Goal: Task Accomplishment & Management: Manage account settings

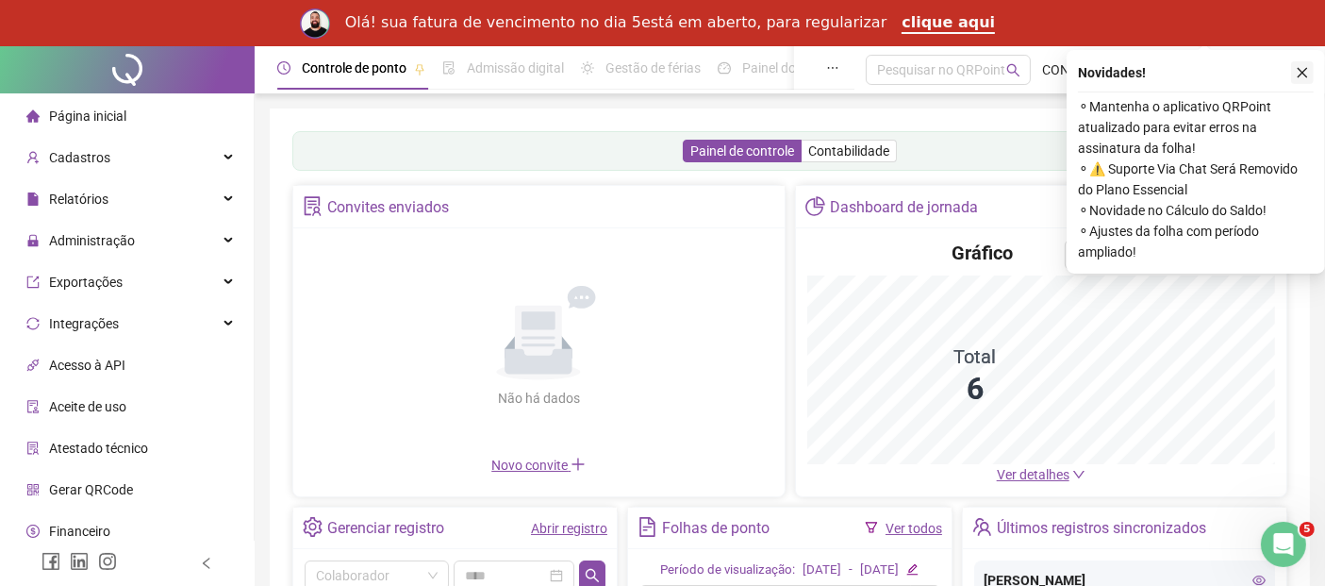
click at [1304, 71] on icon "close" at bounding box center [1302, 72] width 13 height 13
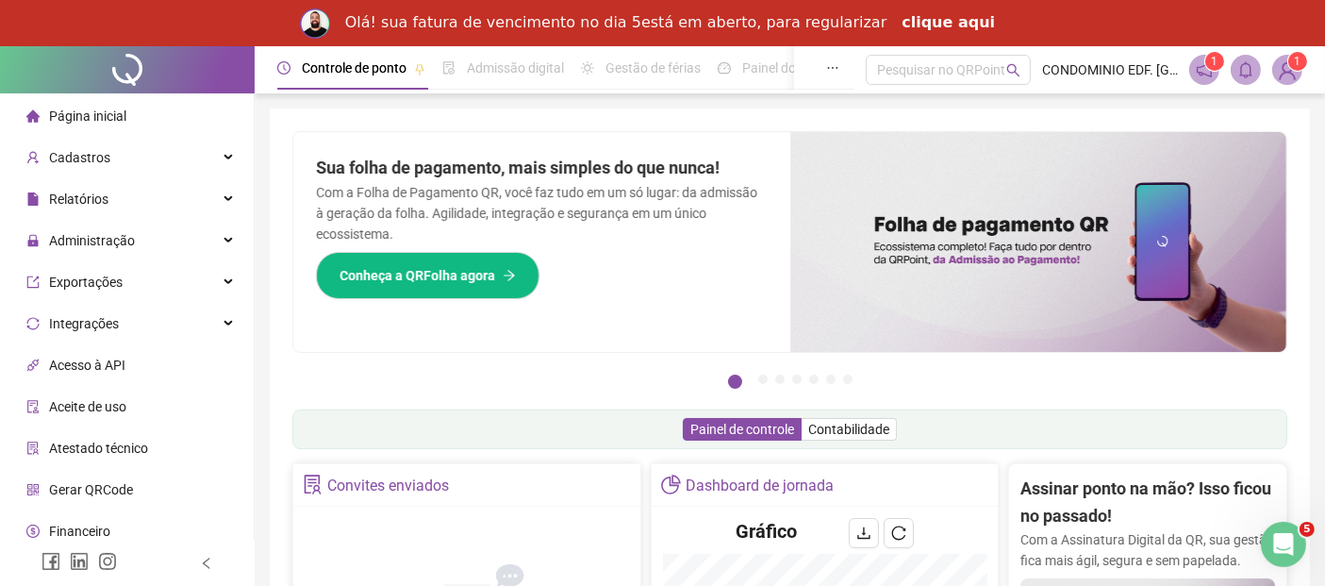
click at [921, 22] on link "clique aqui" at bounding box center [948, 23] width 93 height 21
click at [1284, 537] on icon "Abrir mensagem da Intercom" at bounding box center [1281, 541] width 31 height 31
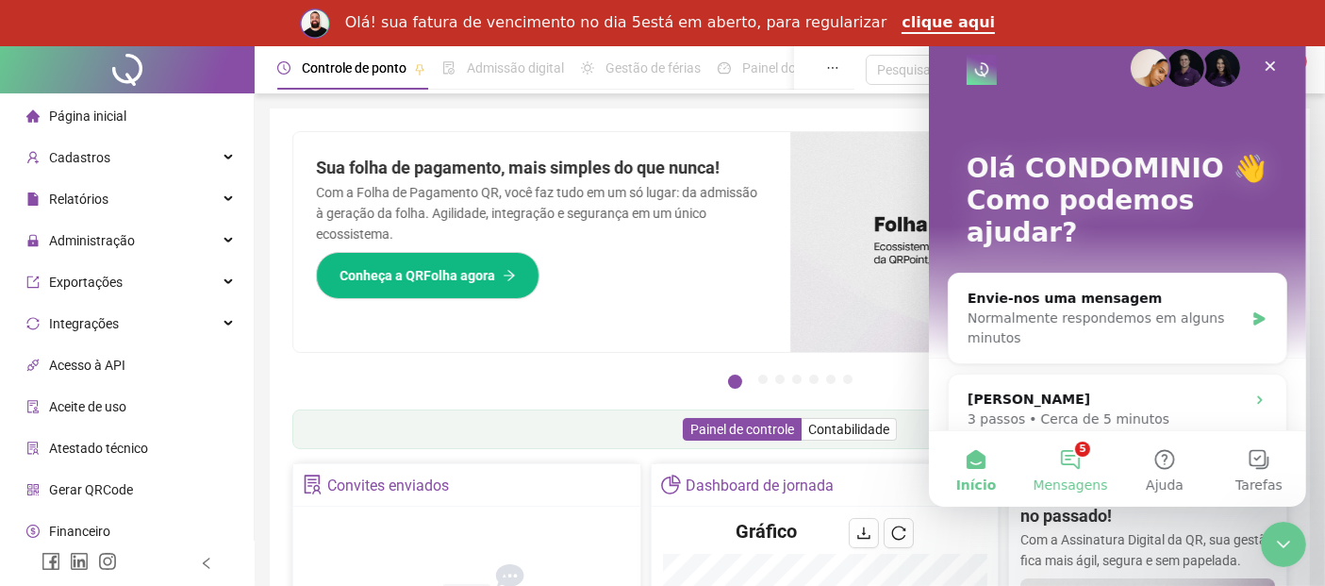
click at [1062, 461] on button "5 Mensagens" at bounding box center [1069, 468] width 94 height 75
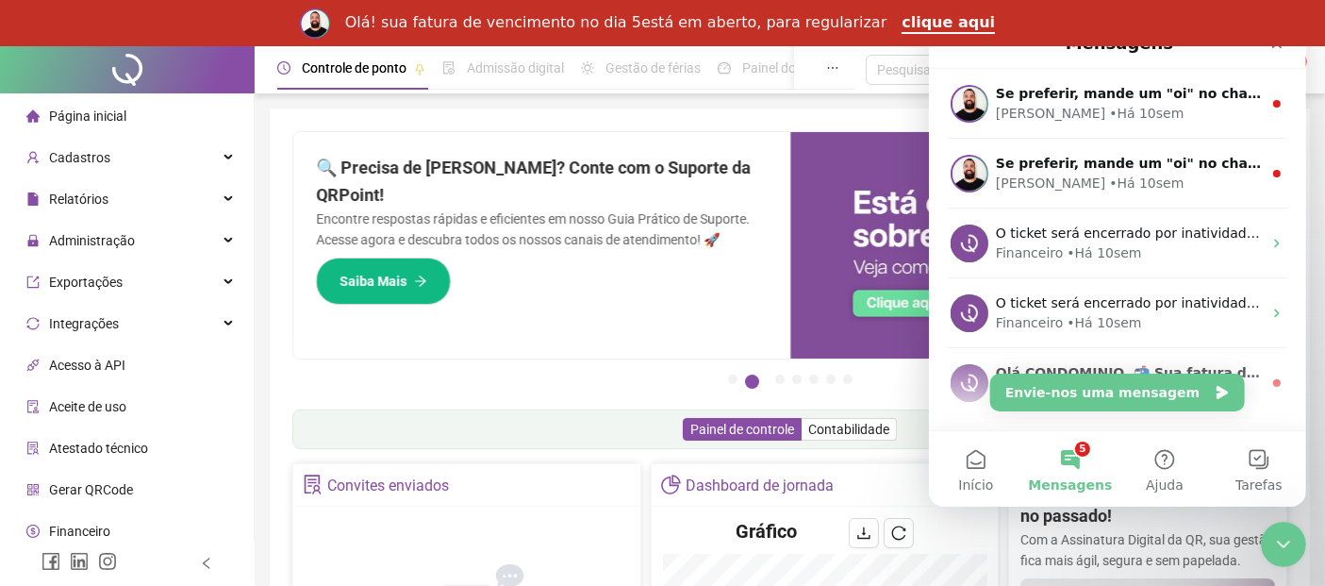
scroll to position [410, 0]
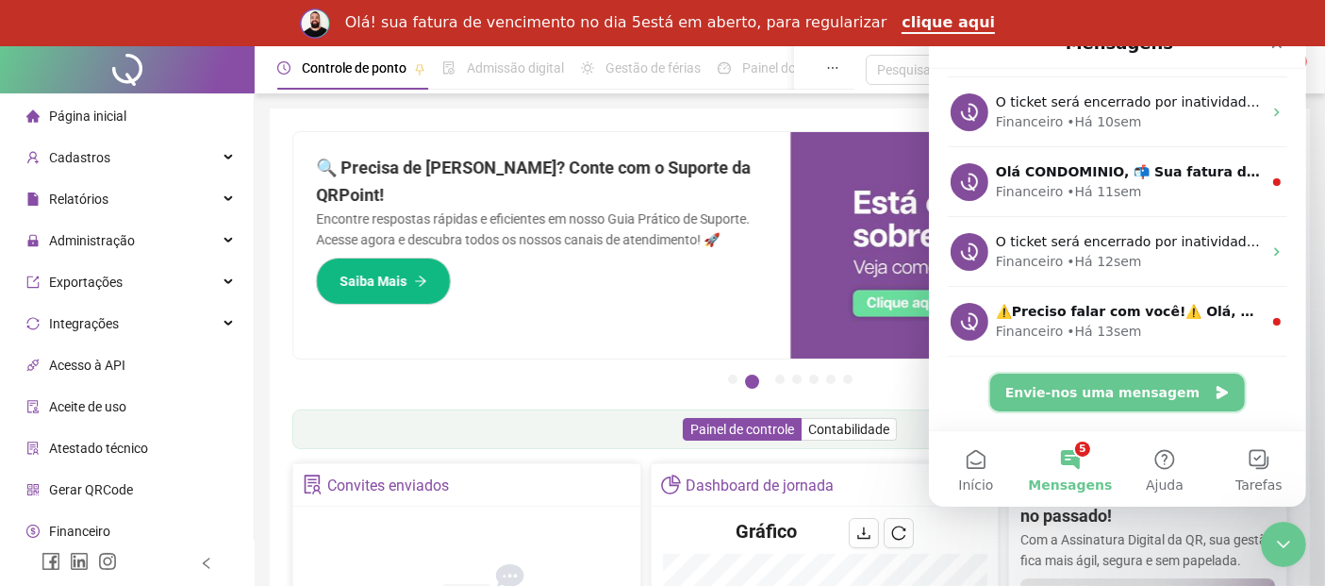
click at [1121, 396] on button "Envie-nos uma mensagem" at bounding box center [1116, 393] width 255 height 38
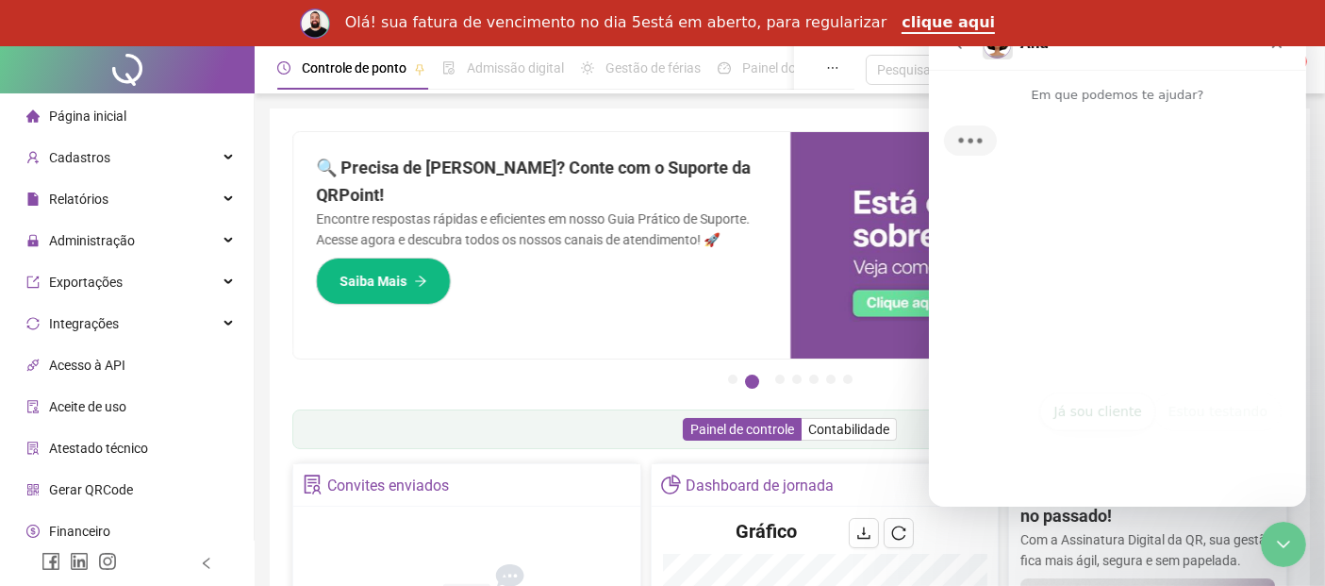
scroll to position [334, 0]
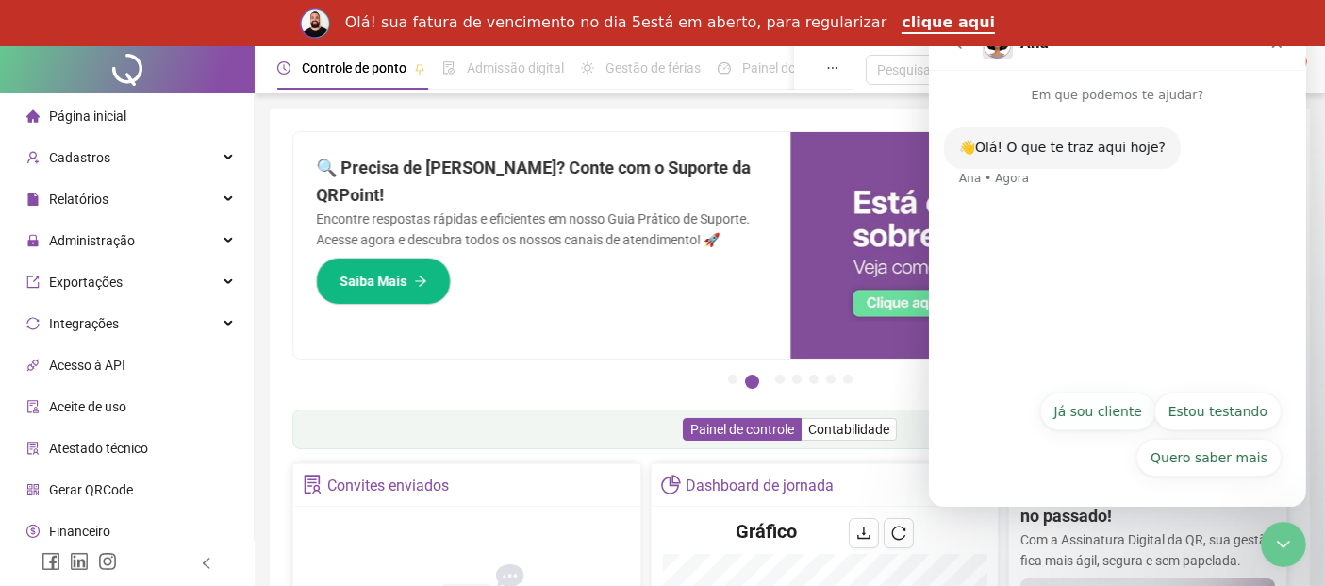
click at [1107, 414] on button "Já sou cliente" at bounding box center [1097, 411] width 116 height 38
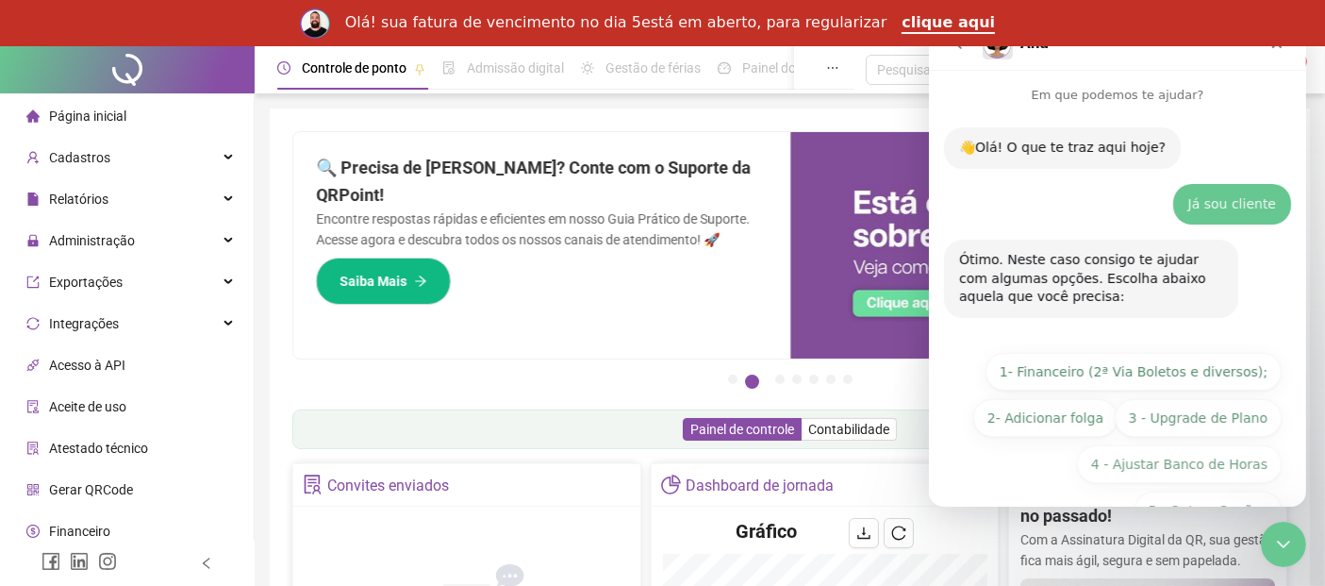
scroll to position [51, 0]
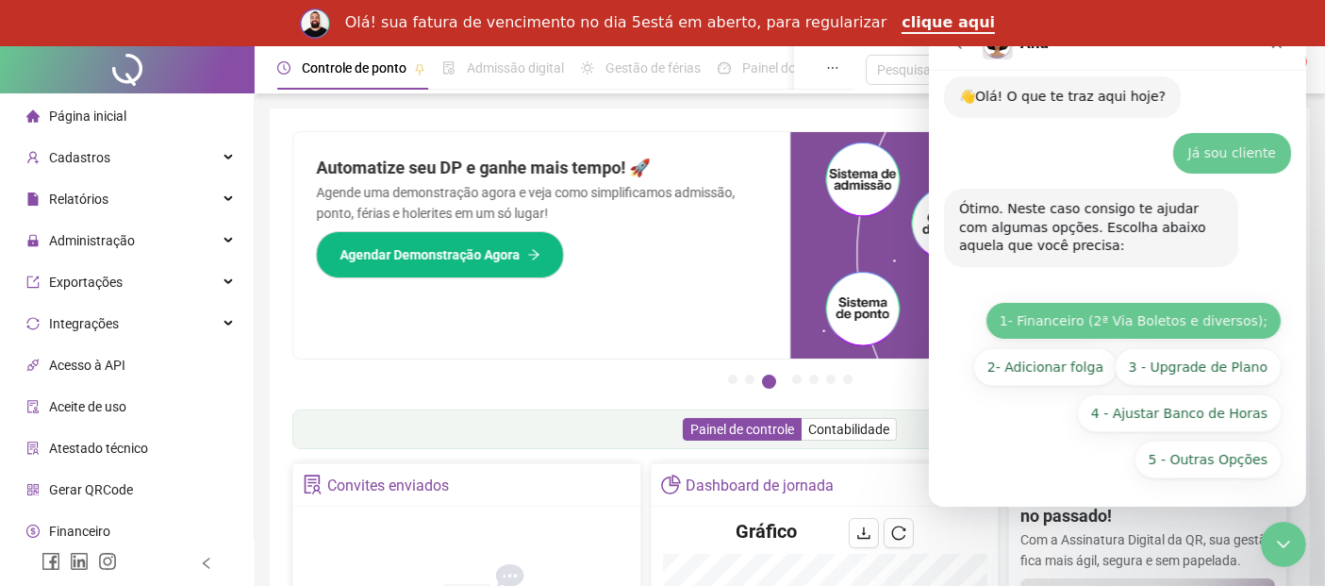
click at [1092, 316] on button "1- Financeiro (2ª Via Boletos e diversos);" at bounding box center [1133, 321] width 296 height 38
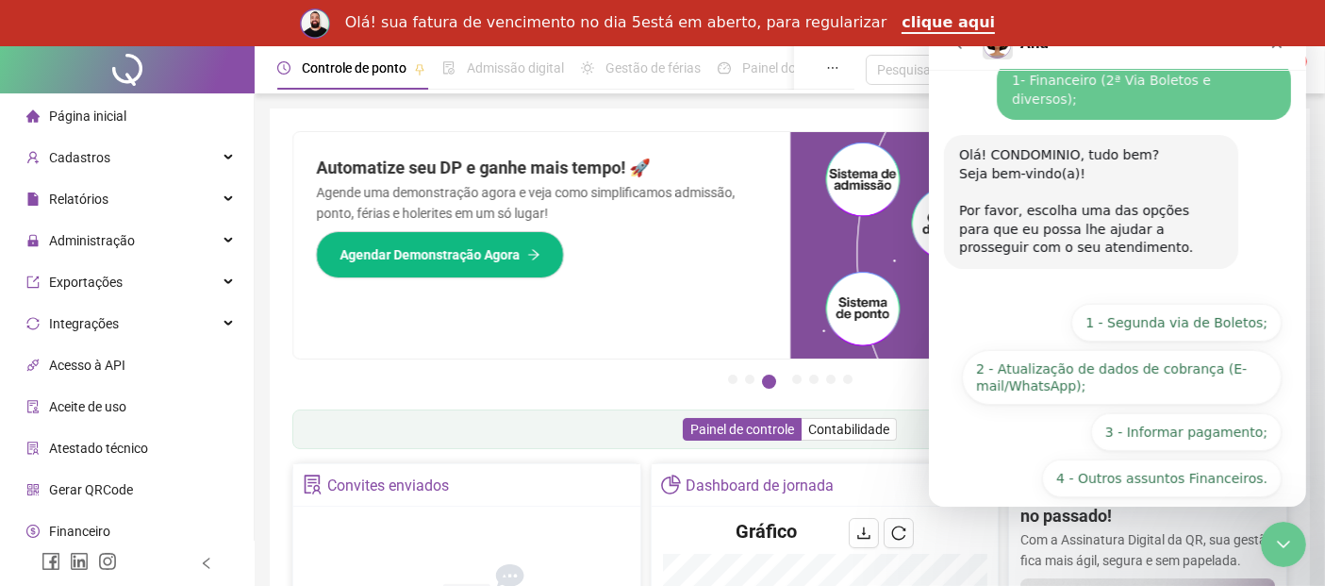
scroll to position [274, 0]
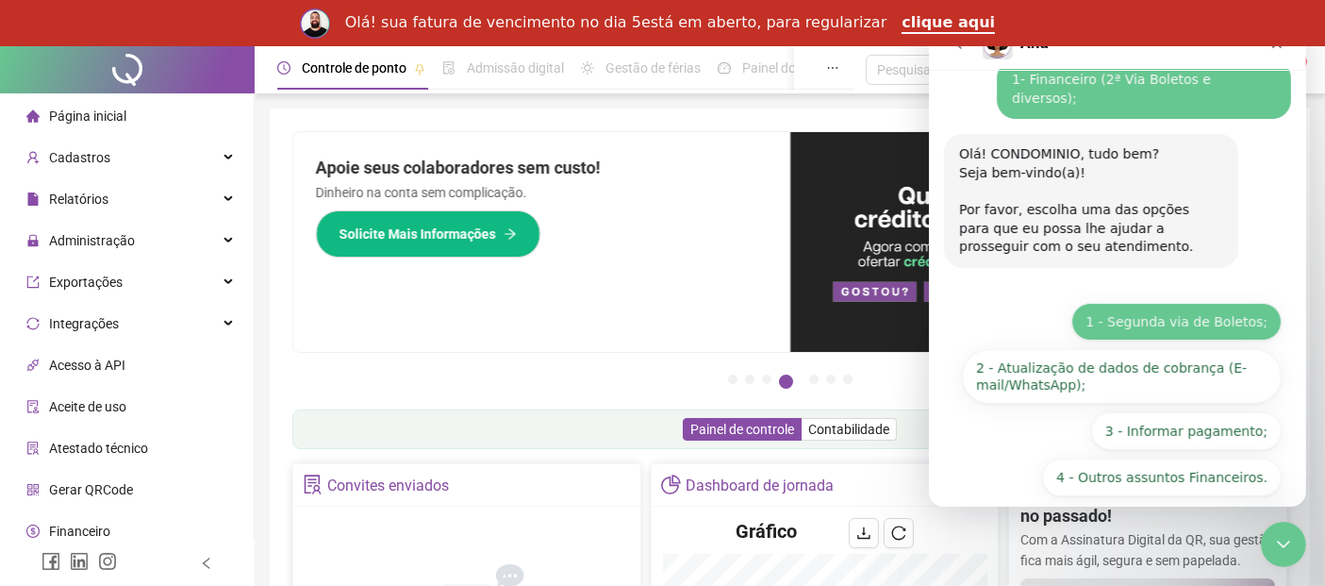
click at [1159, 303] on button "1 - Segunda via de Boletos;" at bounding box center [1176, 322] width 210 height 38
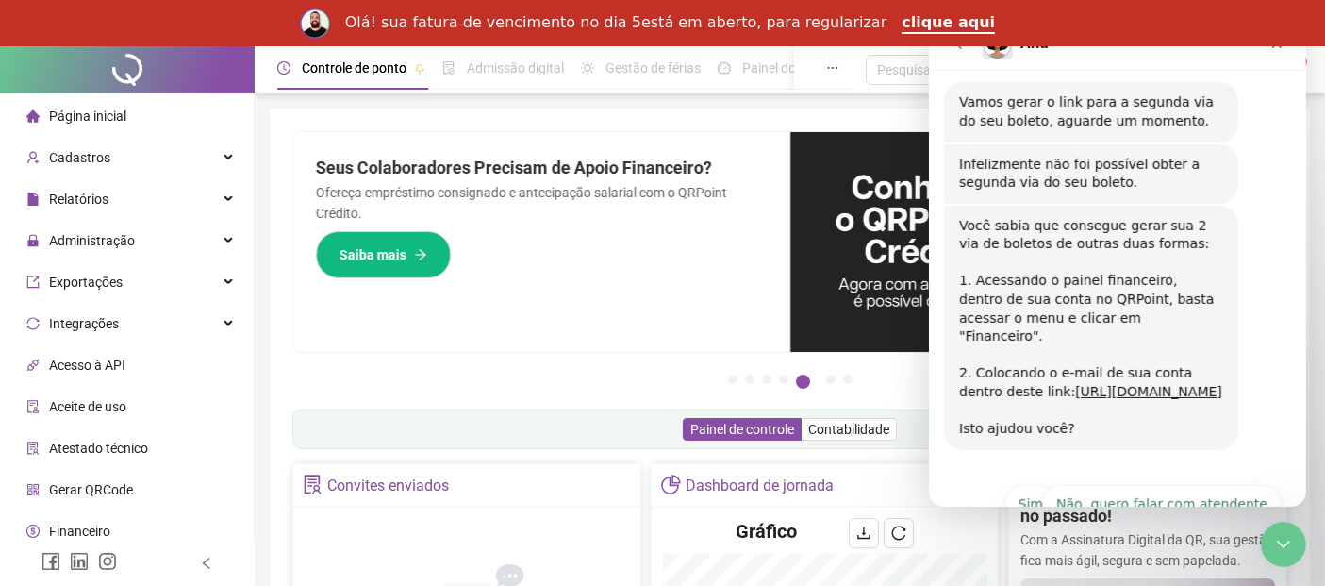
scroll to position [578, 0]
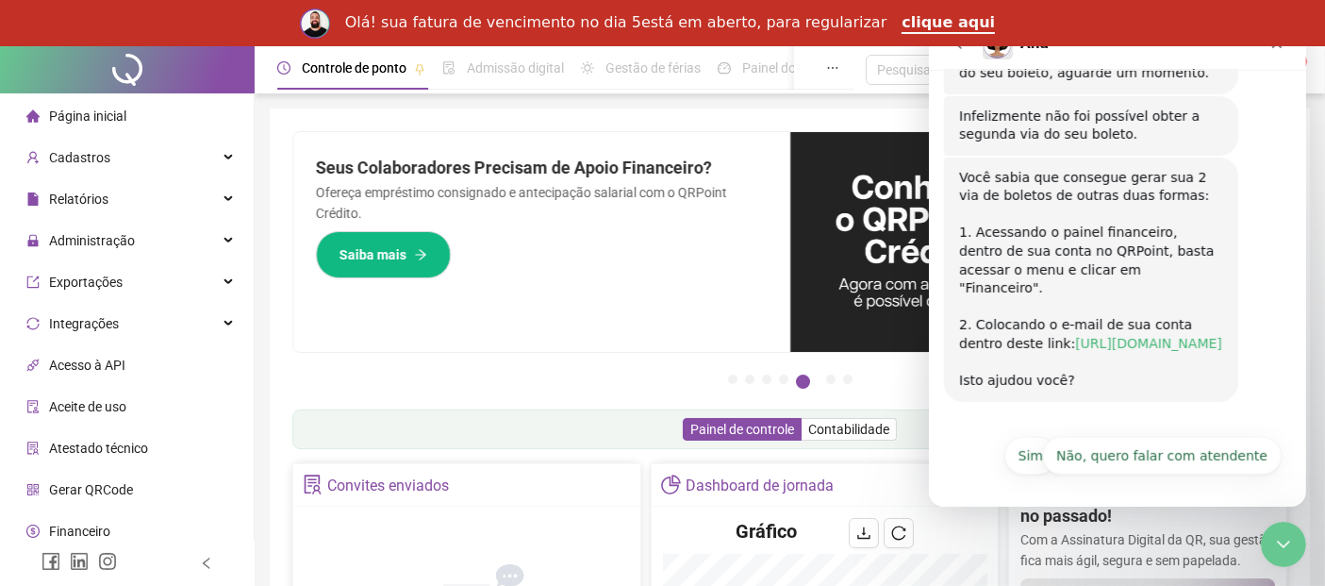
click at [1074, 336] on link "[URL][DOMAIN_NAME]" at bounding box center [1147, 343] width 147 height 15
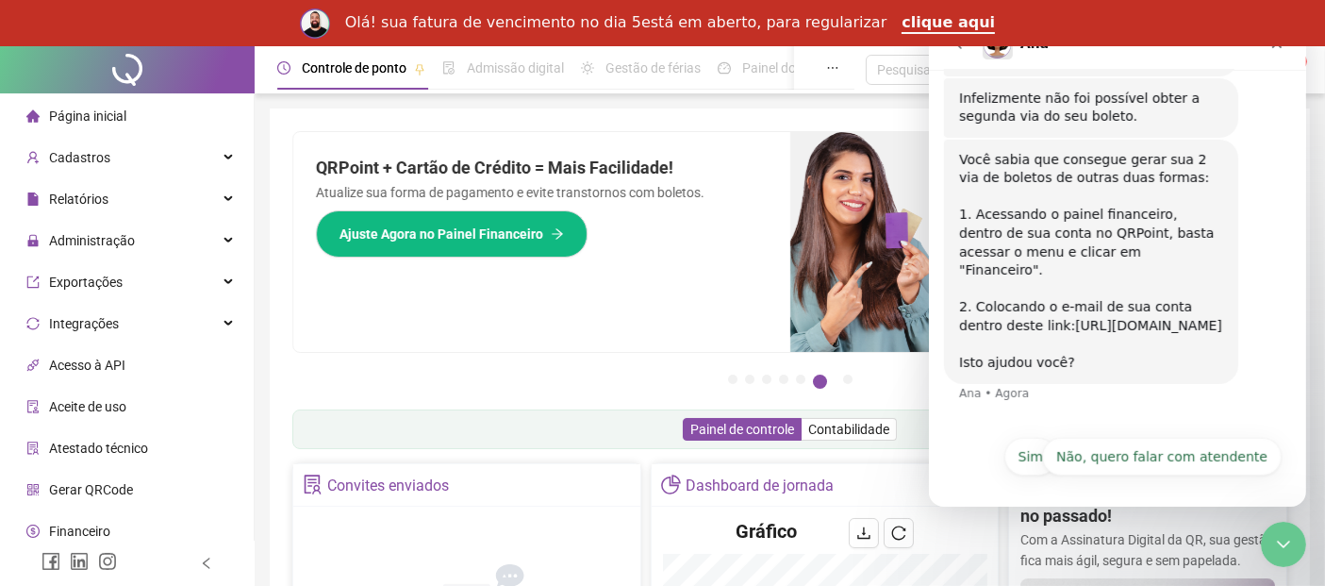
scroll to position [597, 0]
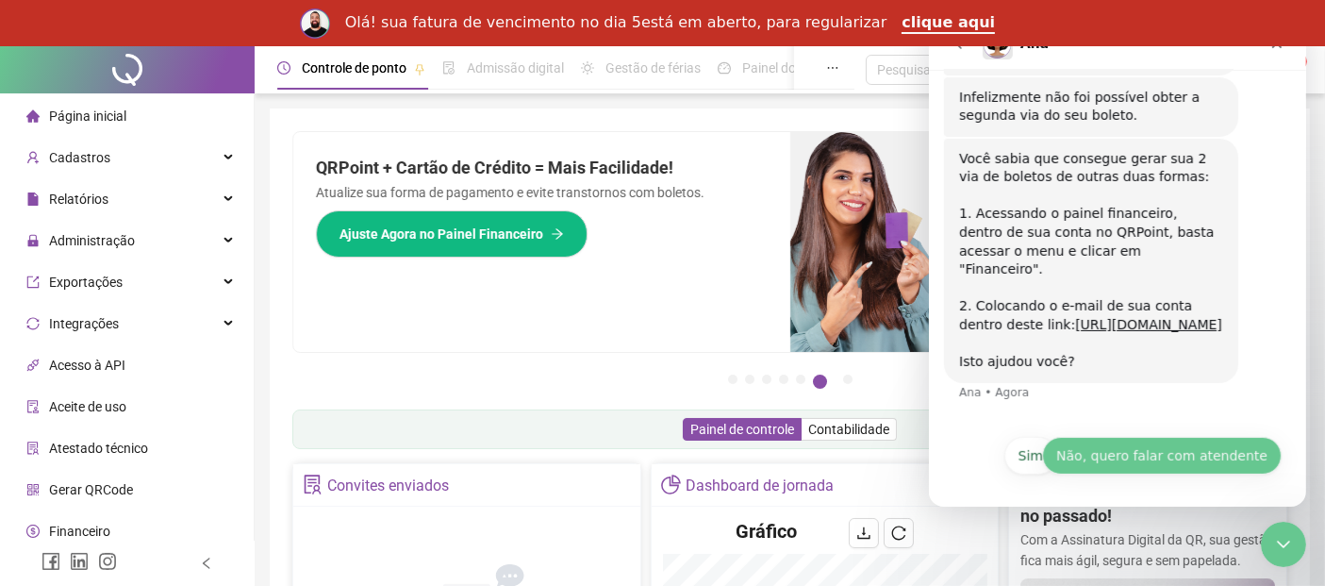
click at [1142, 459] on button "Não, quero falar com atendente" at bounding box center [1161, 456] width 240 height 38
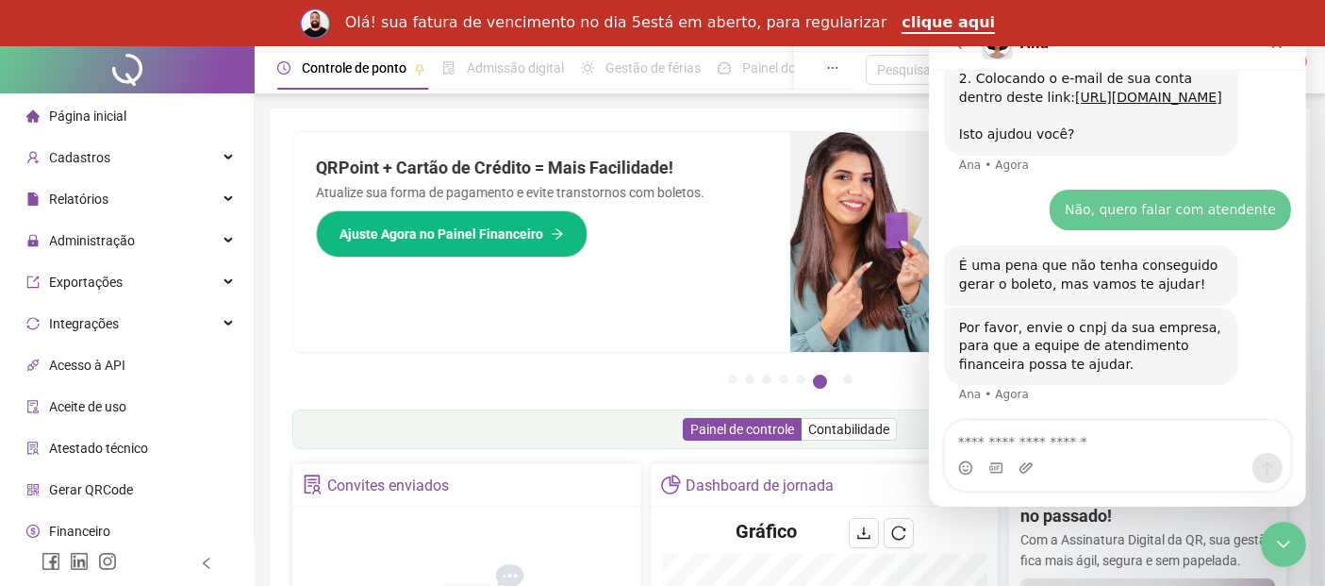
scroll to position [827, 0]
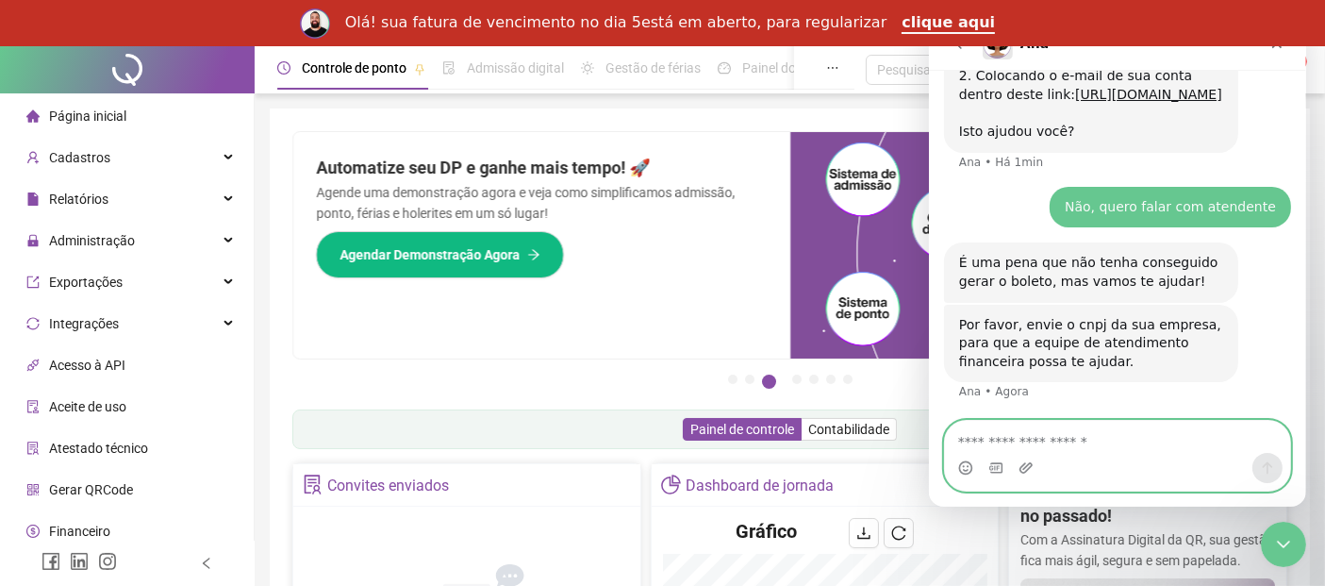
click at [999, 438] on textarea "Envie uma mensagem..." at bounding box center [1116, 437] width 345 height 32
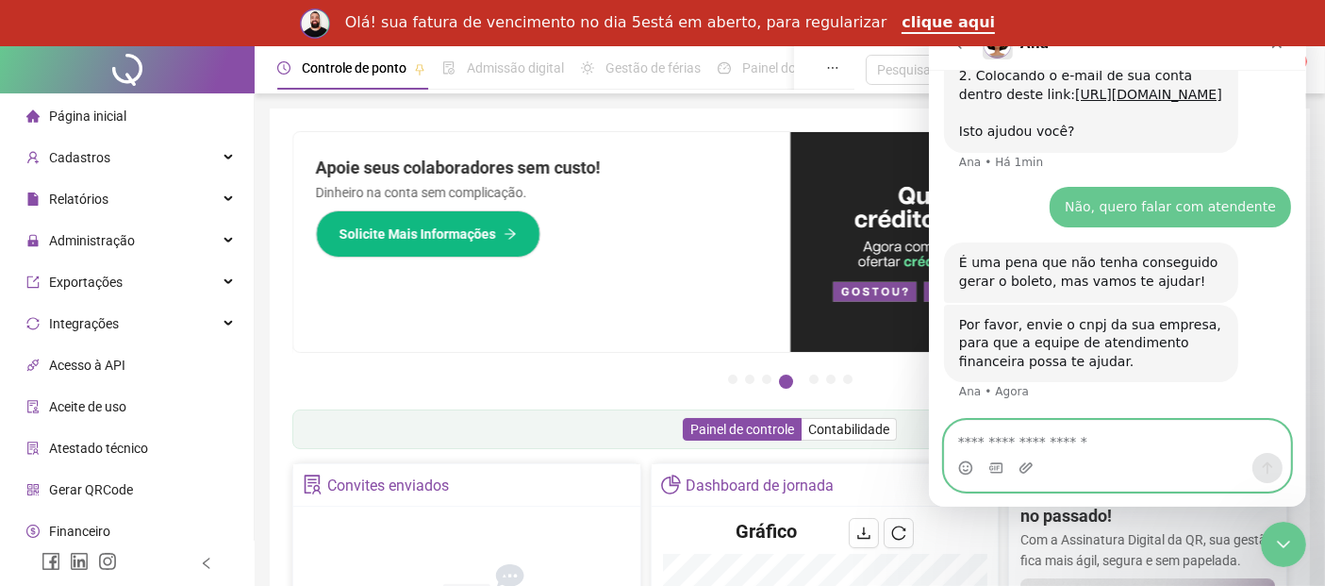
paste textarea "**********"
type textarea "**********"
click at [1265, 472] on icon "Enviar mensagem…" at bounding box center [1266, 467] width 15 height 15
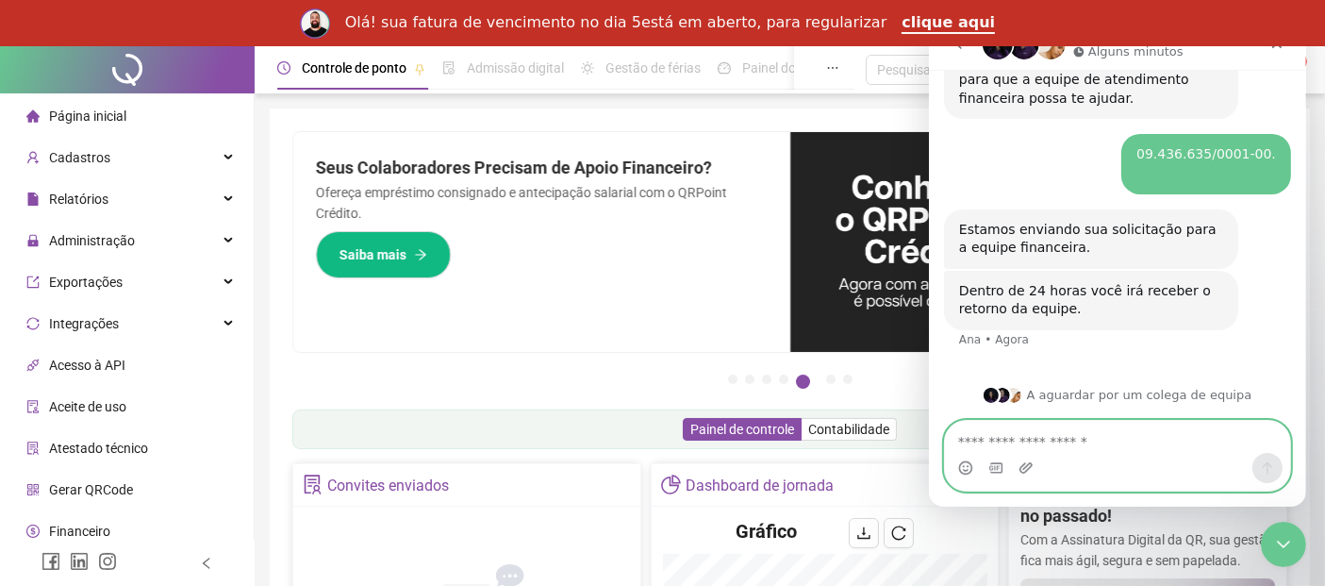
scroll to position [4, 0]
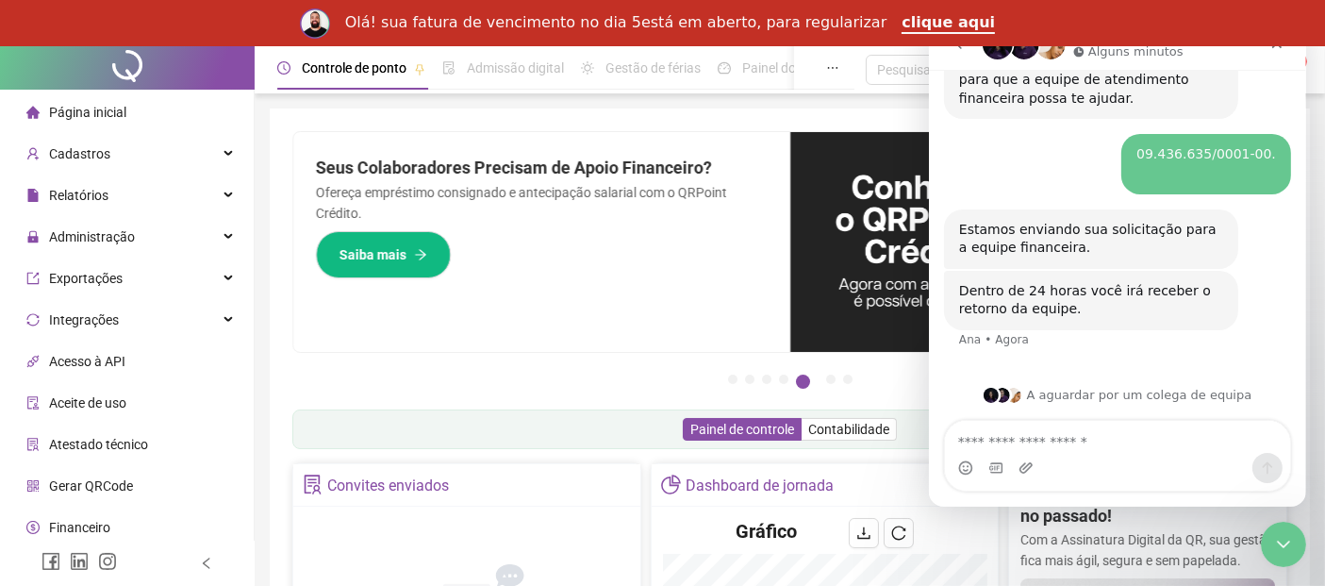
click at [62, 525] on span "Financeiro" at bounding box center [79, 527] width 61 height 15
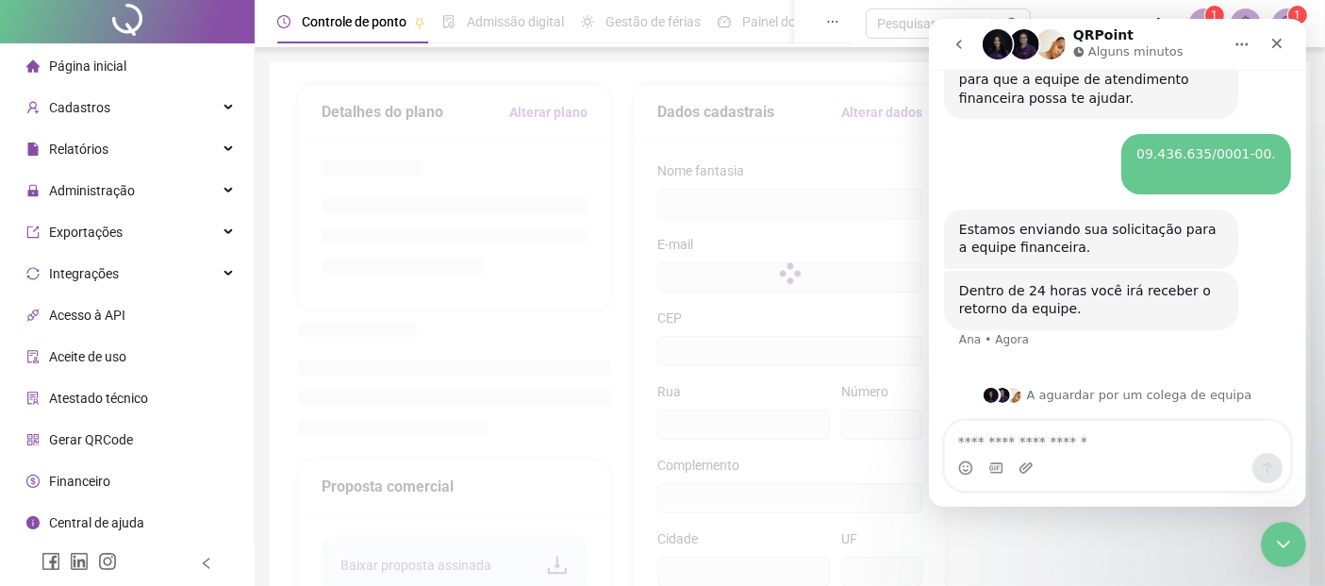
type input "**********"
type input "***"
type input "******"
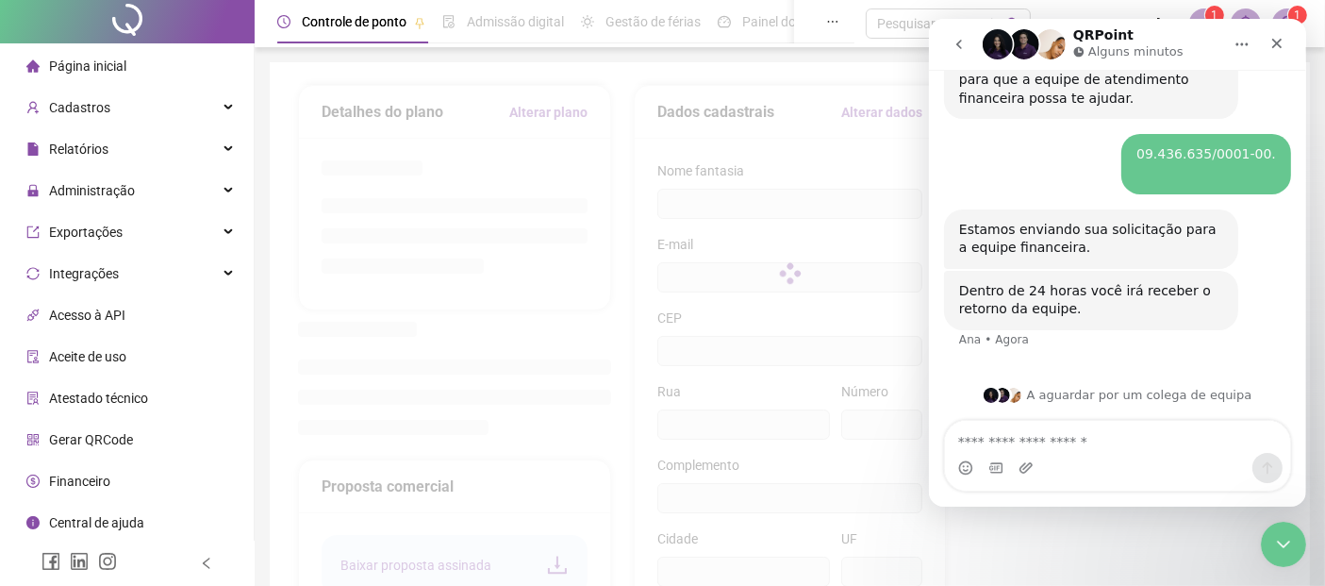
type input "**"
type input "*********"
type input "**********"
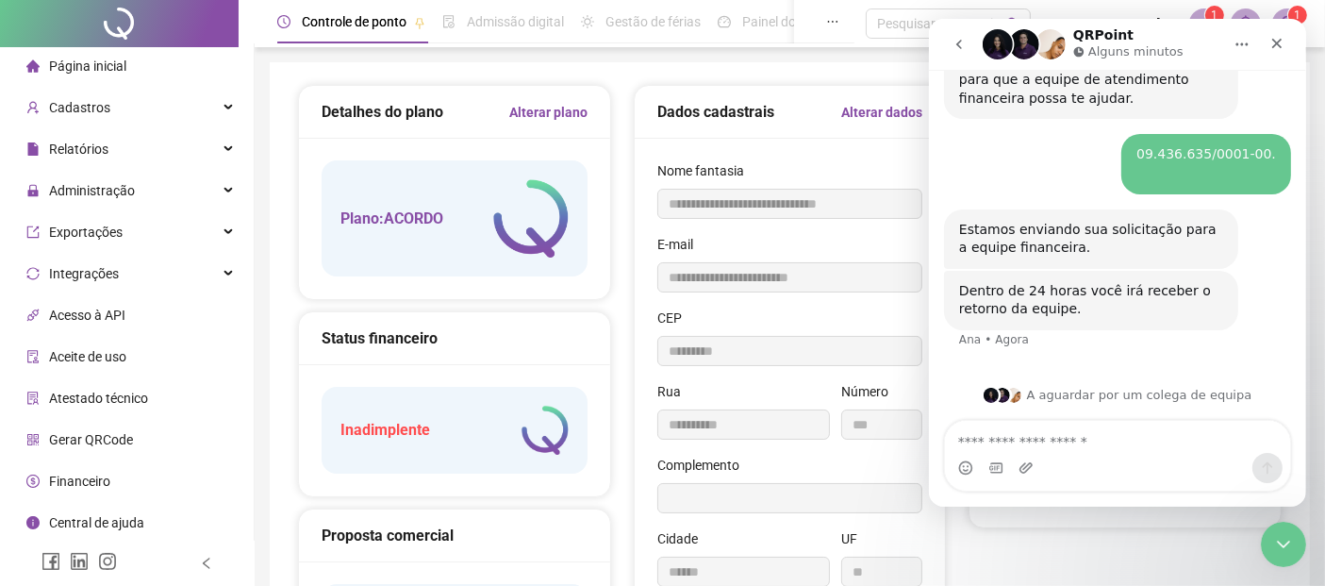
click at [411, 335] on div "Status financeiro" at bounding box center [455, 338] width 266 height 24
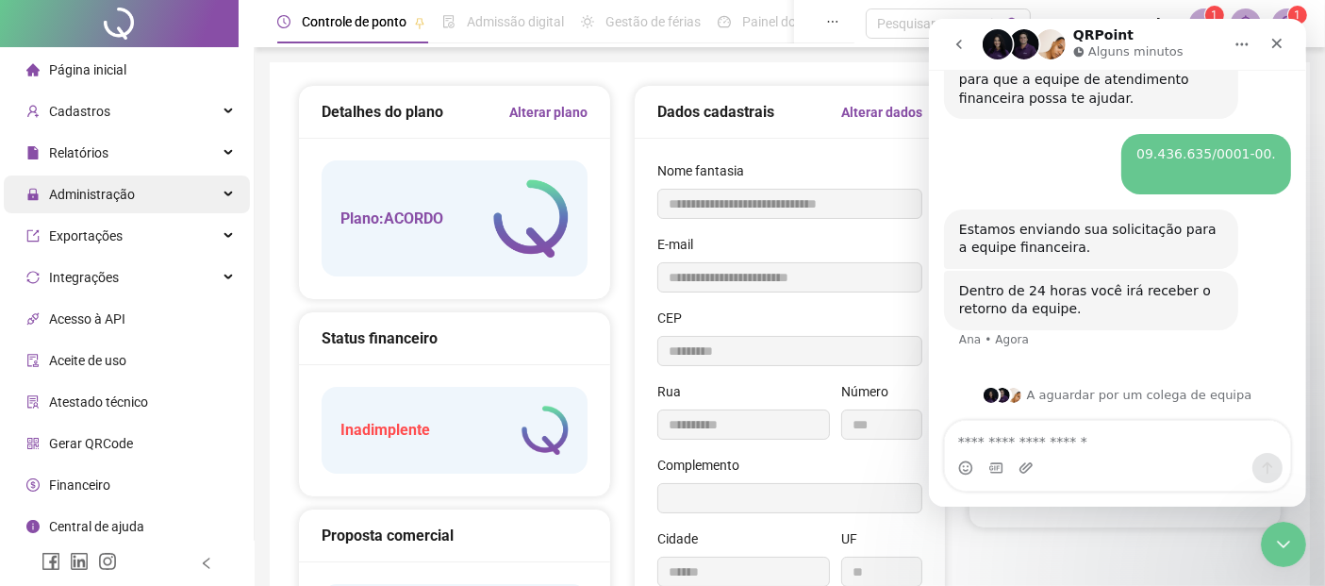
click at [69, 194] on span "Administração" at bounding box center [92, 194] width 86 height 15
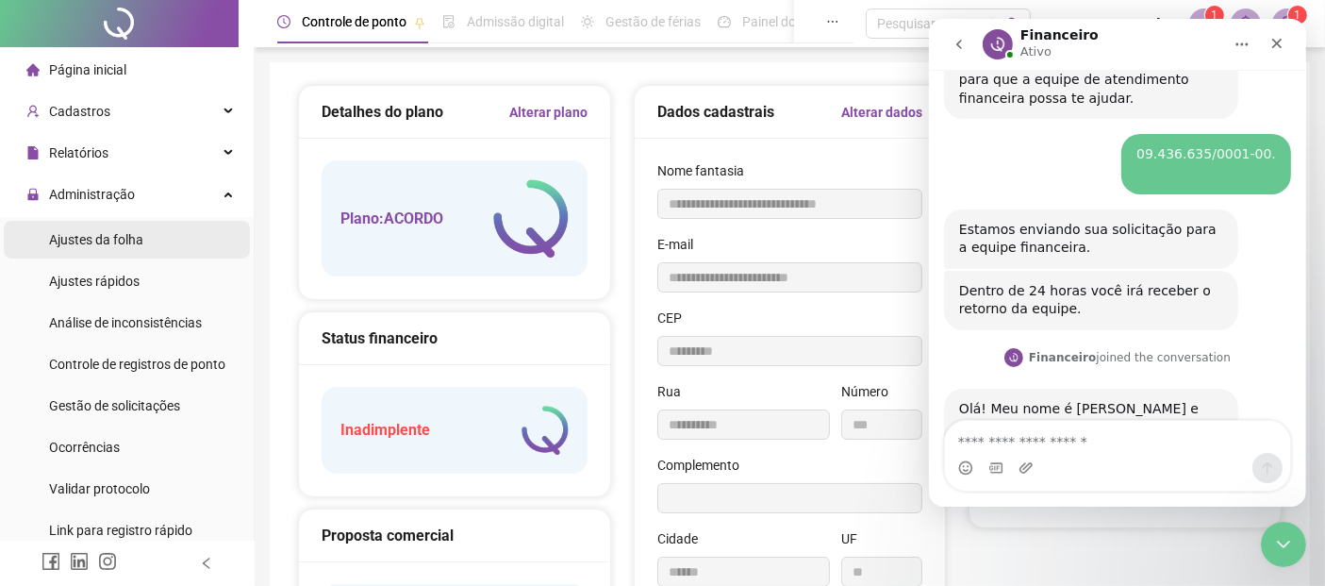
scroll to position [1174, 0]
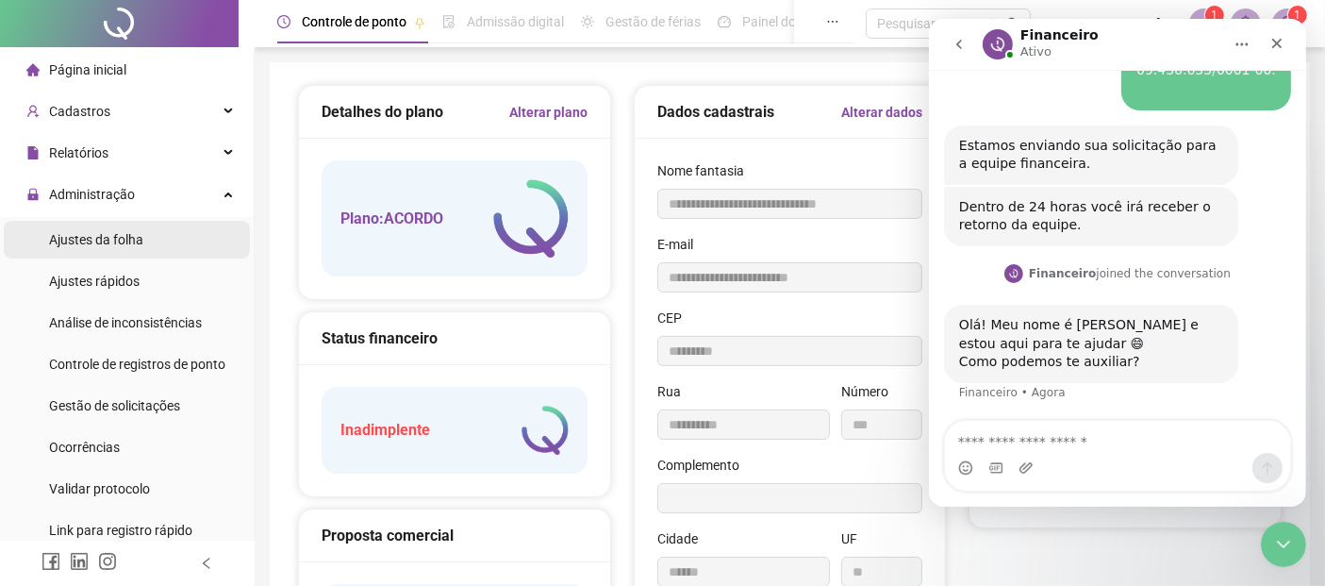
click at [70, 238] on span "Ajustes da folha" at bounding box center [96, 239] width 94 height 15
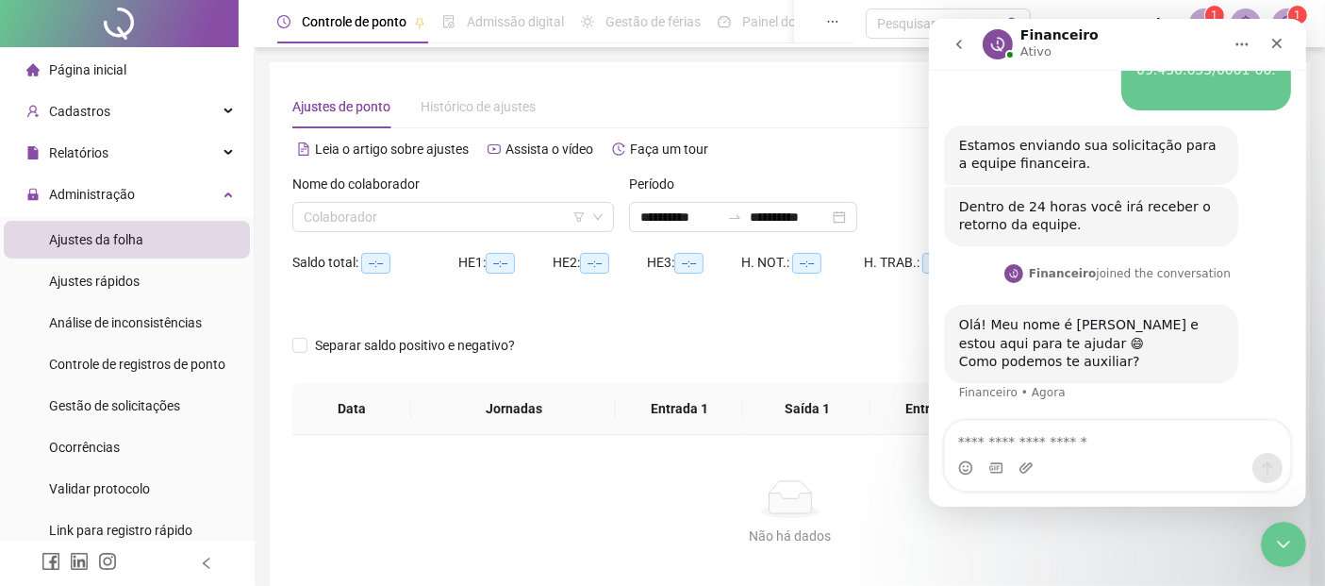
type input "**********"
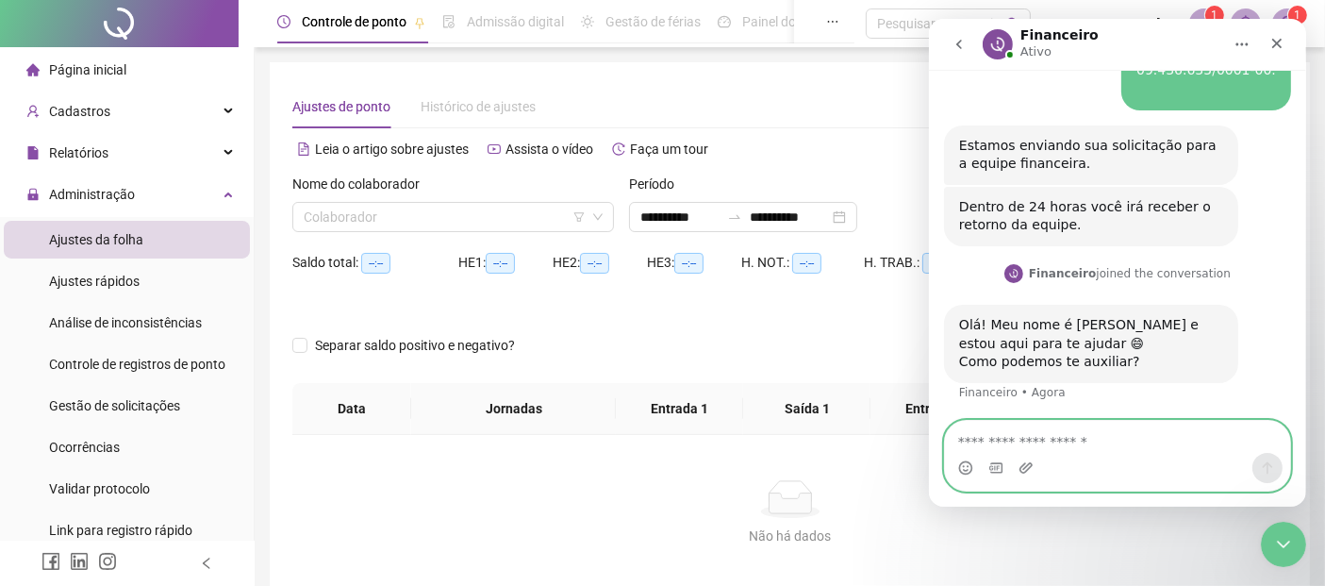
click at [1036, 433] on textarea "Envie uma mensagem..." at bounding box center [1117, 437] width 346 height 32
type textarea "*"
type textarea "**********"
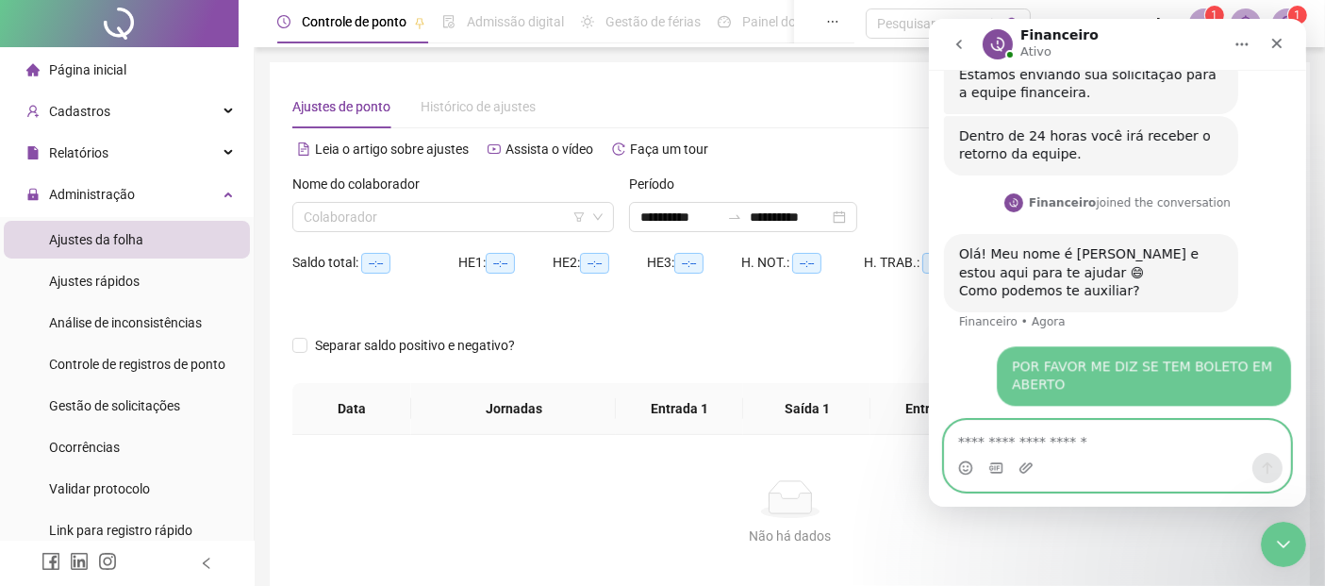
scroll to position [1249, 0]
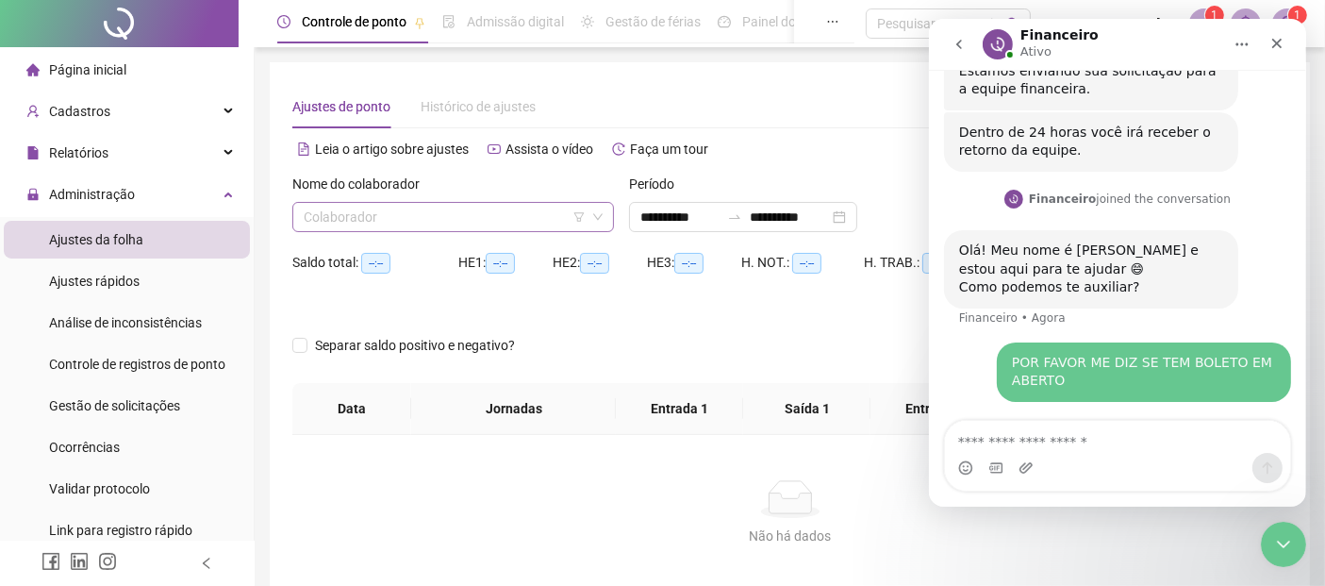
click at [312, 214] on input "search" at bounding box center [445, 217] width 282 height 28
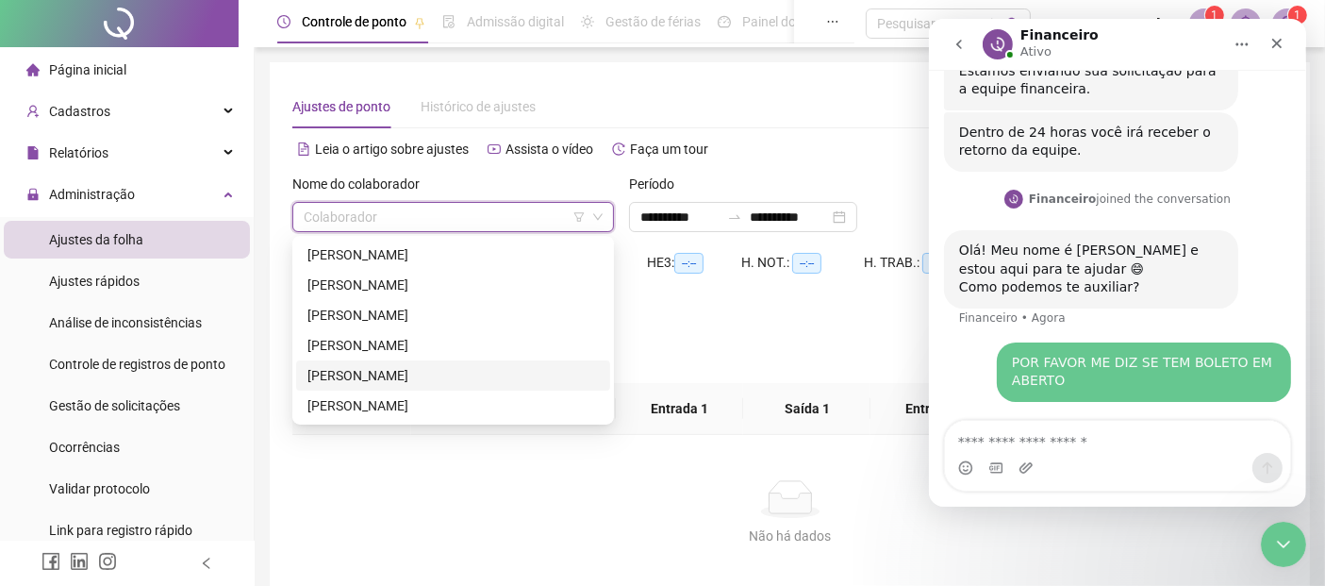
click at [329, 365] on div "[PERSON_NAME]" at bounding box center [452, 375] width 291 height 21
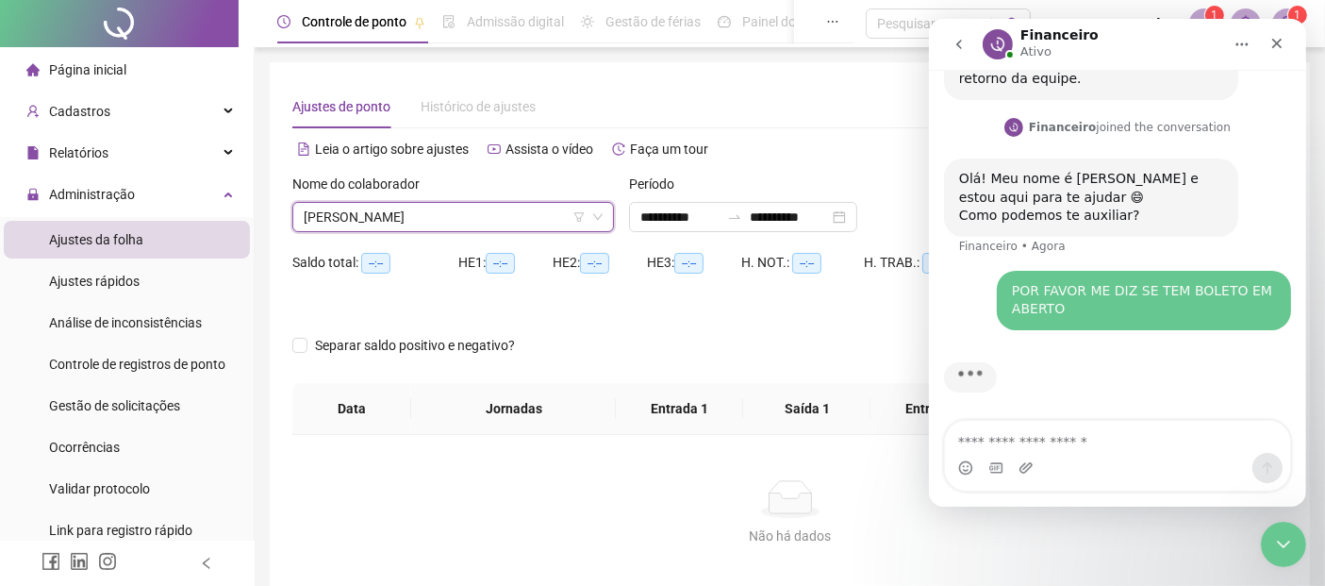
scroll to position [1321, 0]
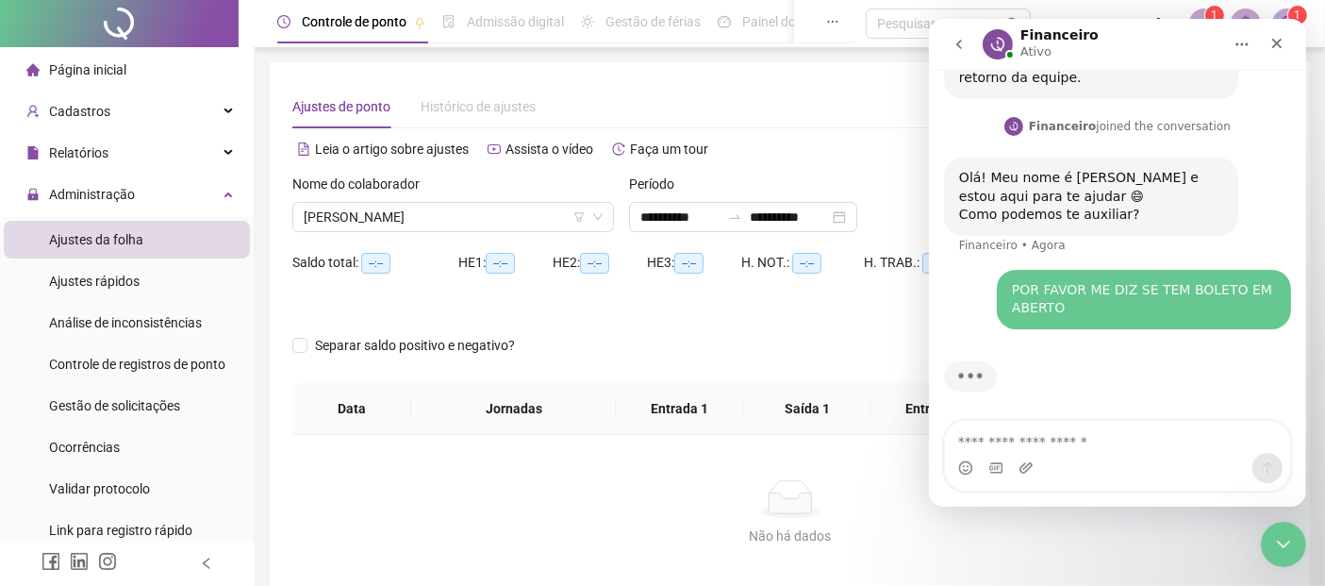
click at [811, 112] on div "Ajustes de ponto Histórico de ajustes" at bounding box center [789, 106] width 995 height 43
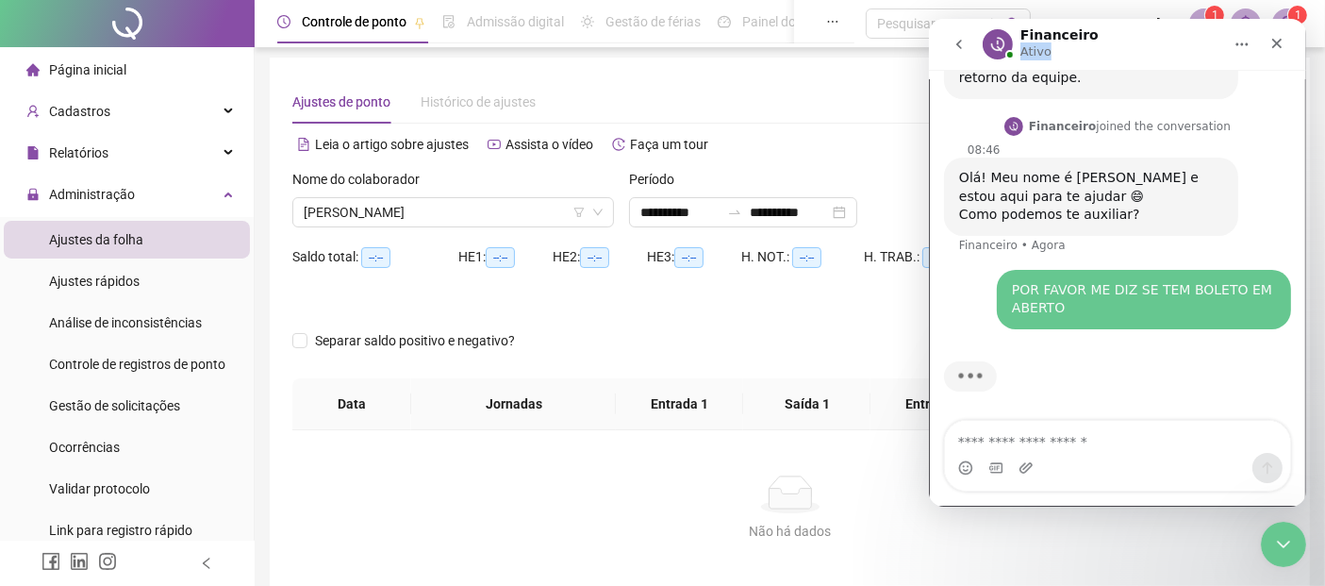
drag, startPoint x: 1154, startPoint y: 40, endPoint x: 1049, endPoint y: 55, distance: 105.8
click at [1049, 55] on div "Financeiro Ativo" at bounding box center [1102, 44] width 240 height 33
click at [775, 90] on div "Ajustes de ponto Histórico de ajustes" at bounding box center [789, 101] width 995 height 43
click at [800, 75] on div "**********" at bounding box center [790, 334] width 1040 height 553
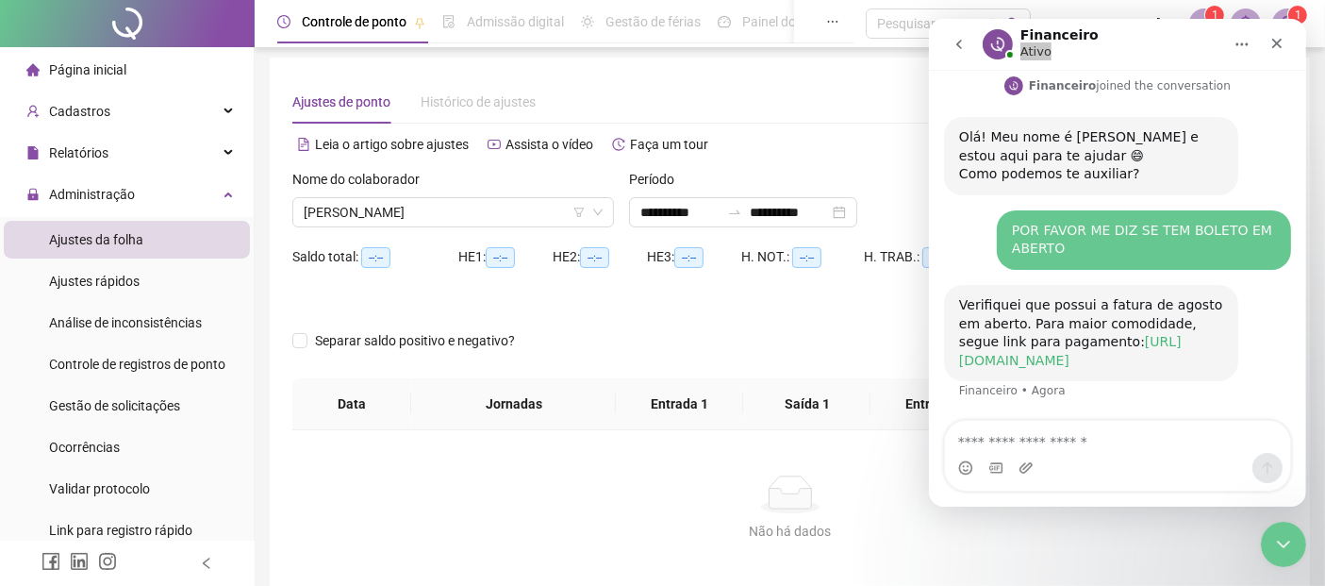
scroll to position [1398, 0]
click at [1012, 296] on div "Verifiquei que possui a fatura de agosto em aberto. Para maior comodidade, segu…" at bounding box center [1090, 333] width 264 height 74
click at [1003, 336] on link "[URL][DOMAIN_NAME]" at bounding box center [1069, 351] width 223 height 34
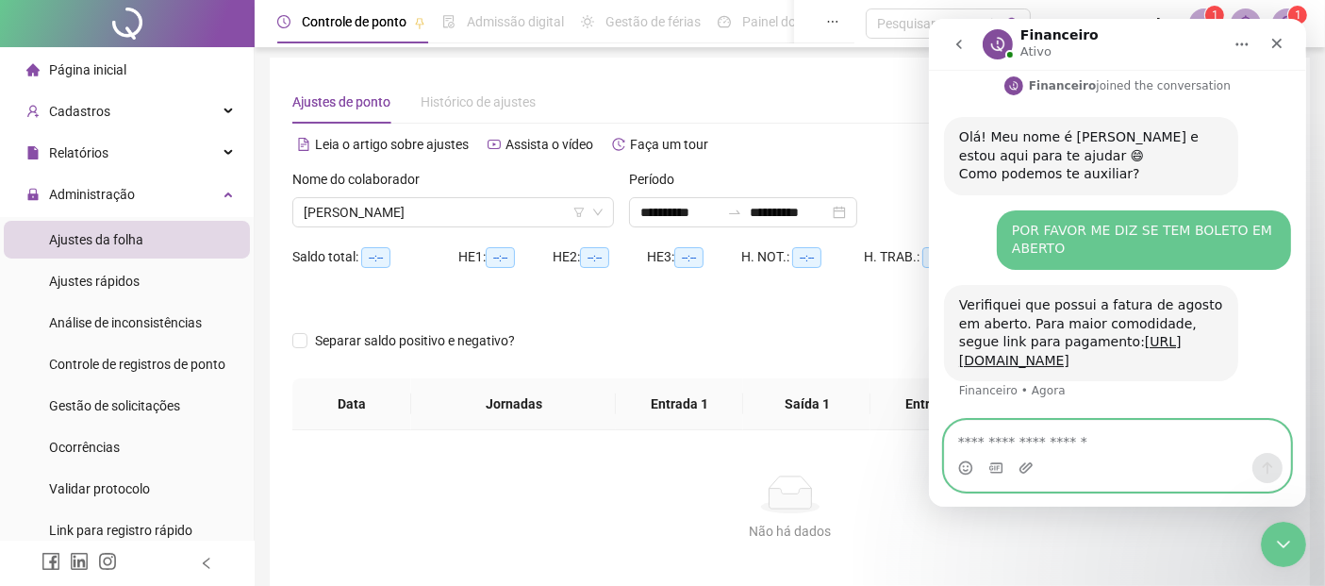
click at [1014, 440] on textarea "Envie uma mensagem..." at bounding box center [1117, 437] width 346 height 32
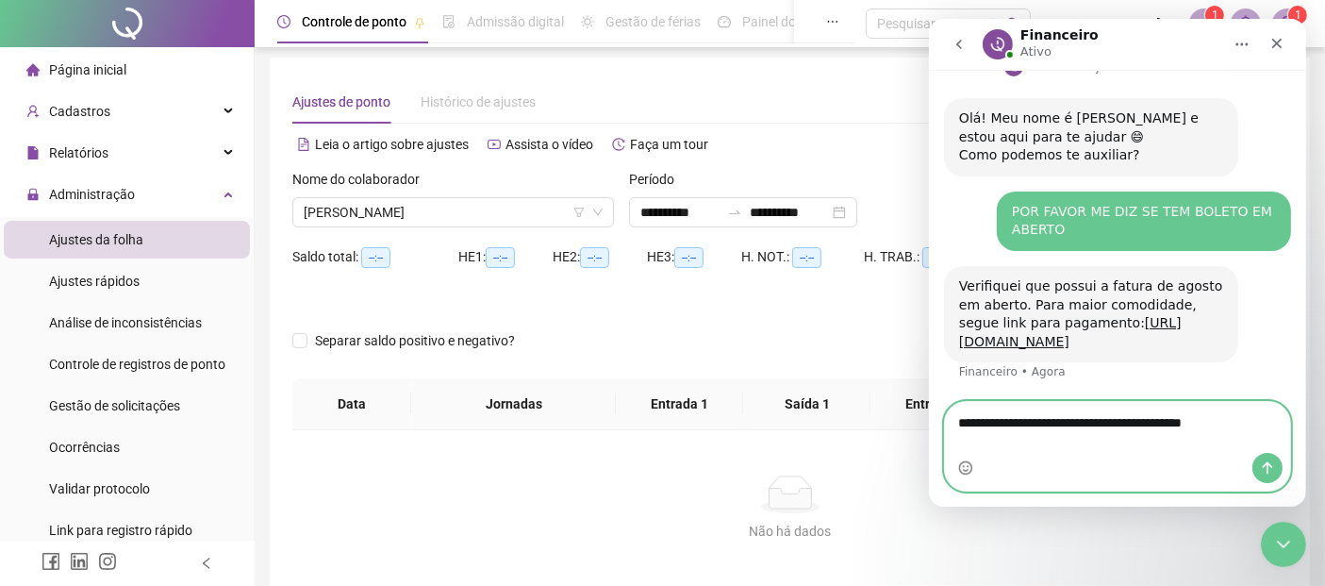
scroll to position [1417, 0]
type textarea "**********"
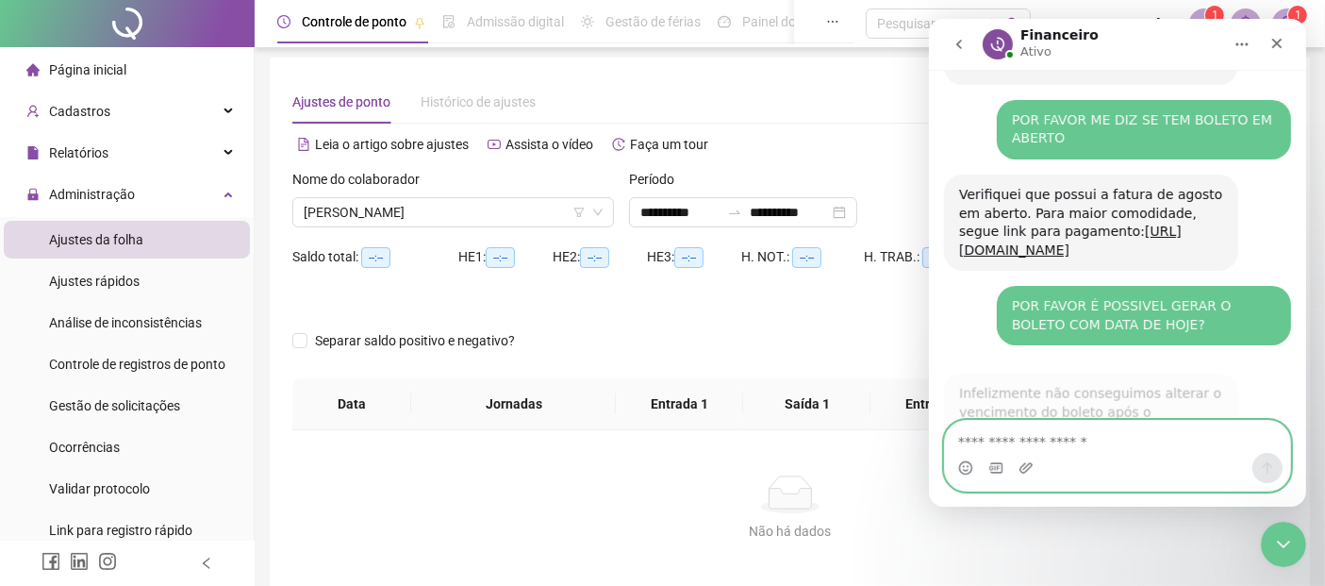
scroll to position [1566, 0]
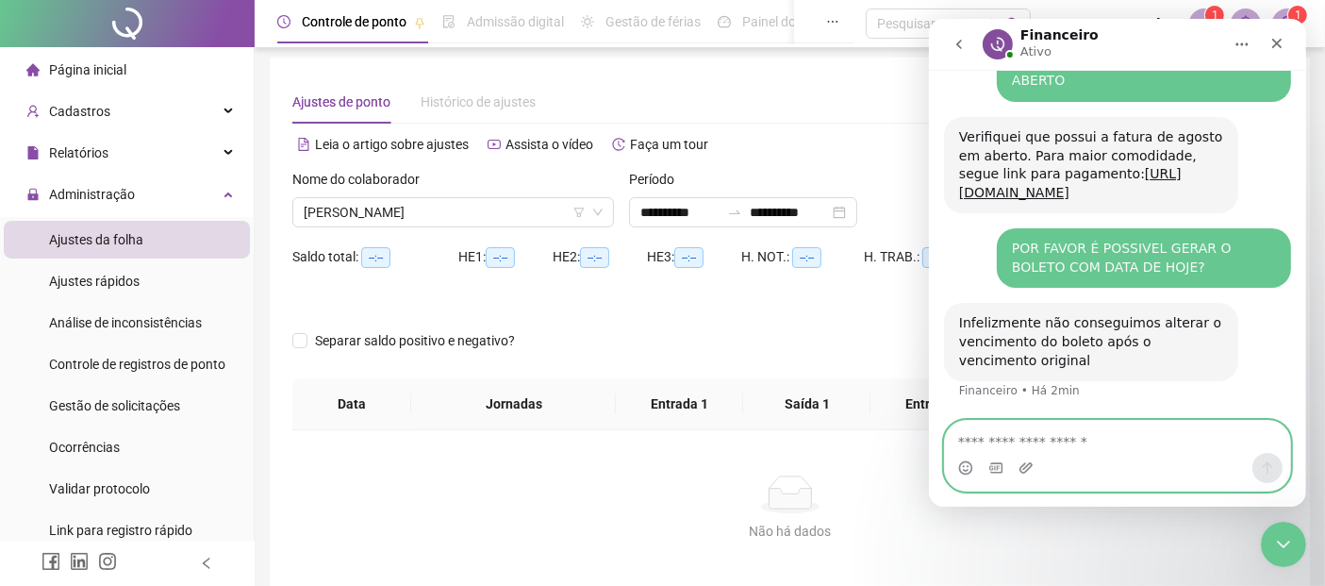
click at [1039, 448] on textarea "Envie uma mensagem..." at bounding box center [1117, 437] width 346 height 32
type textarea "*"
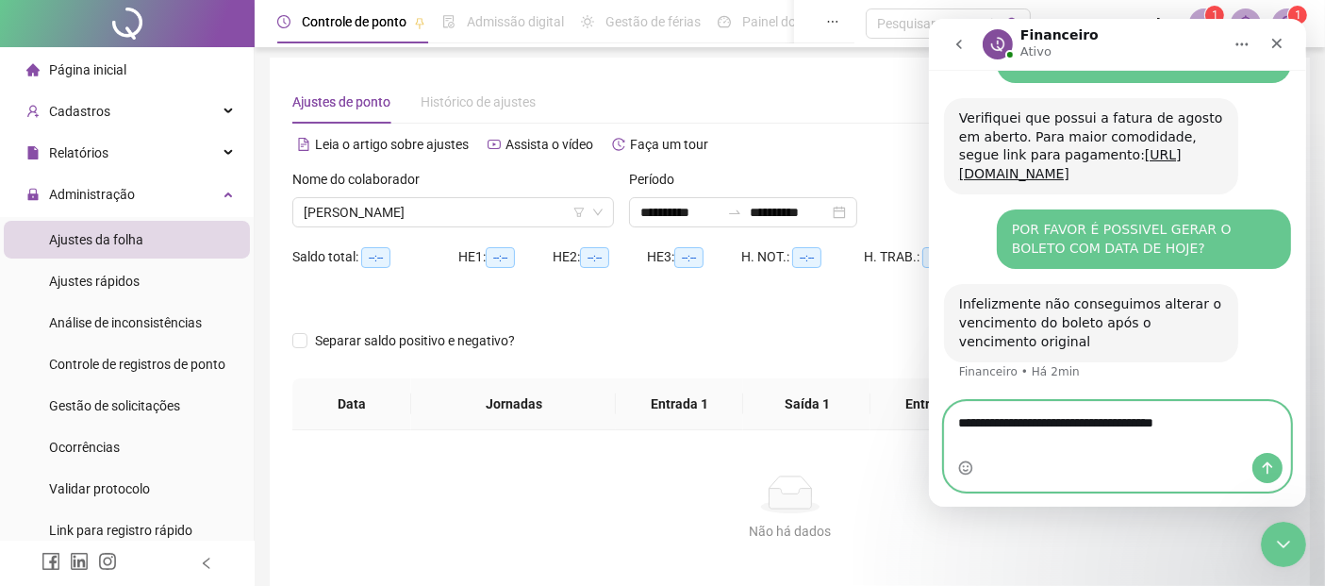
type textarea "**********"
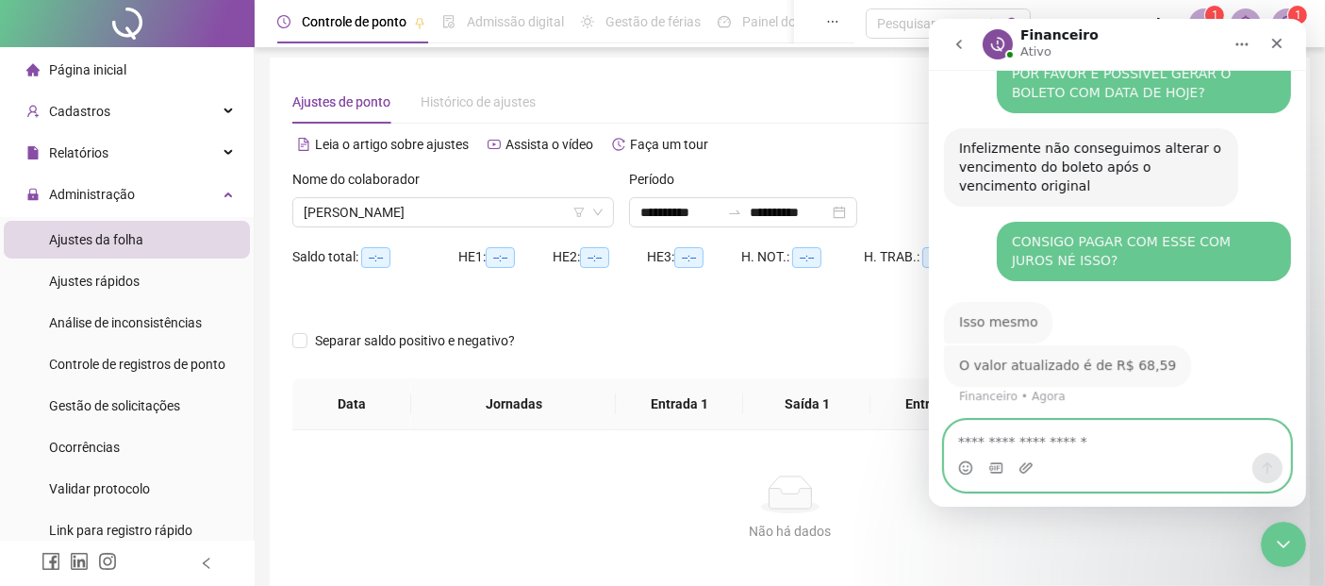
scroll to position [1739, 0]
click at [1056, 432] on textarea "Envie uma mensagem..." at bounding box center [1117, 437] width 346 height 32
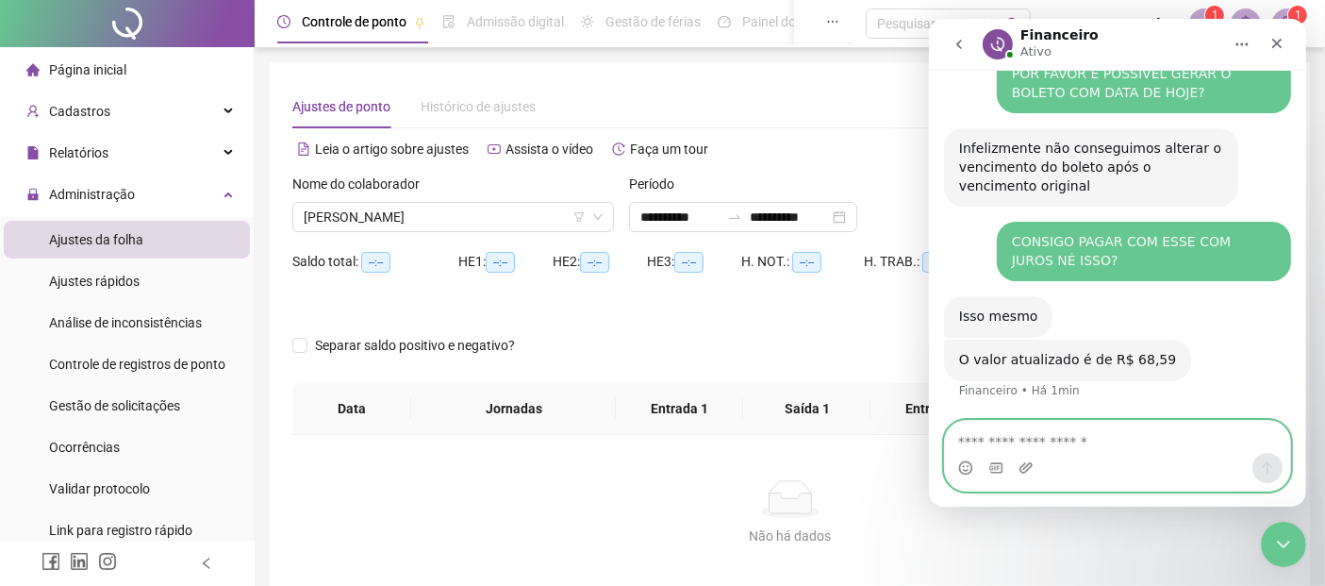
scroll to position [0, 0]
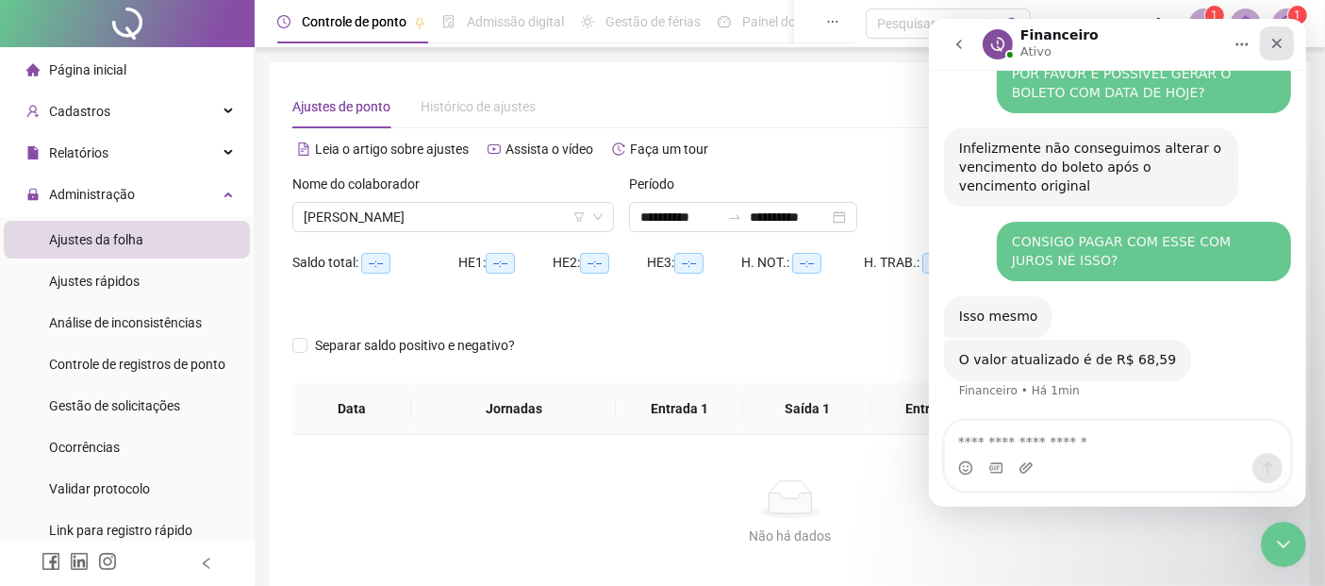
click at [1274, 43] on icon "Fechar" at bounding box center [1276, 43] width 15 height 15
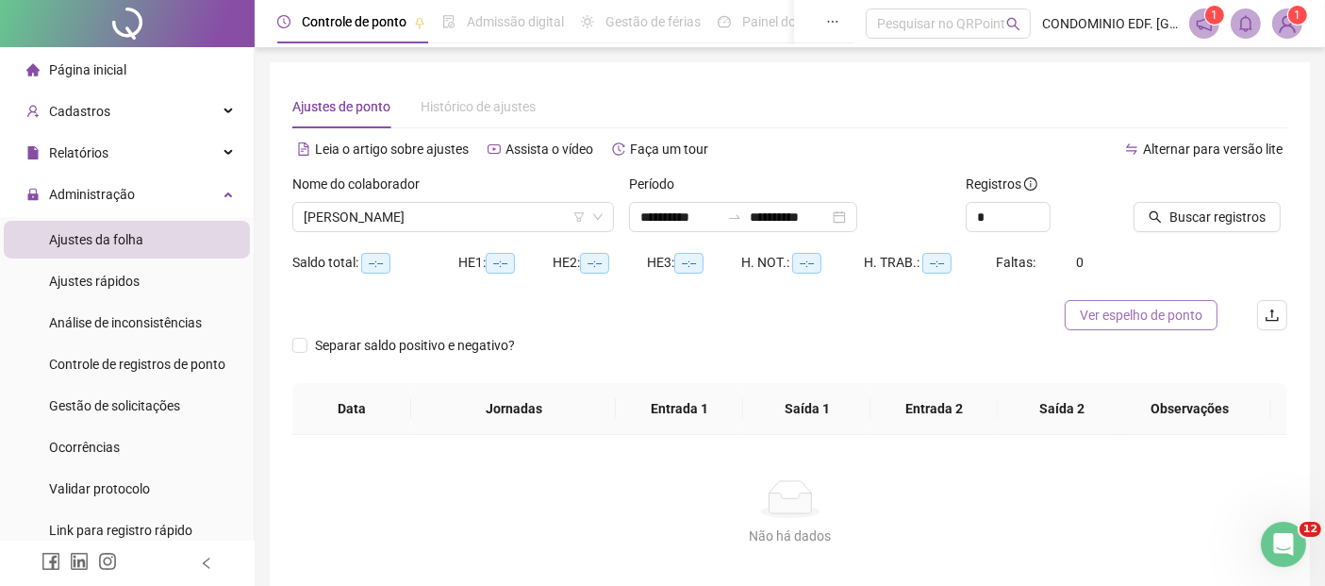
scroll to position [1720, 0]
click at [1214, 218] on span "Buscar registros" at bounding box center [1218, 217] width 96 height 21
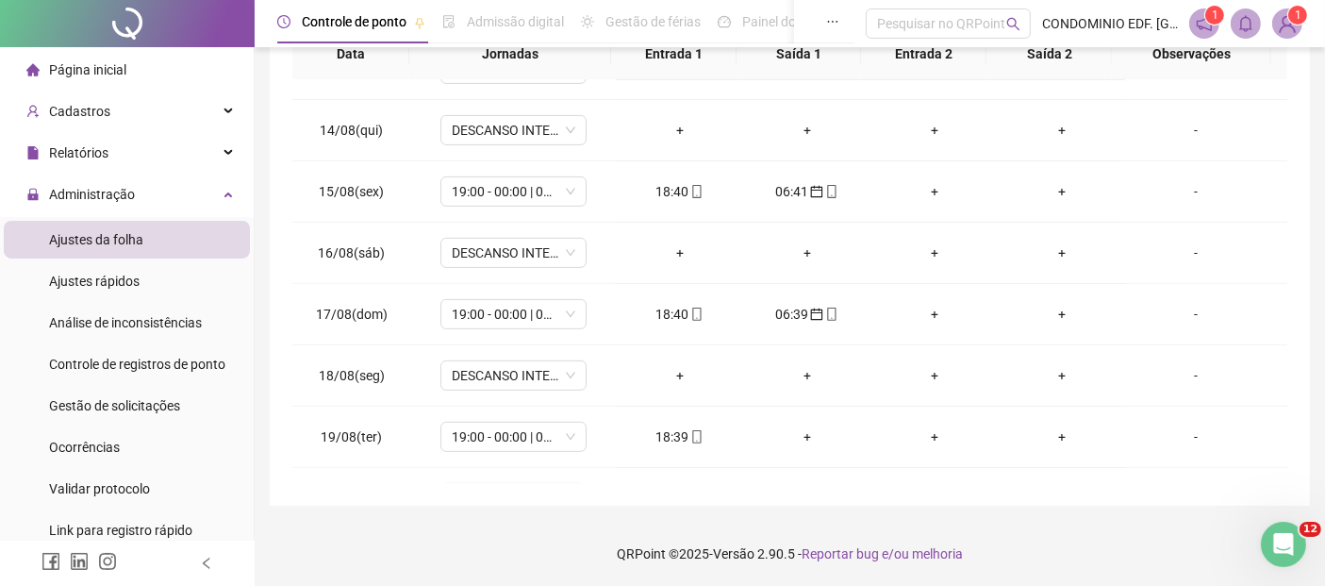
scroll to position [819, 0]
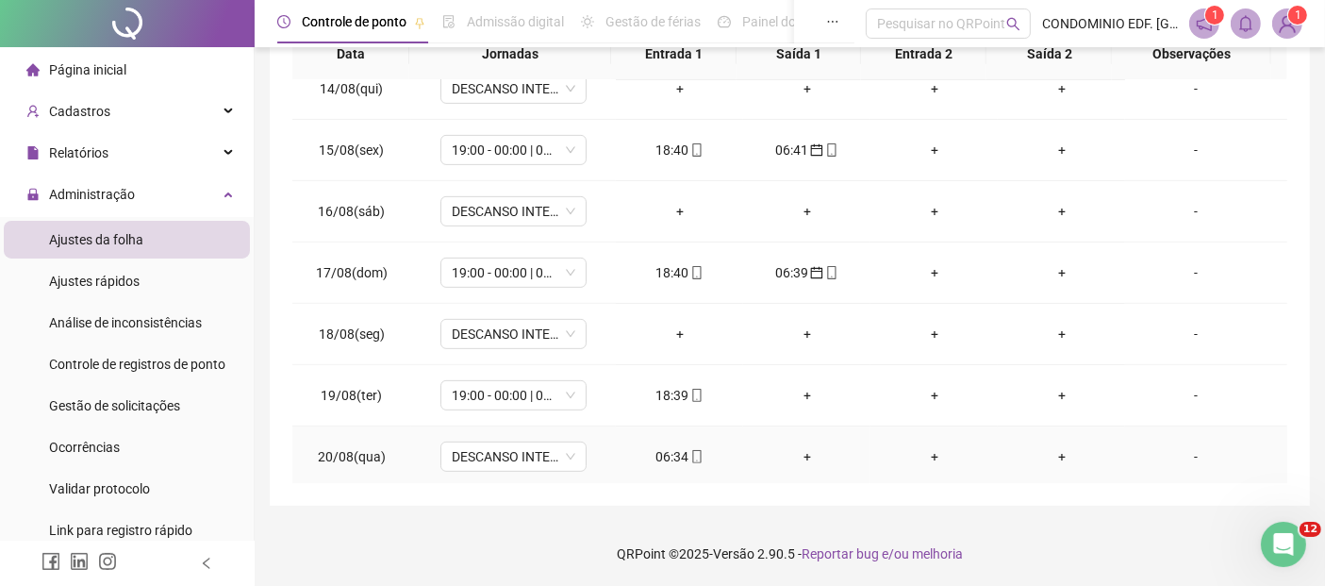
click at [657, 453] on div "06:34" at bounding box center [679, 456] width 97 height 21
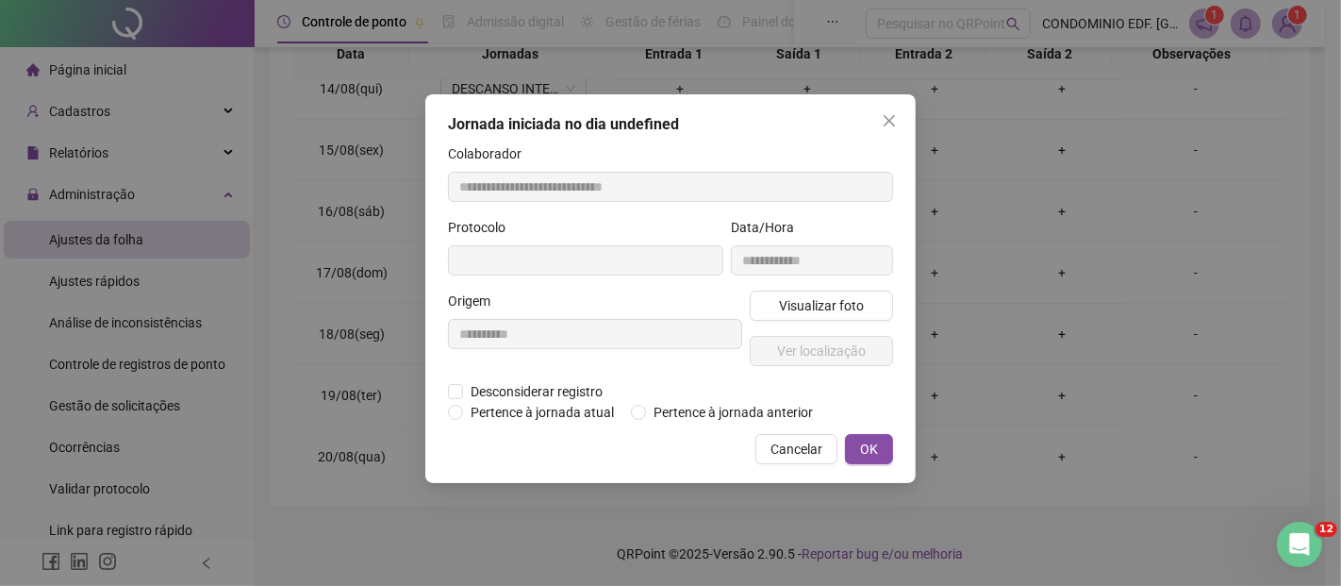
type input "**********"
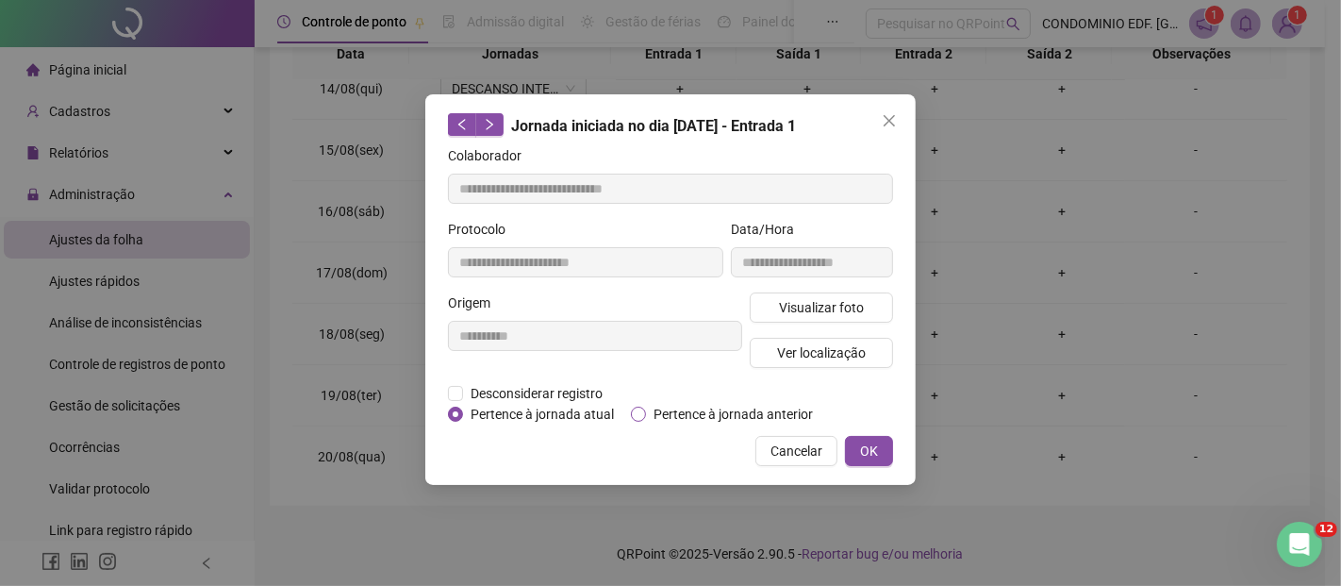
click at [687, 412] on span "Pertence à jornada anterior" at bounding box center [733, 414] width 174 height 21
click at [870, 449] on span "OK" at bounding box center [869, 450] width 18 height 21
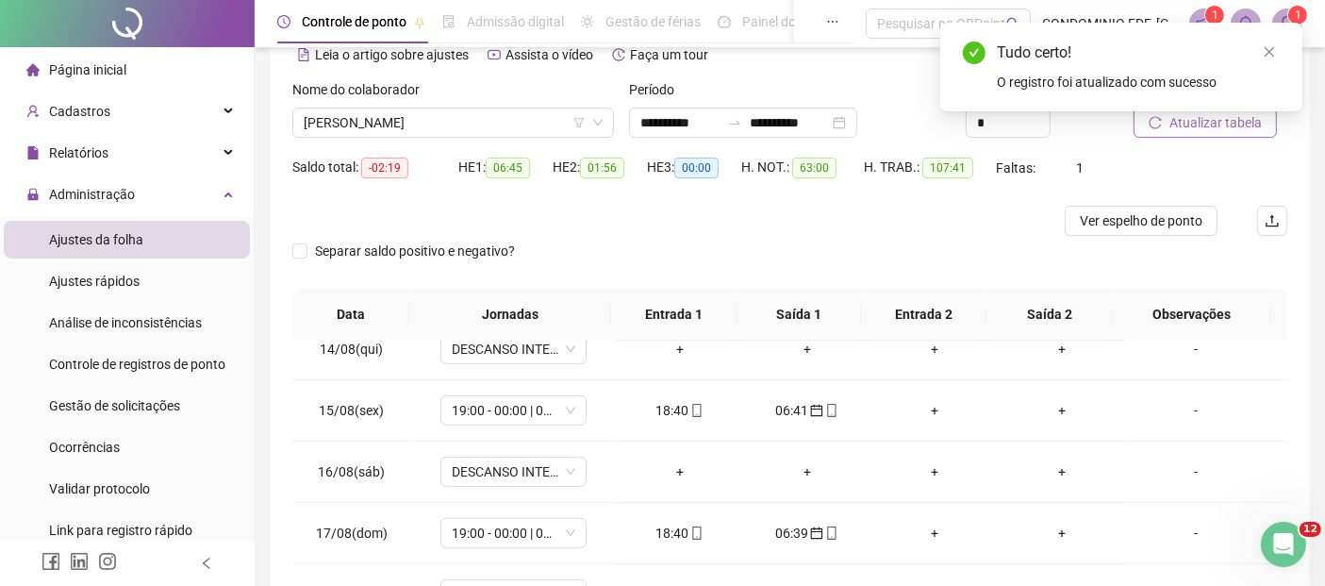
scroll to position [0, 0]
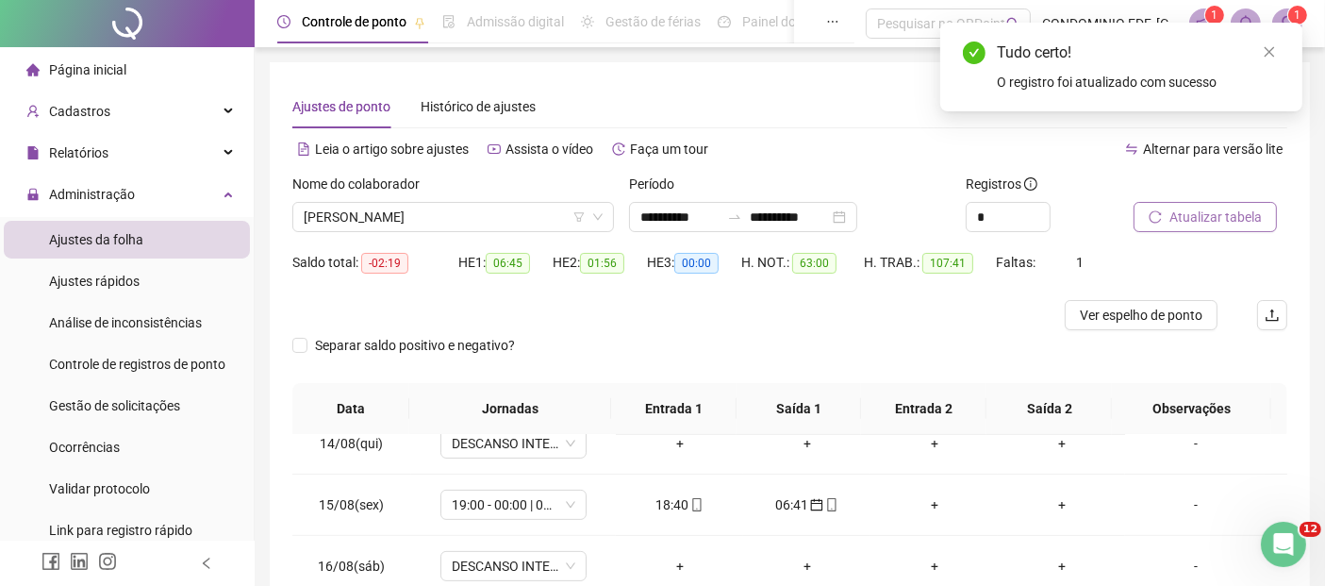
click at [1196, 219] on span "Atualizar tabela" at bounding box center [1216, 217] width 92 height 21
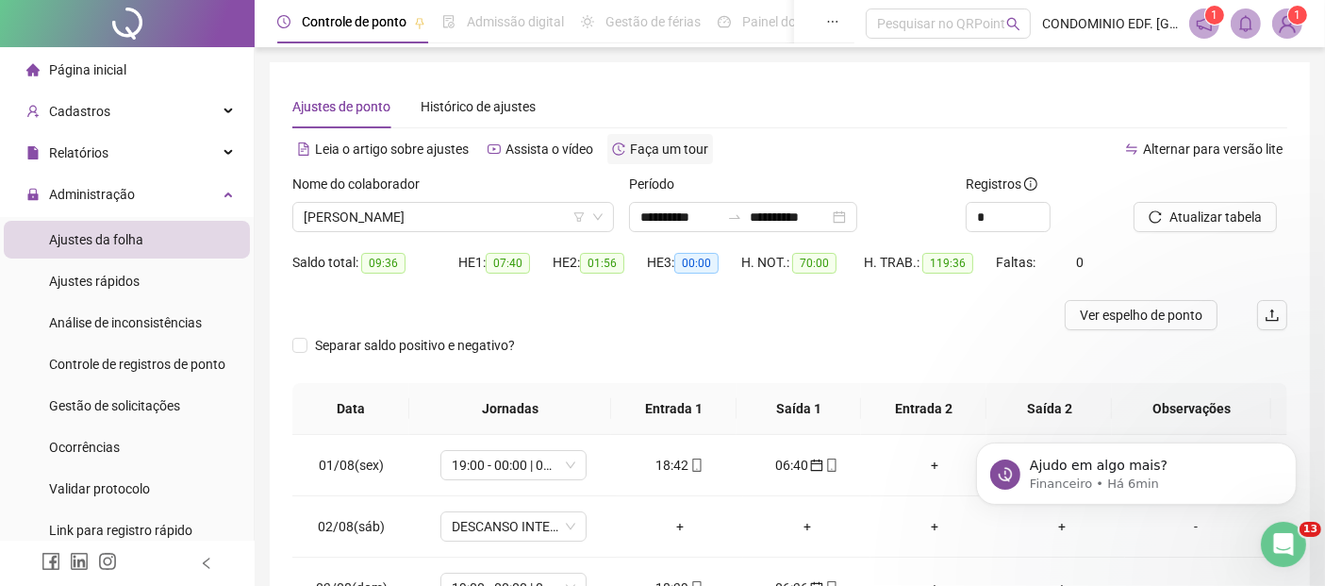
scroll to position [1763, 0]
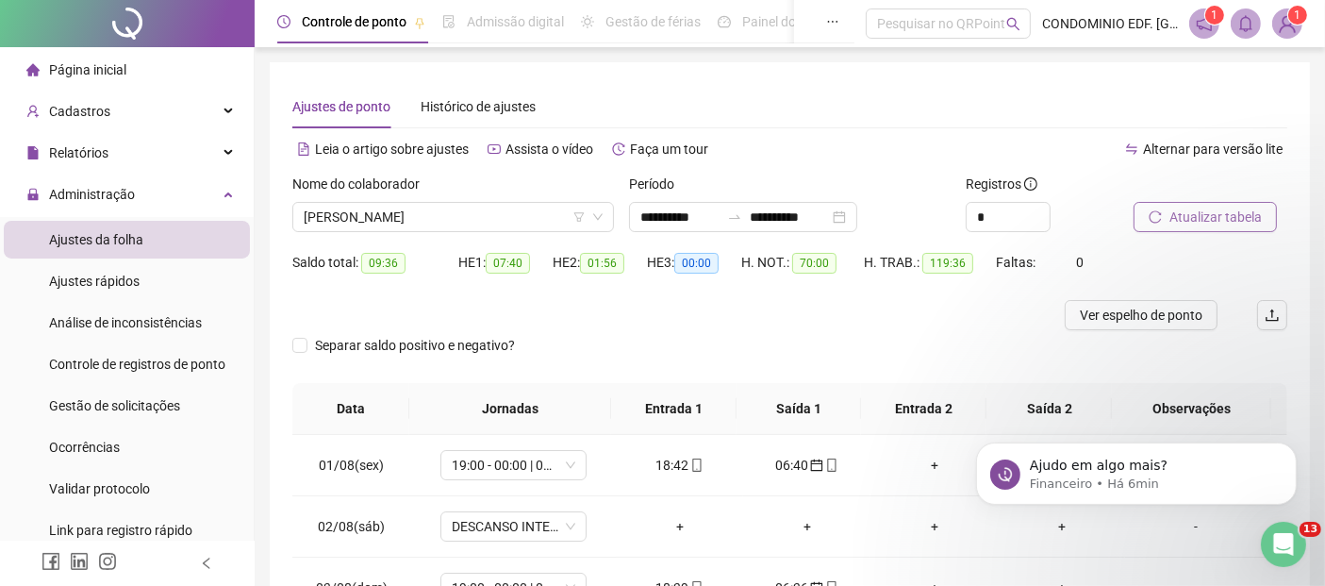
click at [1183, 217] on span "Atualizar tabela" at bounding box center [1216, 217] width 92 height 21
click at [556, 219] on span "[PERSON_NAME]" at bounding box center [453, 217] width 299 height 28
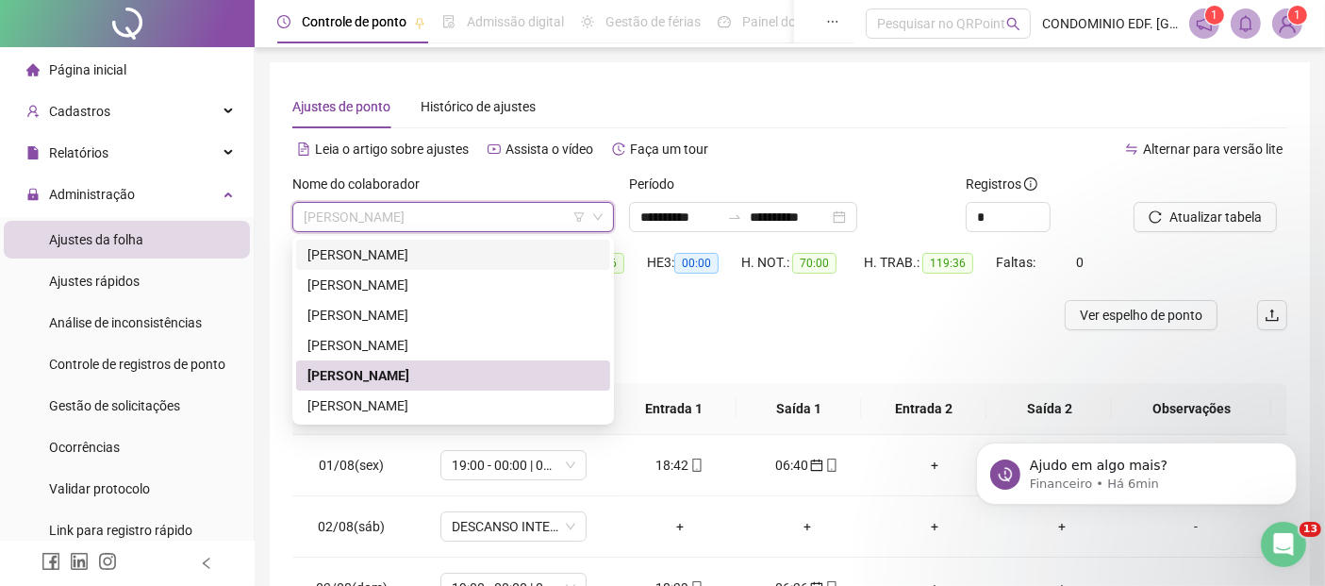
click at [337, 254] on div "[PERSON_NAME]" at bounding box center [452, 254] width 291 height 21
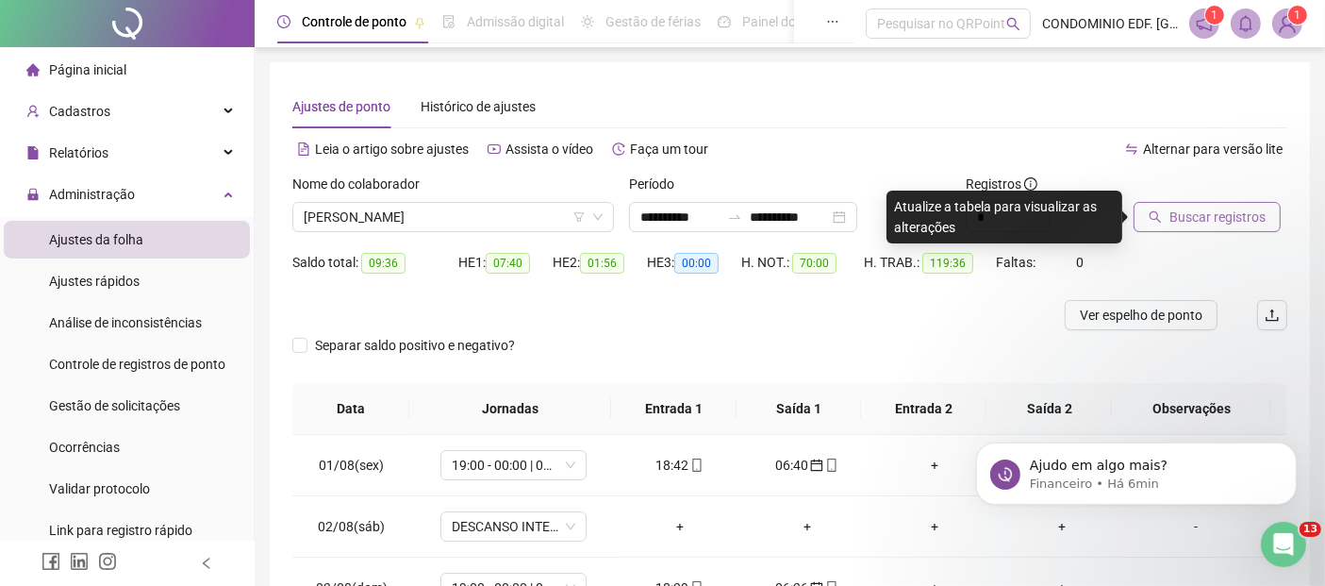
click at [1186, 223] on span "Buscar registros" at bounding box center [1218, 217] width 96 height 21
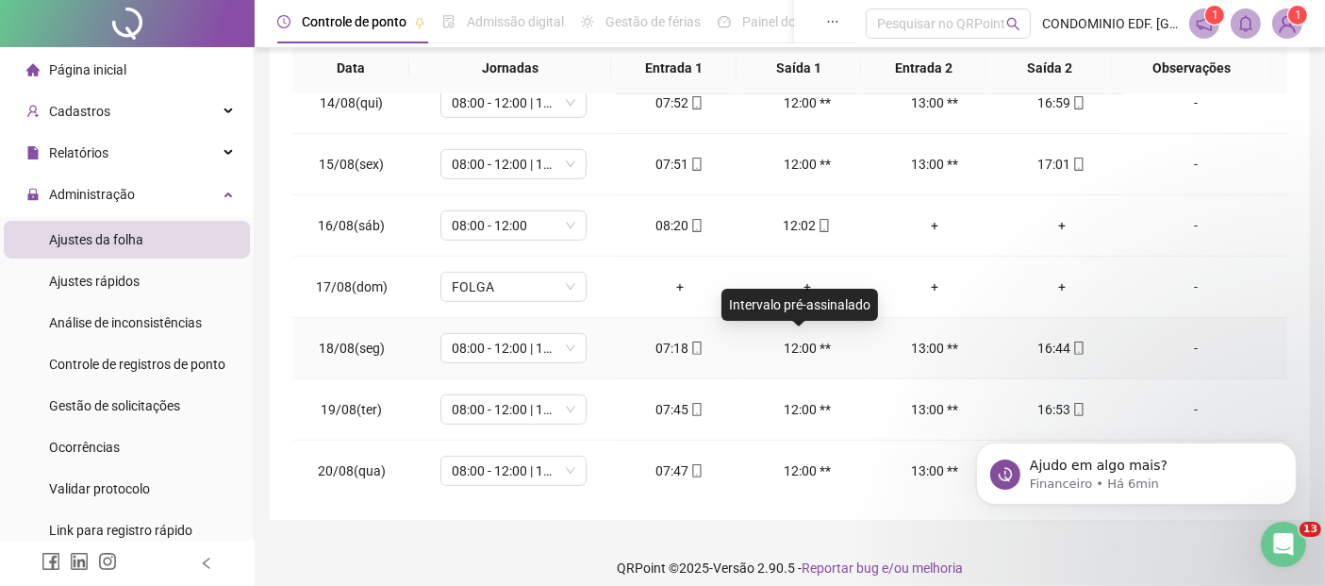
scroll to position [355, 0]
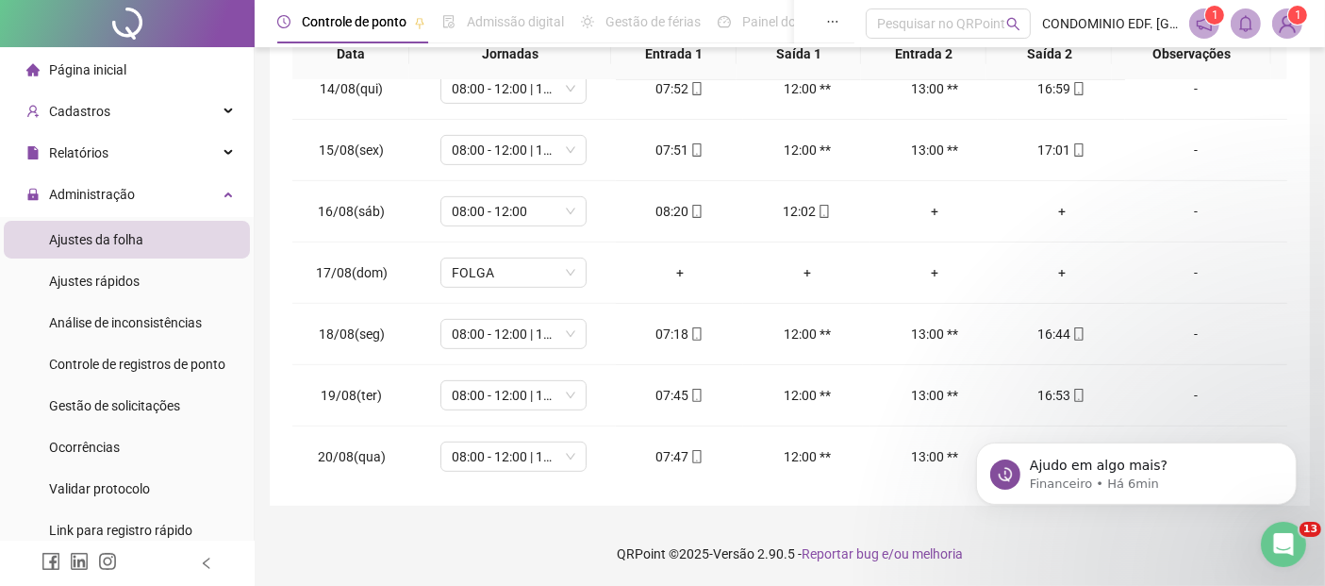
click at [1305, 168] on div "**********" at bounding box center [790, 107] width 1040 height 798
click at [1291, 451] on icon "Dismiss notification" at bounding box center [1291, 446] width 10 height 10
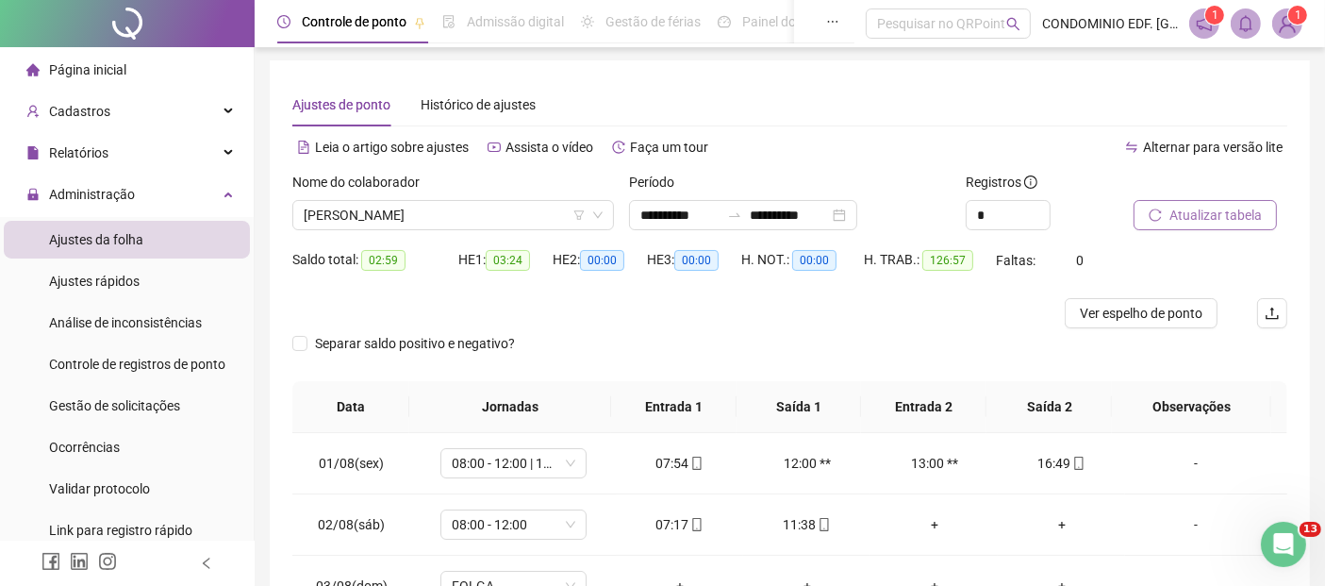
scroll to position [0, 0]
click at [522, 220] on span "[PERSON_NAME]" at bounding box center [453, 217] width 299 height 28
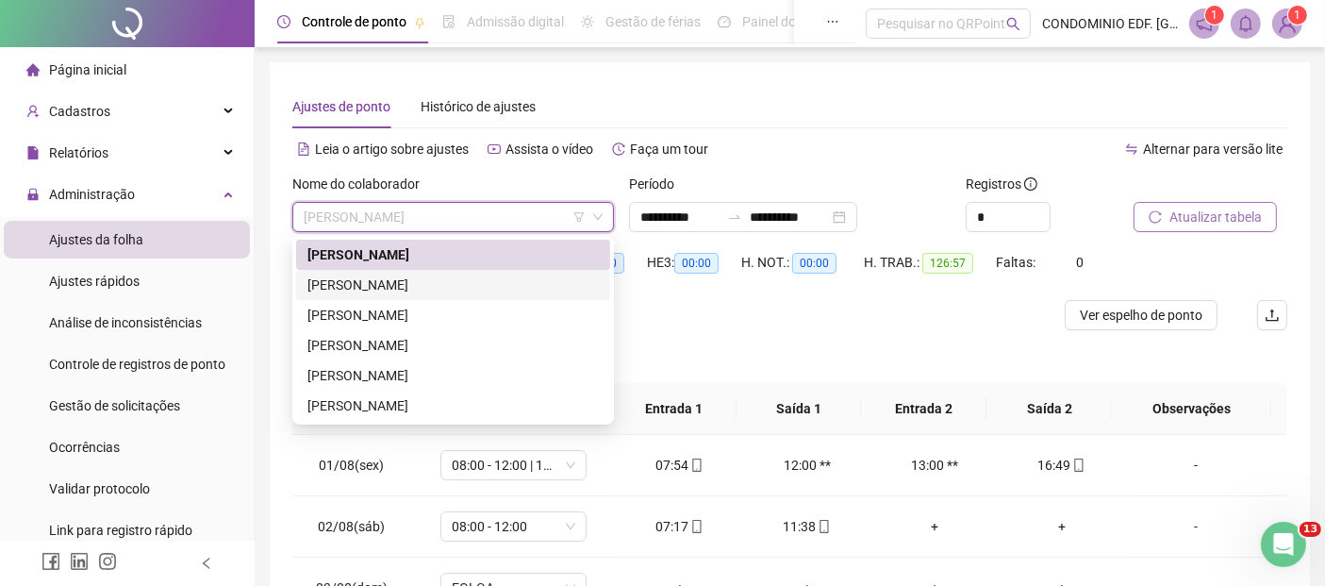
click at [390, 282] on div "[PERSON_NAME]" at bounding box center [452, 284] width 291 height 21
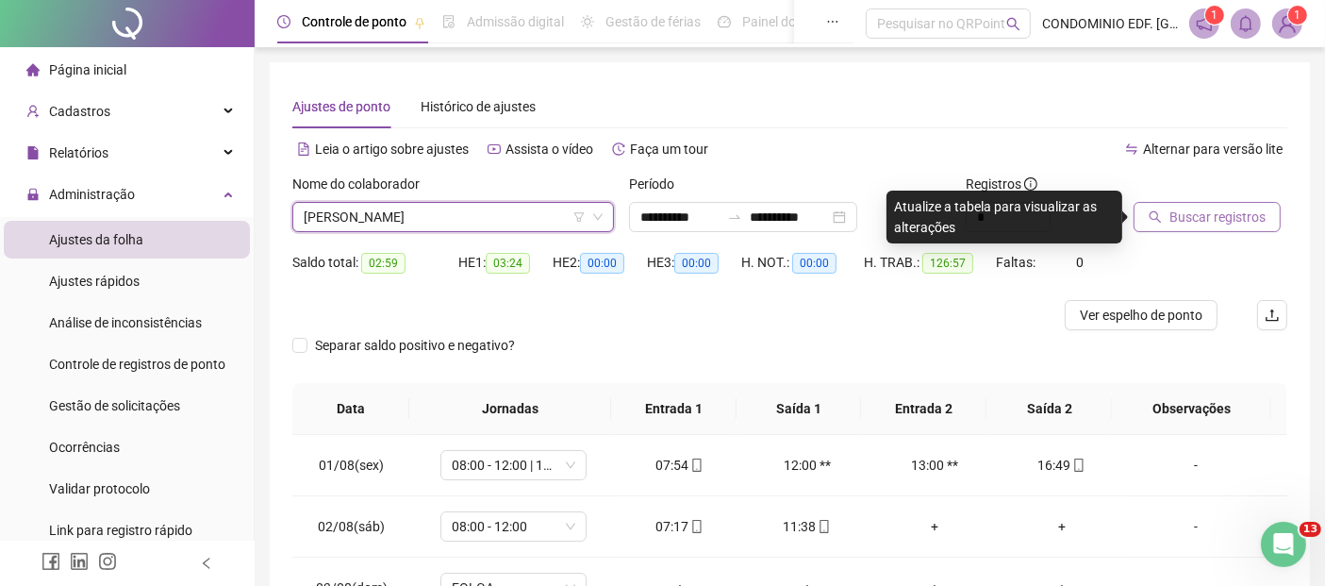
click at [1177, 216] on span "Buscar registros" at bounding box center [1218, 217] width 96 height 21
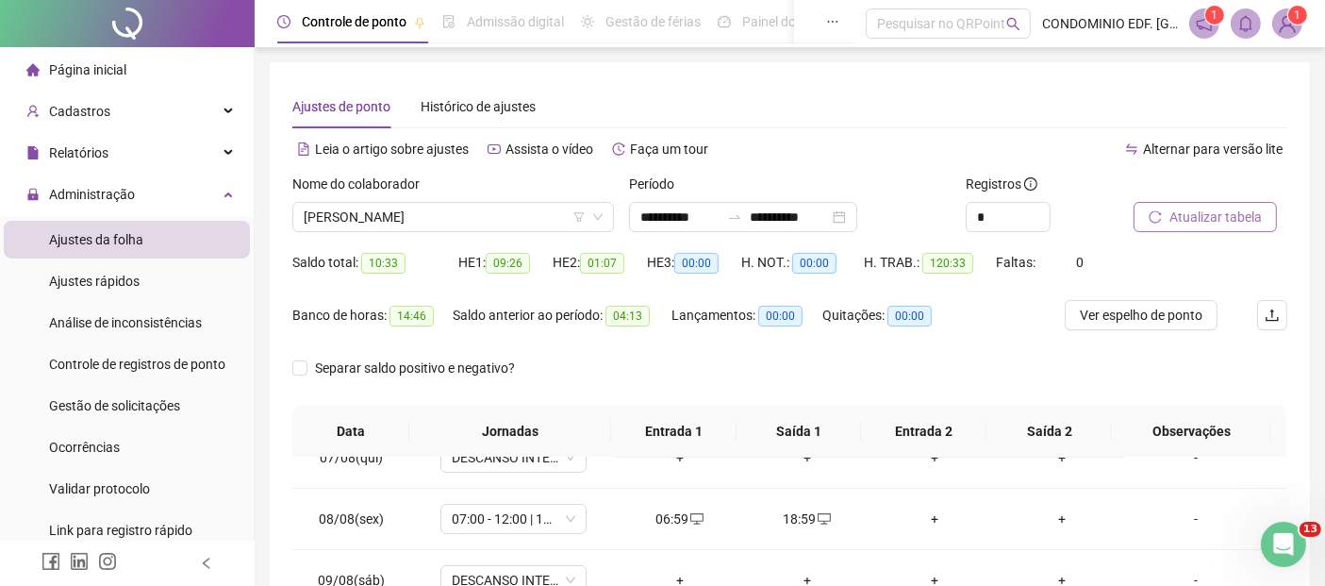
click at [1193, 220] on span "Atualizar tabela" at bounding box center [1216, 217] width 92 height 21
click at [504, 223] on span "[PERSON_NAME]" at bounding box center [453, 217] width 299 height 28
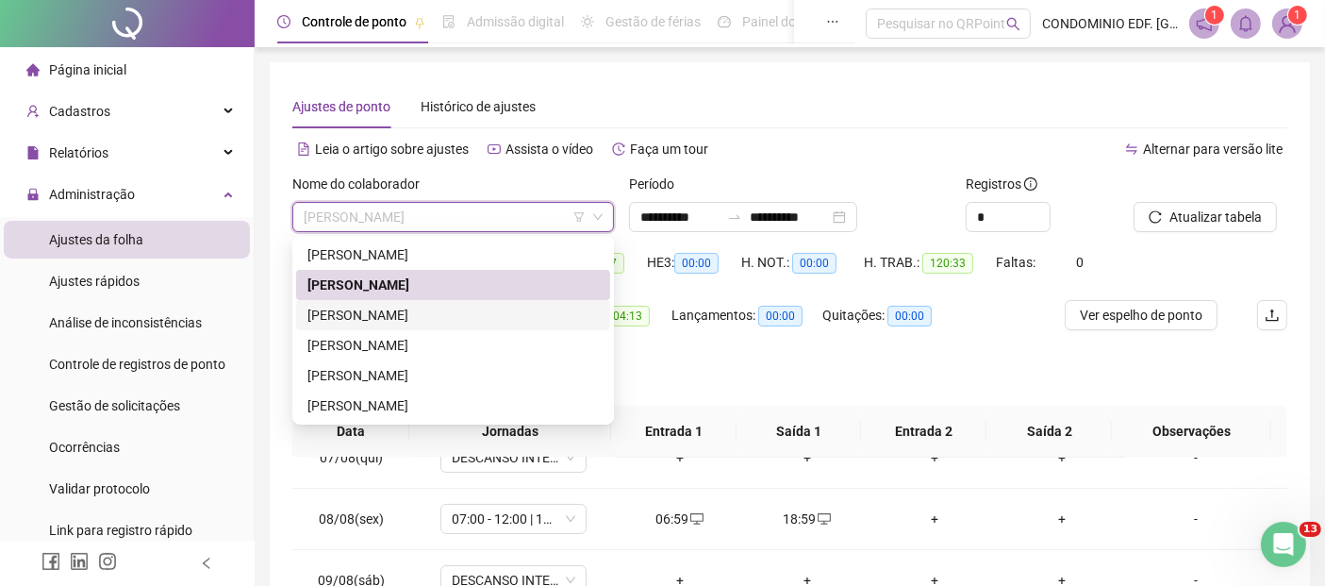
click at [340, 319] on div "[PERSON_NAME]" at bounding box center [452, 315] width 291 height 21
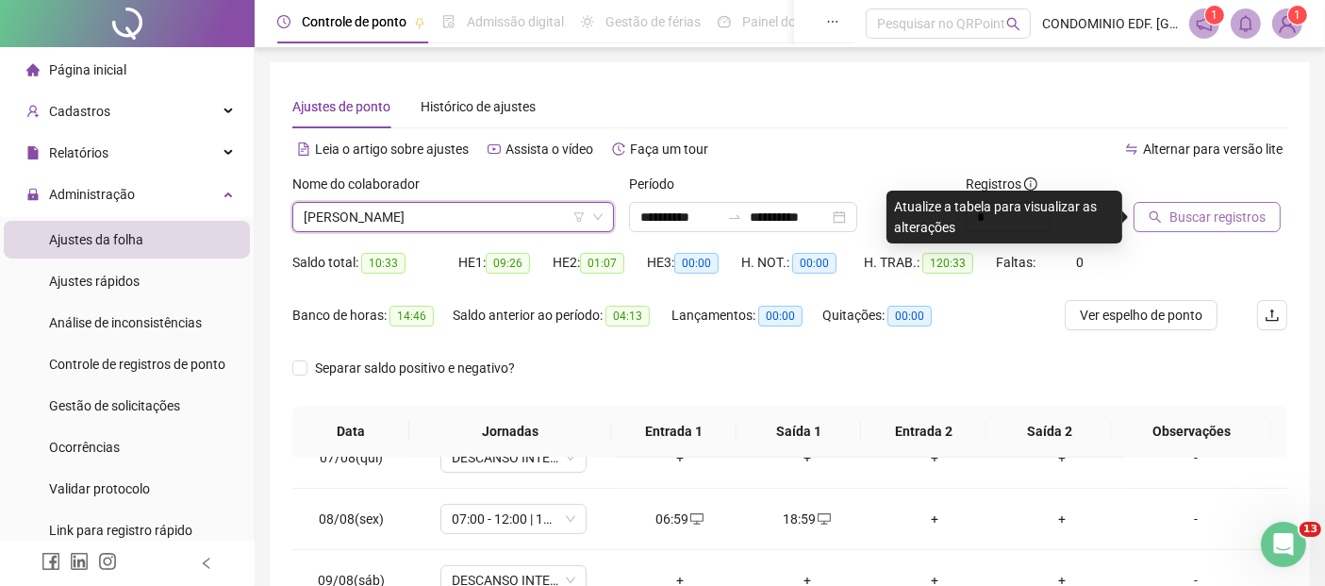
click at [1193, 216] on span "Buscar registros" at bounding box center [1218, 217] width 96 height 21
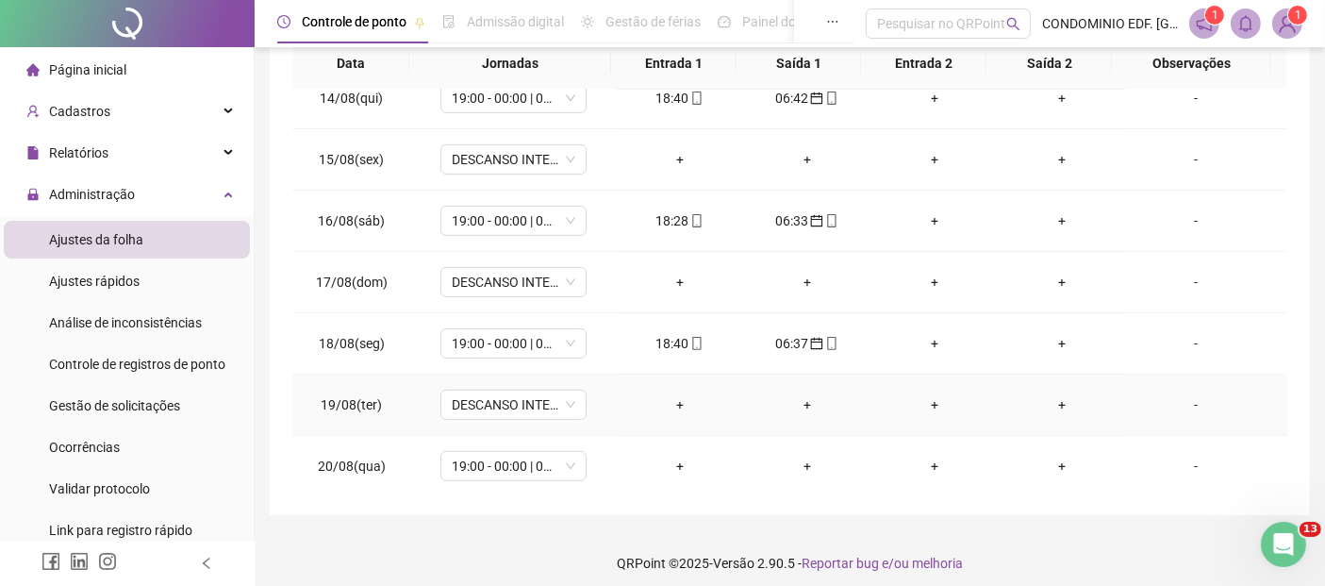
scroll to position [355, 0]
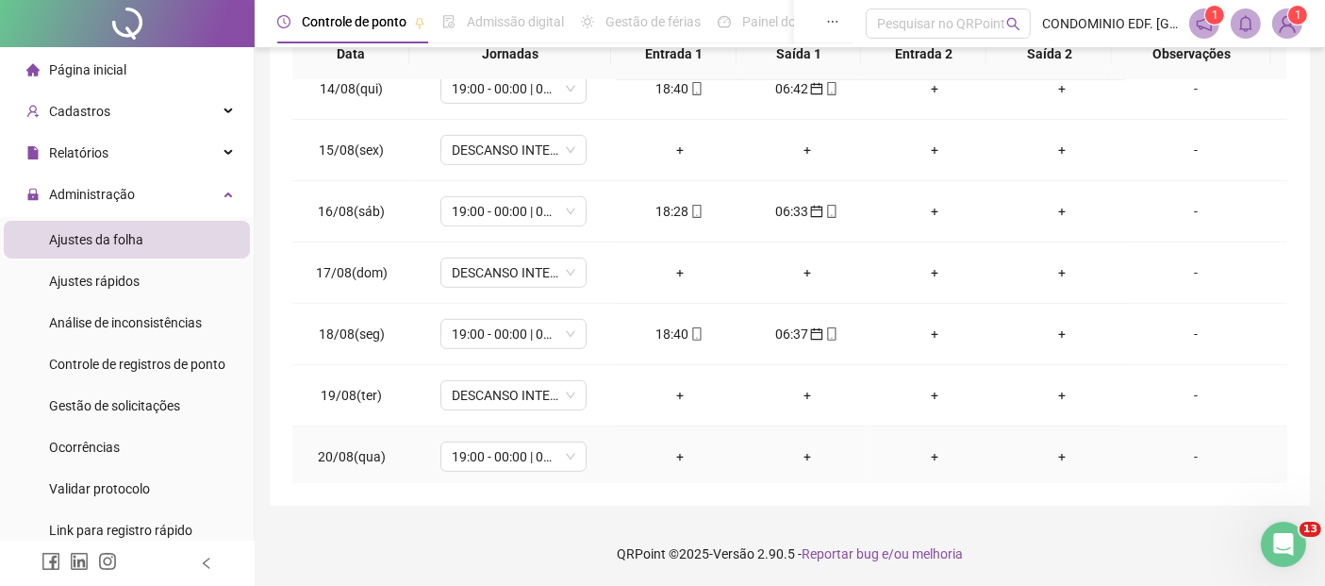
click at [1183, 454] on div "-" at bounding box center [1195, 456] width 111 height 21
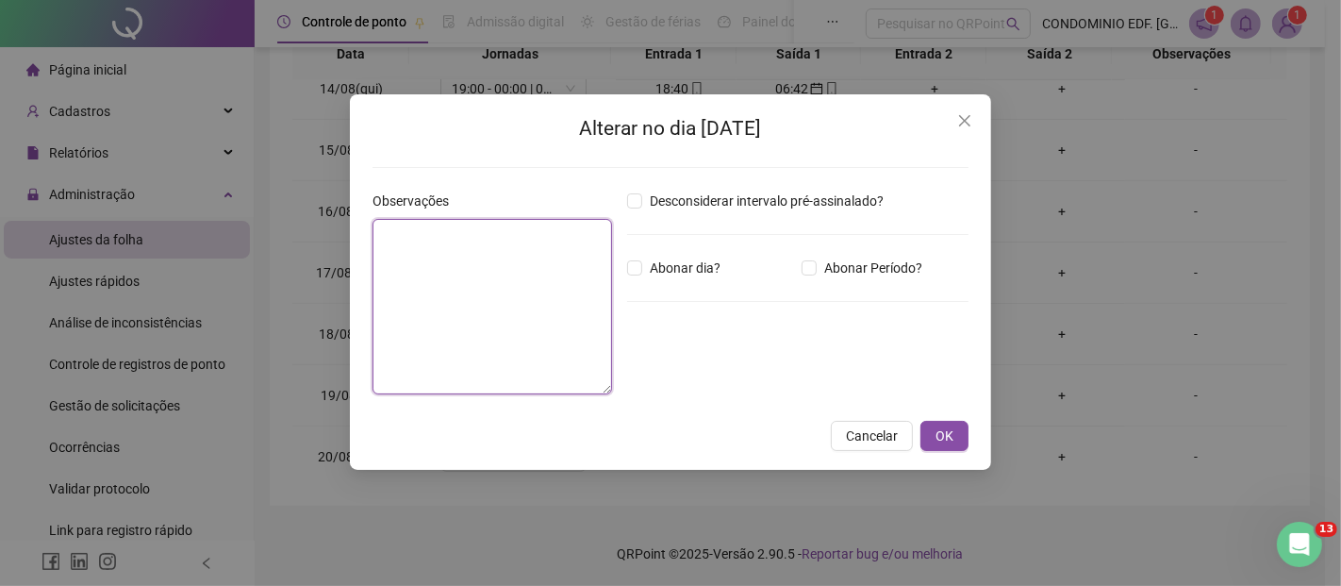
click at [513, 252] on textarea at bounding box center [493, 306] width 240 height 175
type textarea "*"
type textarea "**********"
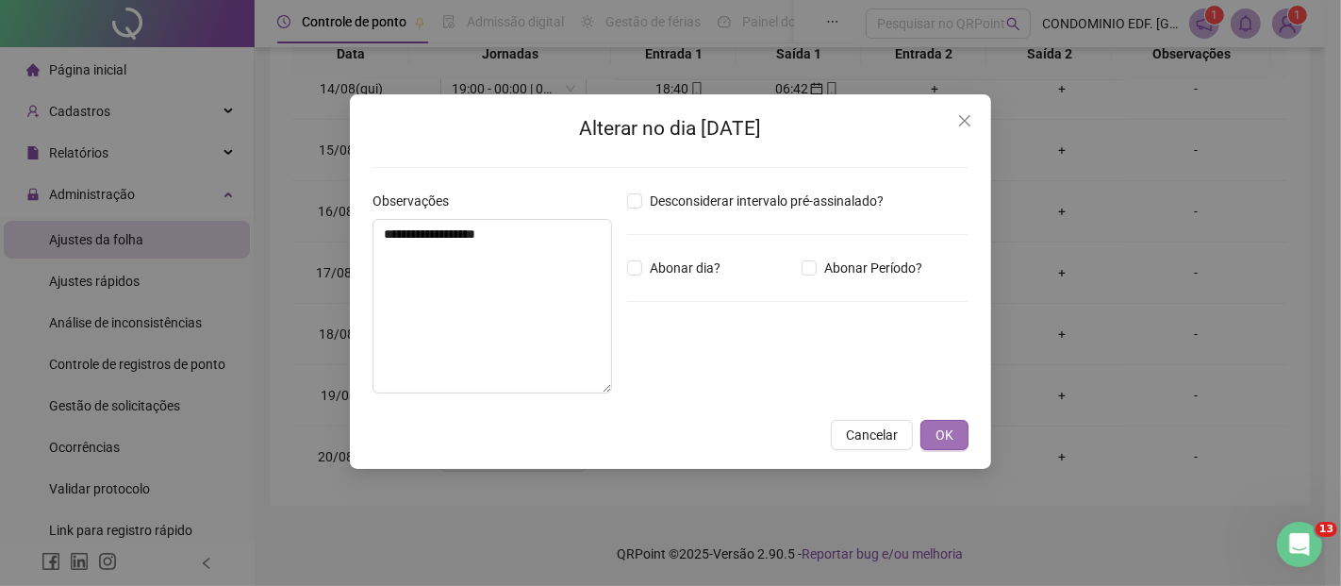
drag, startPoint x: 938, startPoint y: 435, endPoint x: 946, endPoint y: 445, distance: 13.4
click at [938, 435] on span "OK" at bounding box center [945, 434] width 18 height 21
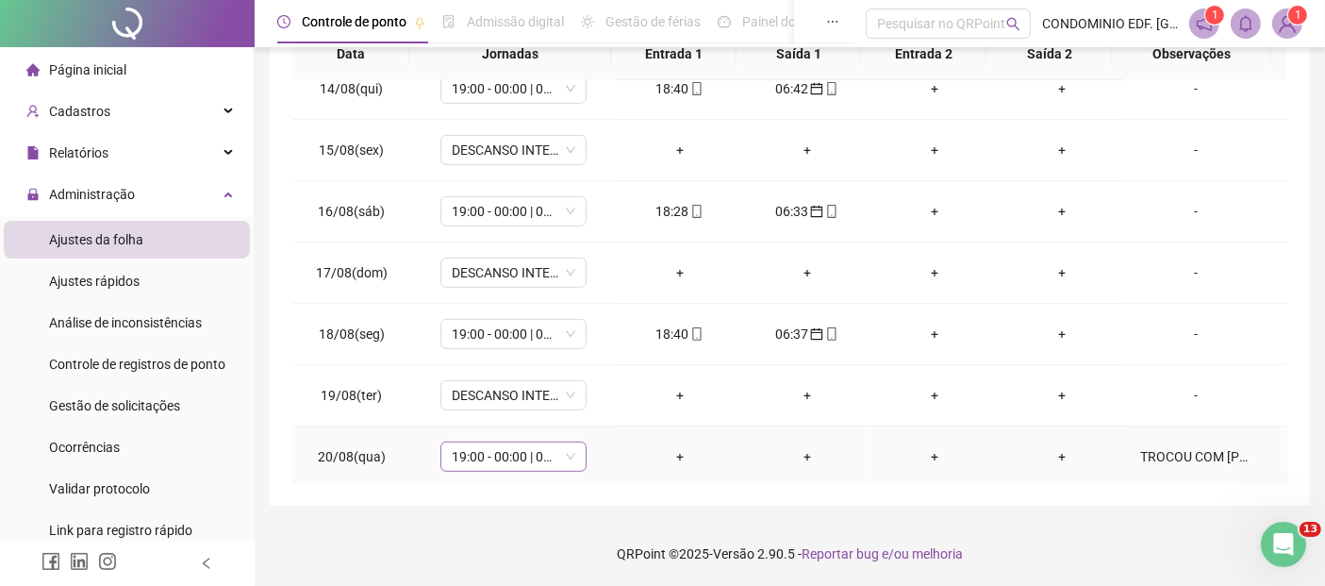
click at [569, 450] on span "19:00 - 00:00 | 01:00 - 07:00" at bounding box center [514, 456] width 124 height 28
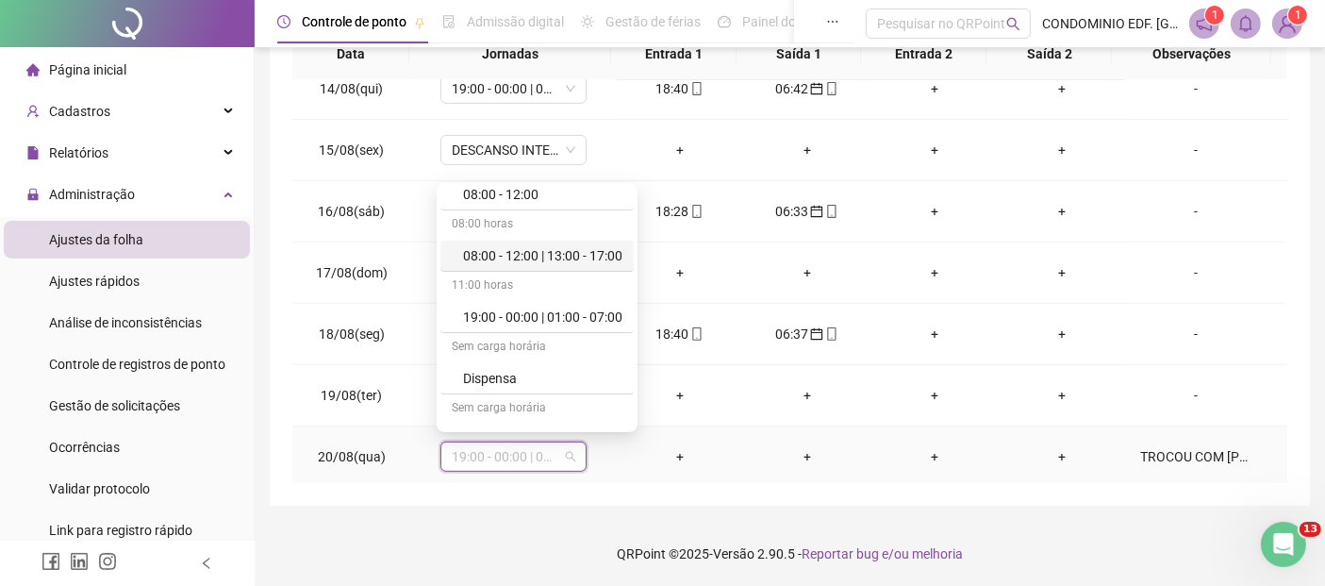
scroll to position [209, 0]
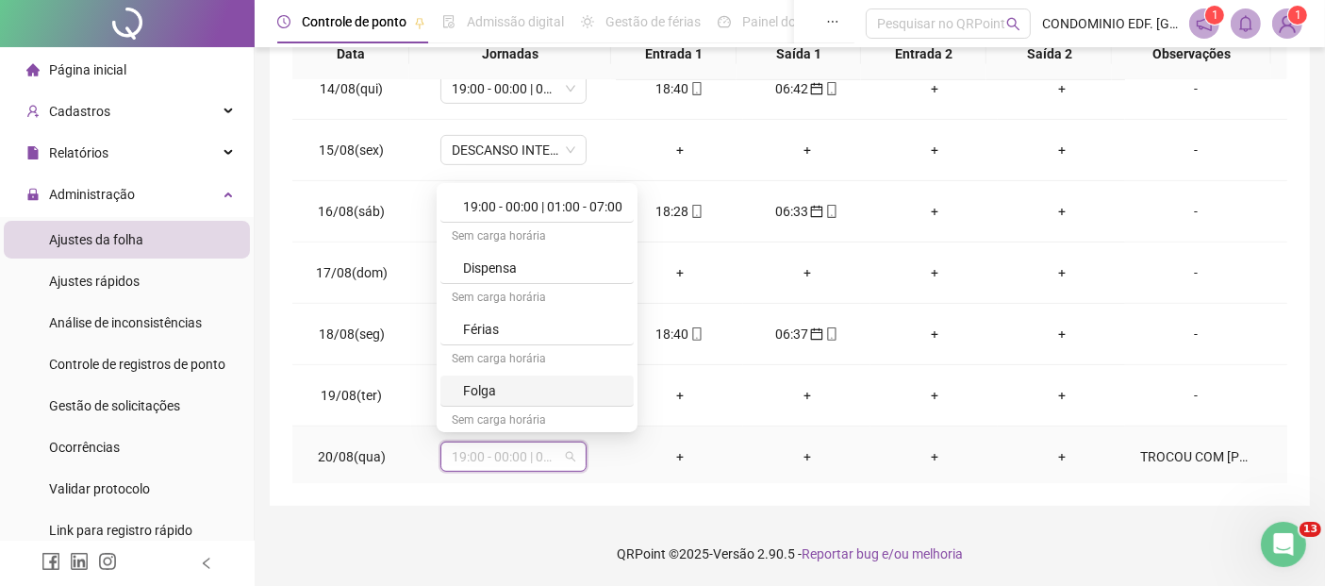
click at [473, 387] on div "Folga" at bounding box center [542, 390] width 159 height 21
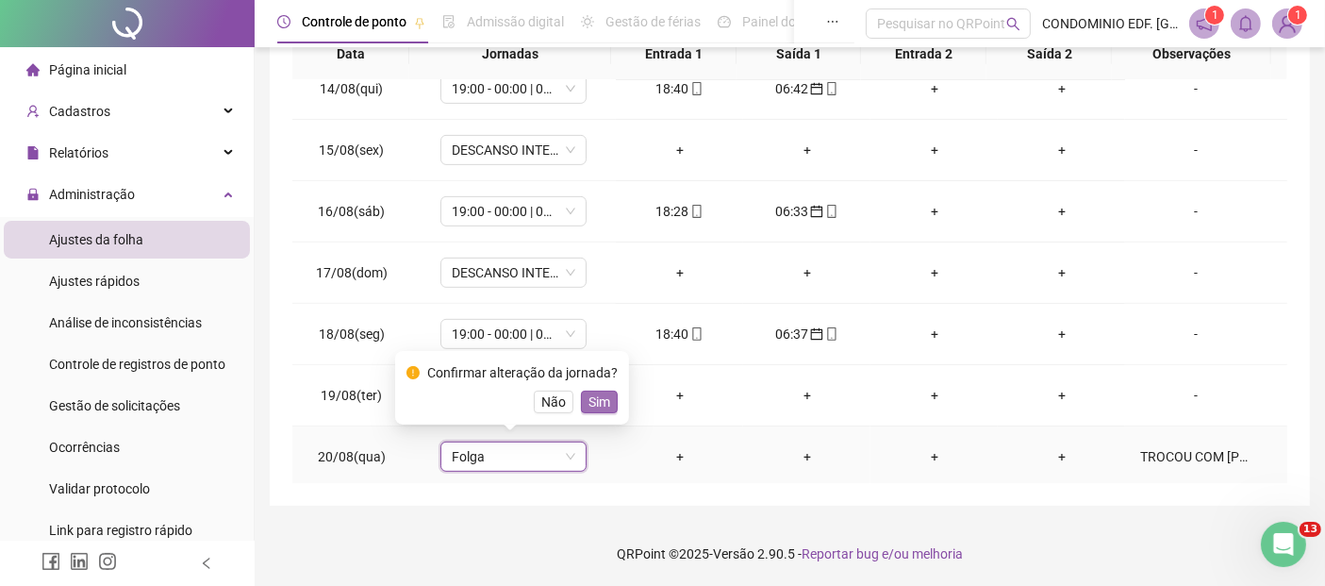
click at [595, 403] on span "Sim" at bounding box center [600, 401] width 22 height 21
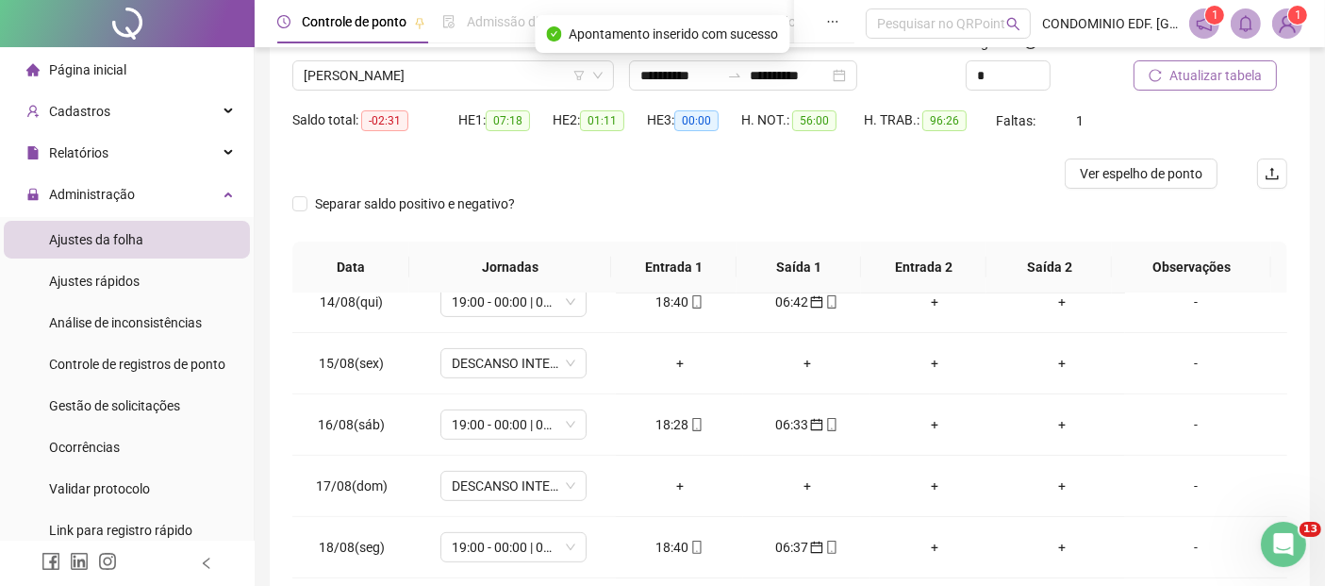
scroll to position [91, 0]
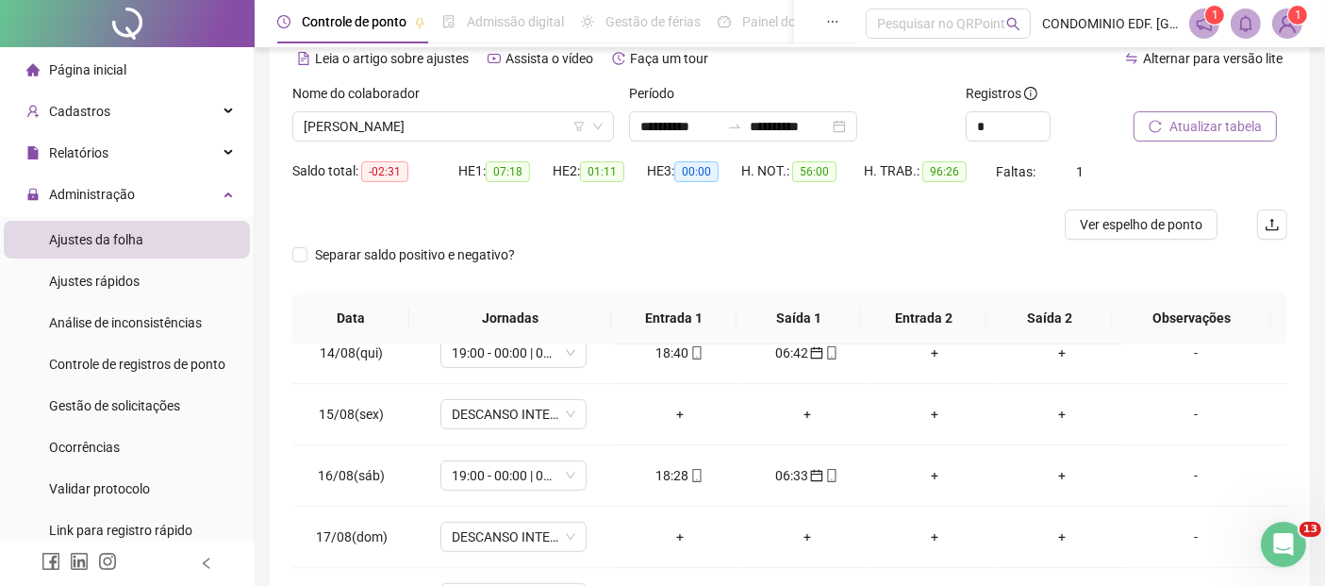
click at [1204, 123] on span "Atualizar tabela" at bounding box center [1216, 126] width 92 height 21
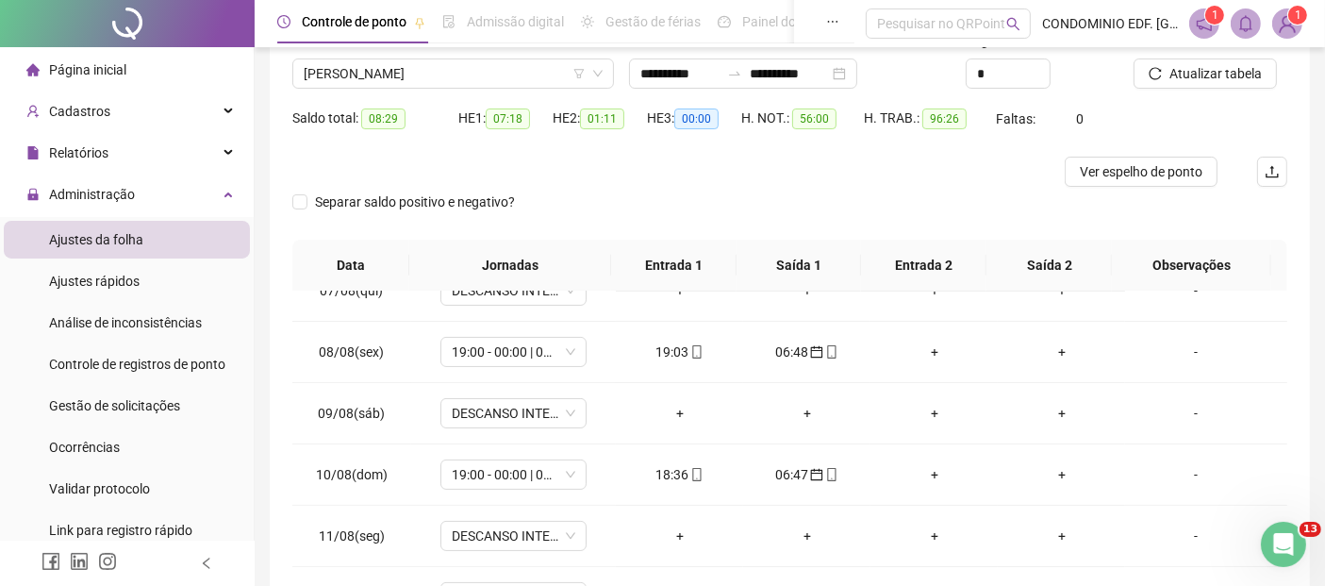
scroll to position [0, 0]
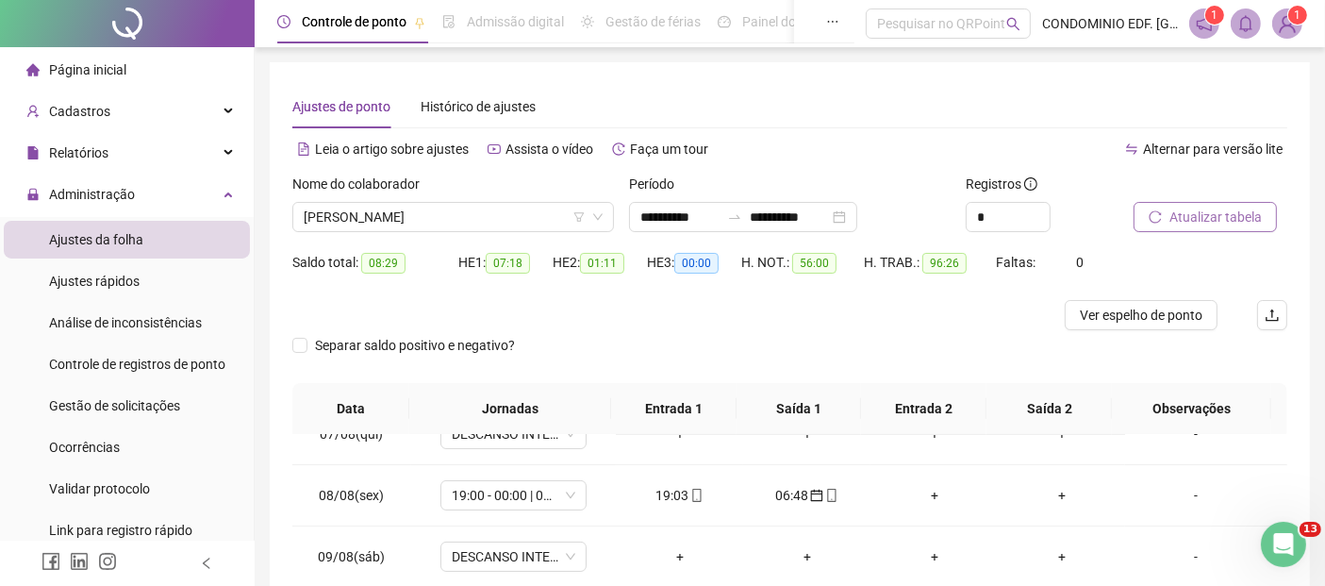
click at [1212, 210] on span "Atualizar tabela" at bounding box center [1216, 217] width 92 height 21
click at [497, 222] on span "[PERSON_NAME]" at bounding box center [453, 217] width 299 height 28
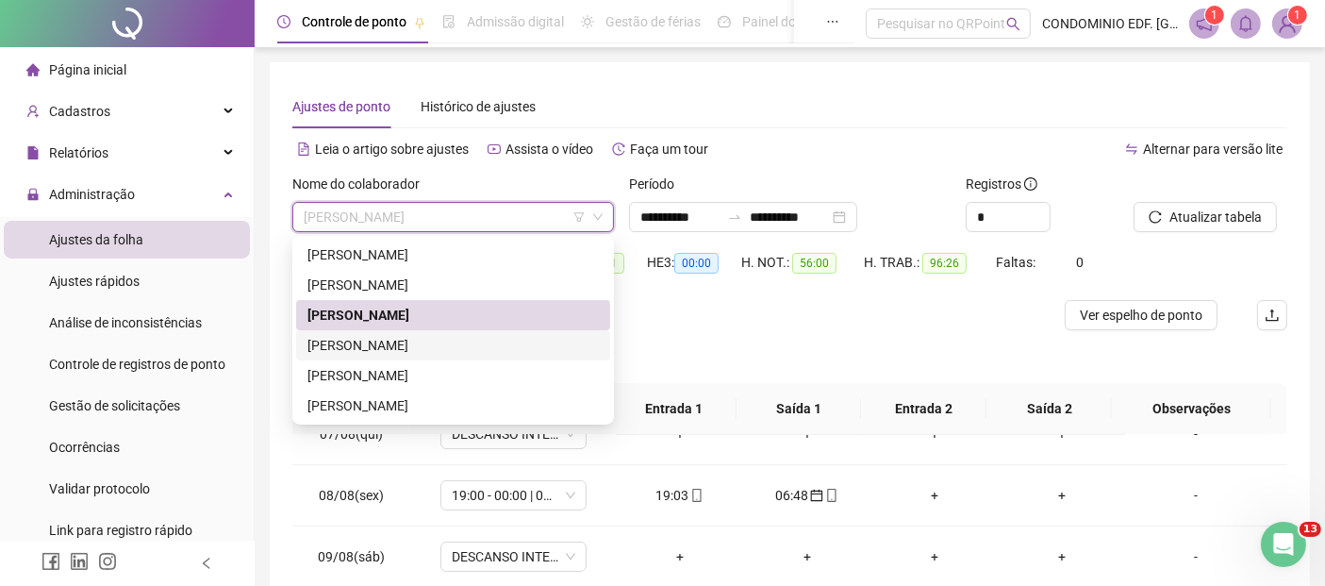
click at [348, 343] on div "[PERSON_NAME]" at bounding box center [452, 345] width 291 height 21
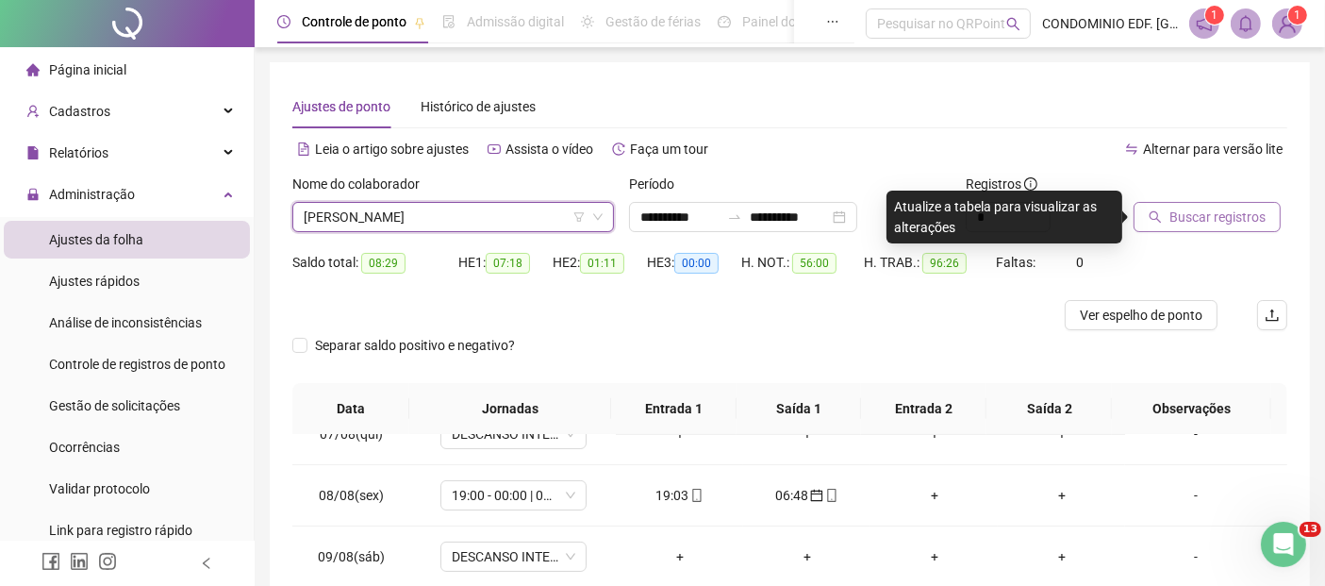
click at [1202, 220] on span "Buscar registros" at bounding box center [1218, 217] width 96 height 21
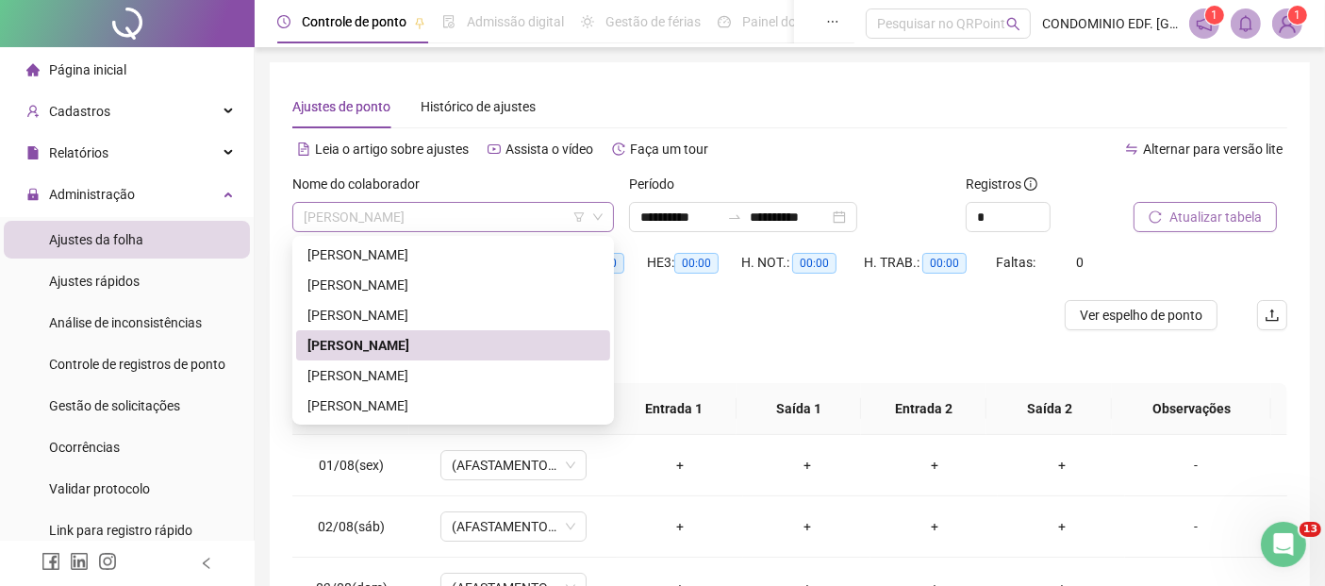
click at [504, 206] on span "[PERSON_NAME]" at bounding box center [453, 217] width 299 height 28
click at [370, 376] on div "[PERSON_NAME]" at bounding box center [452, 375] width 291 height 21
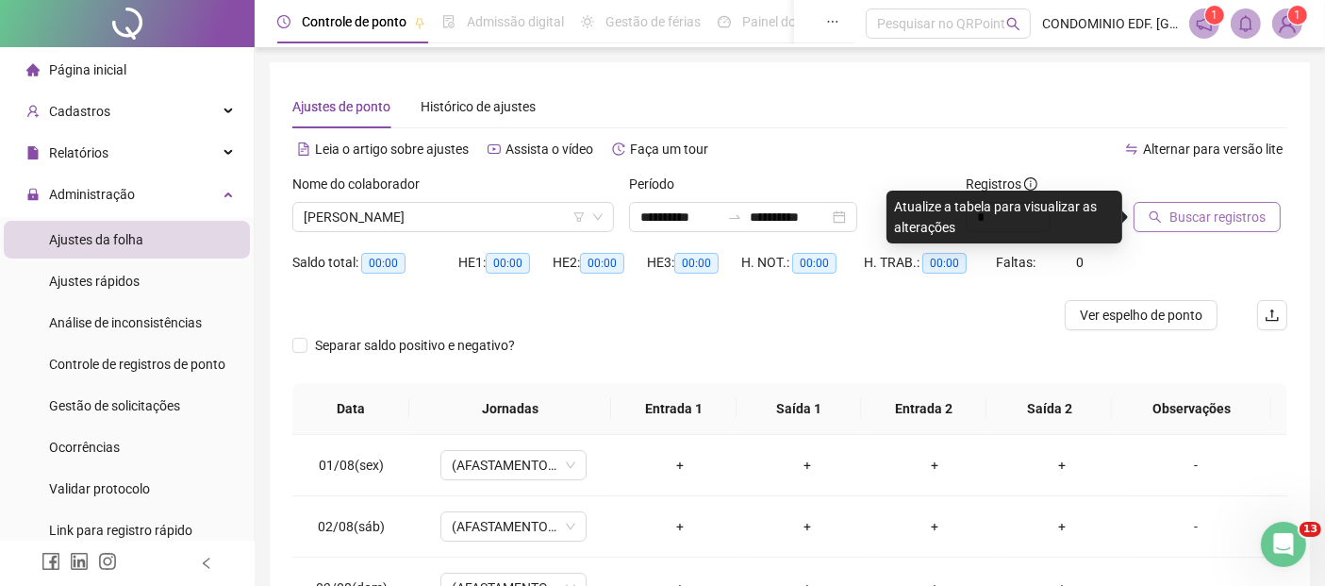
click at [1184, 218] on span "Buscar registros" at bounding box center [1218, 217] width 96 height 21
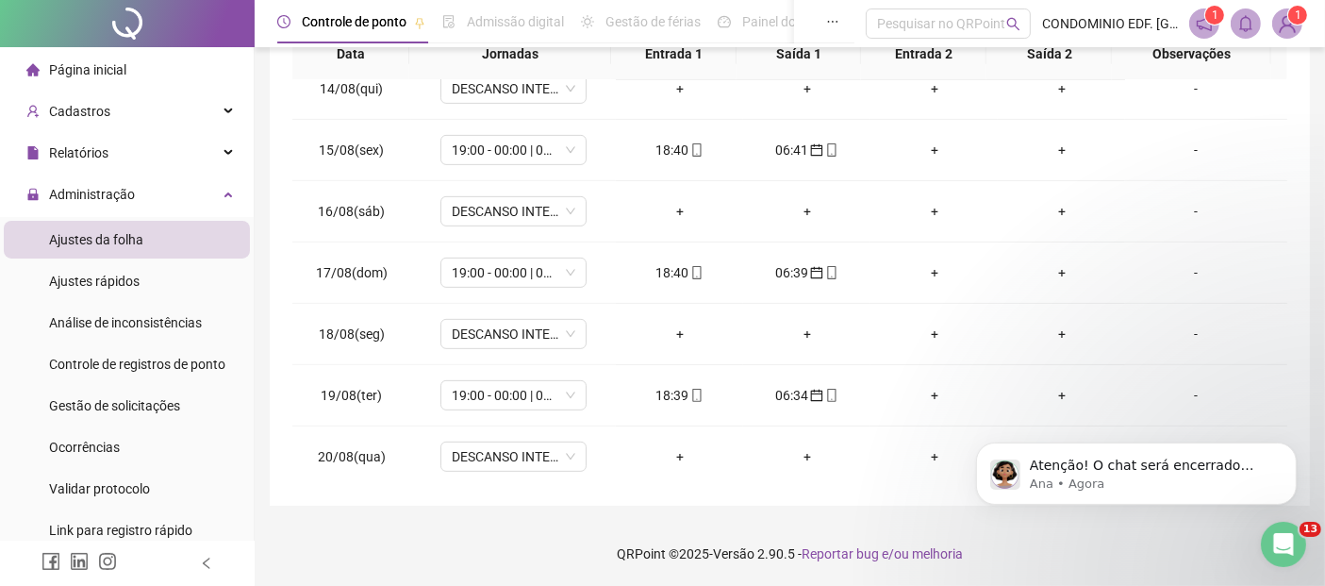
scroll to position [1856, 0]
click at [1293, 451] on icon "Dismiss notification" at bounding box center [1291, 446] width 10 height 10
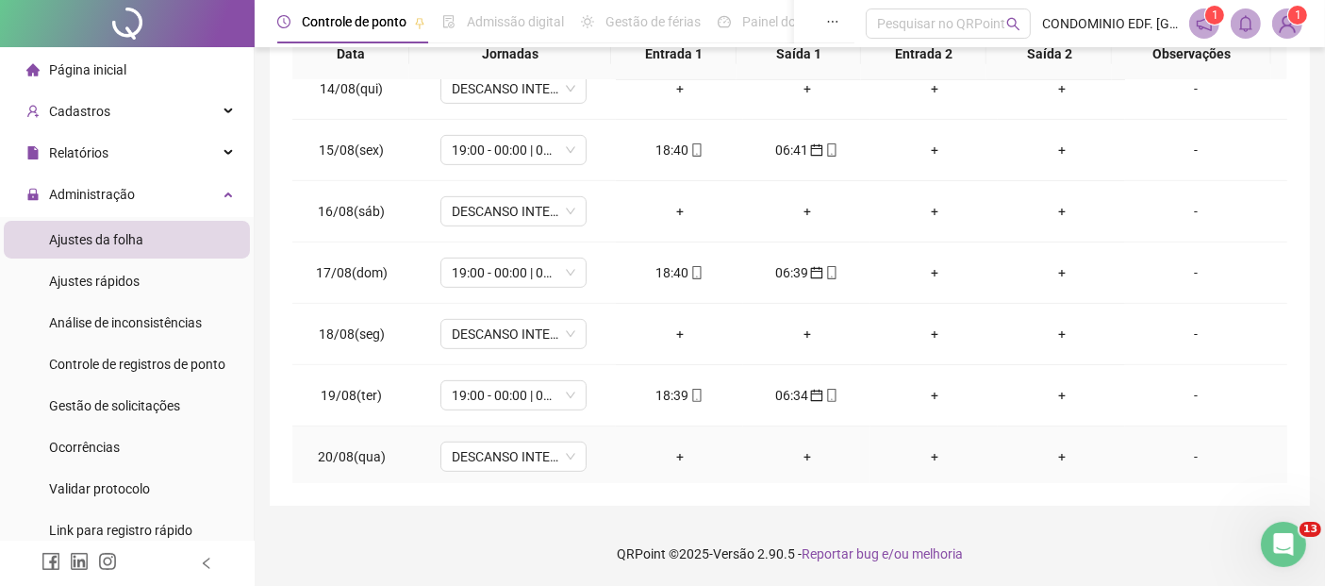
click at [1185, 452] on div "-" at bounding box center [1195, 456] width 111 height 21
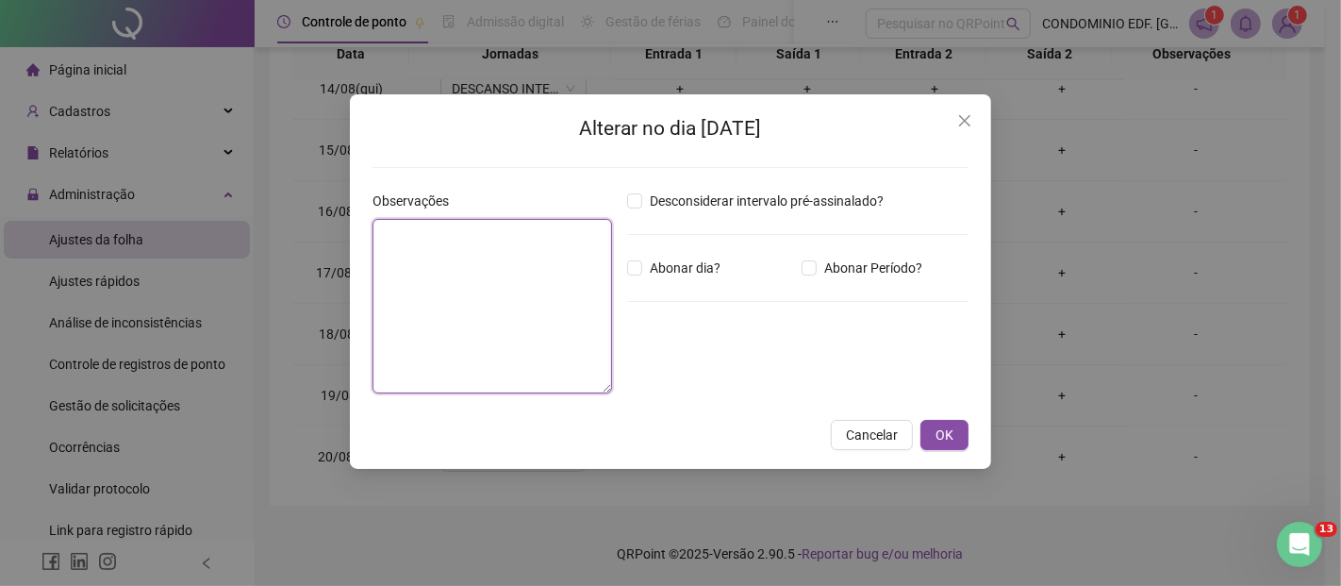
click at [407, 239] on textarea at bounding box center [493, 306] width 240 height 174
type textarea "**********"
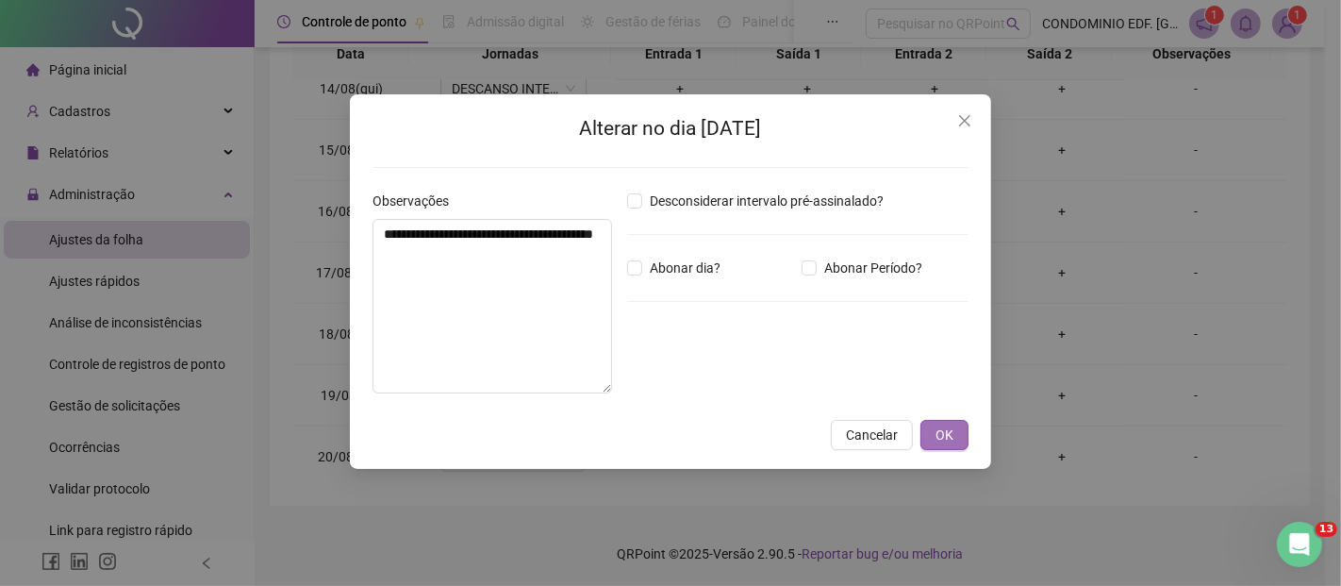
click at [945, 429] on span "OK" at bounding box center [945, 434] width 18 height 21
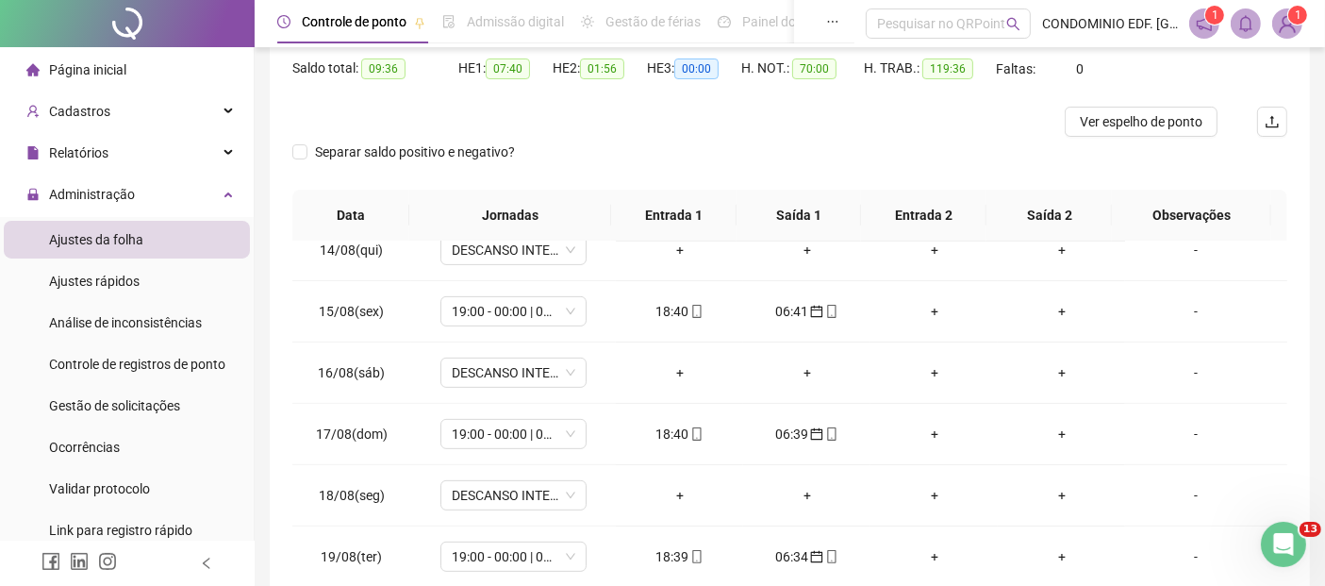
scroll to position [0, 0]
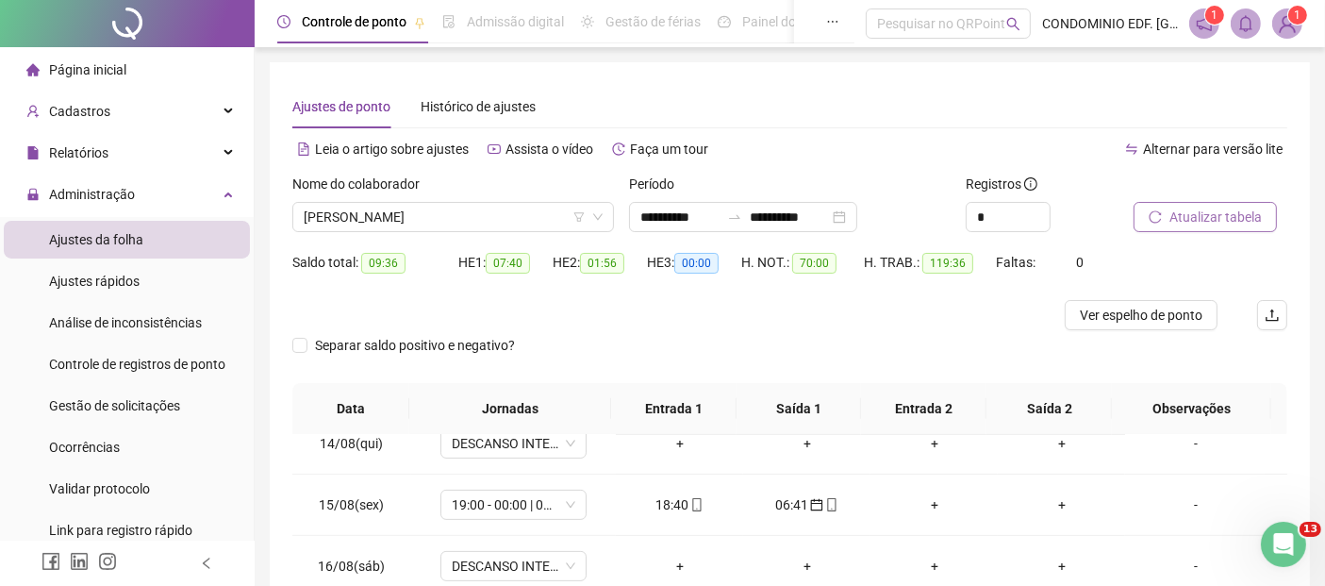
click at [1203, 214] on span "Atualizar tabela" at bounding box center [1216, 217] width 92 height 21
click at [390, 208] on span "[PERSON_NAME]" at bounding box center [453, 217] width 299 height 28
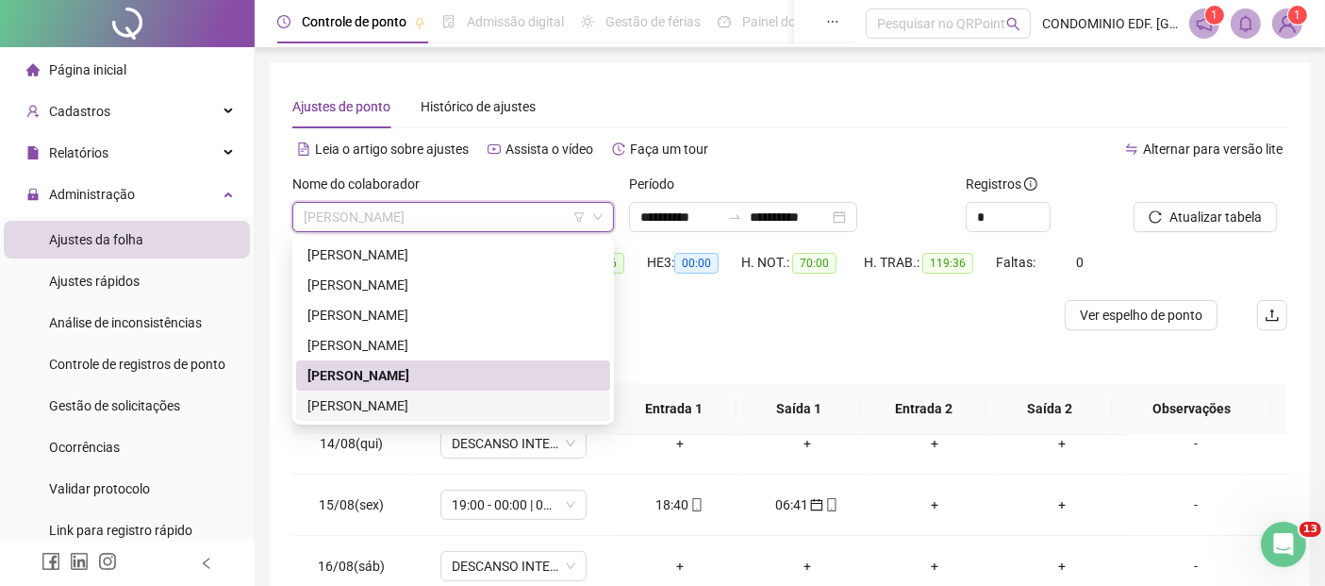
click at [357, 401] on div "[PERSON_NAME]" at bounding box center [452, 405] width 291 height 21
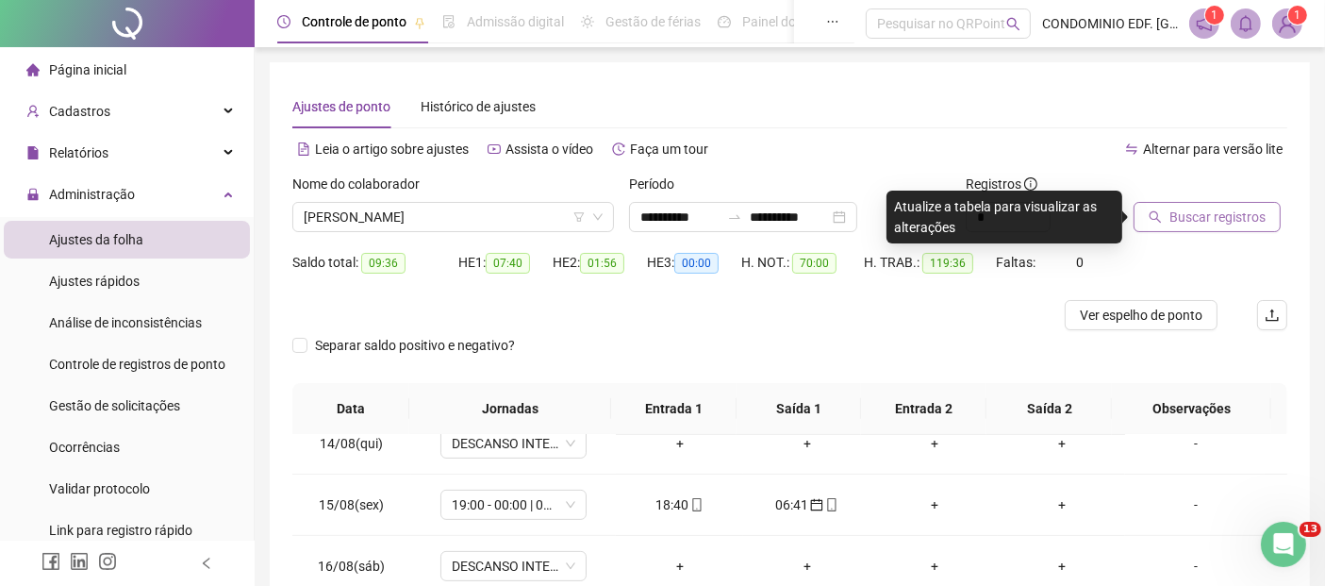
click at [1177, 214] on span "Buscar registros" at bounding box center [1218, 217] width 96 height 21
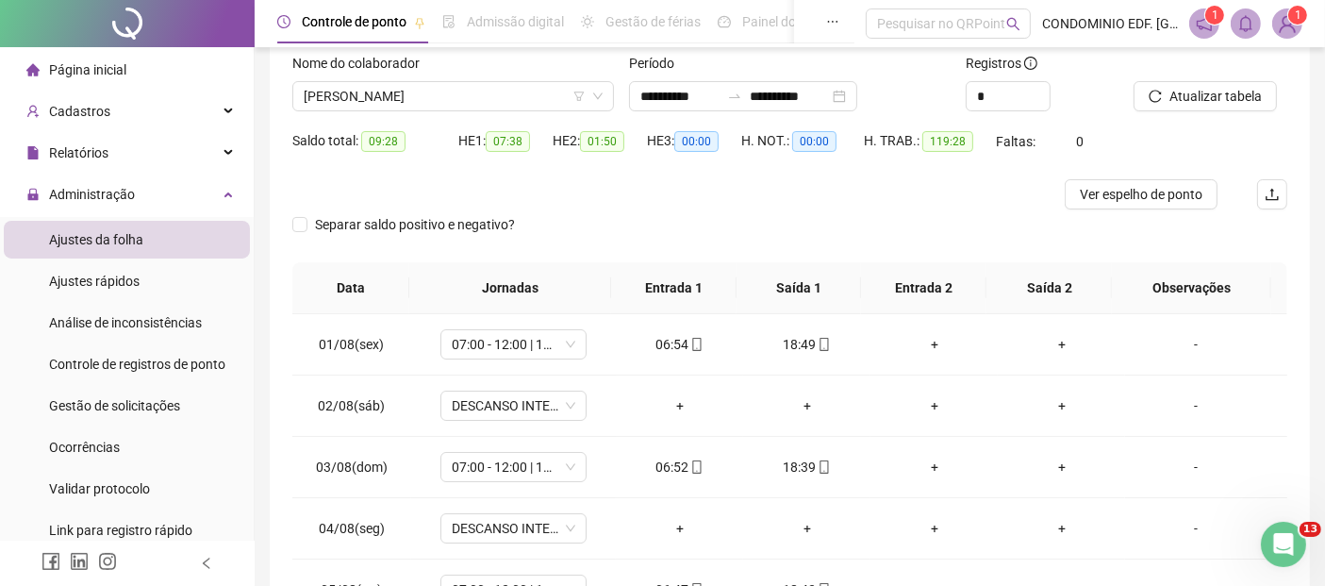
scroll to position [80, 0]
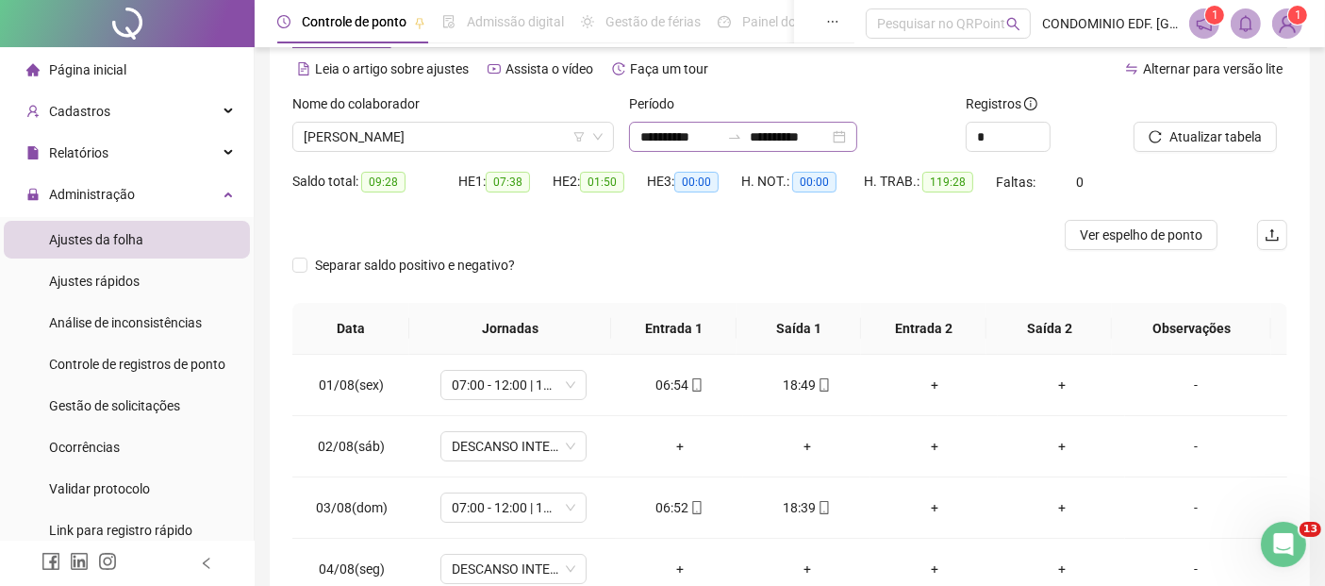
click at [638, 135] on div "**********" at bounding box center [743, 137] width 228 height 30
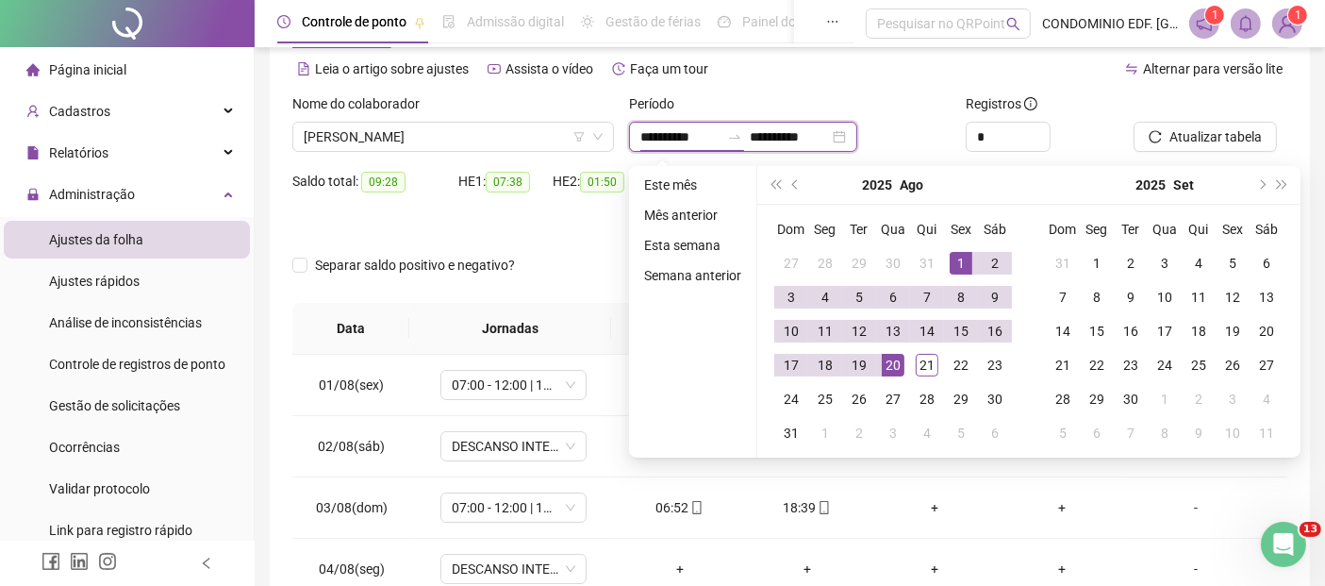
type input "**********"
click at [794, 182] on span "prev-year" at bounding box center [796, 184] width 9 height 9
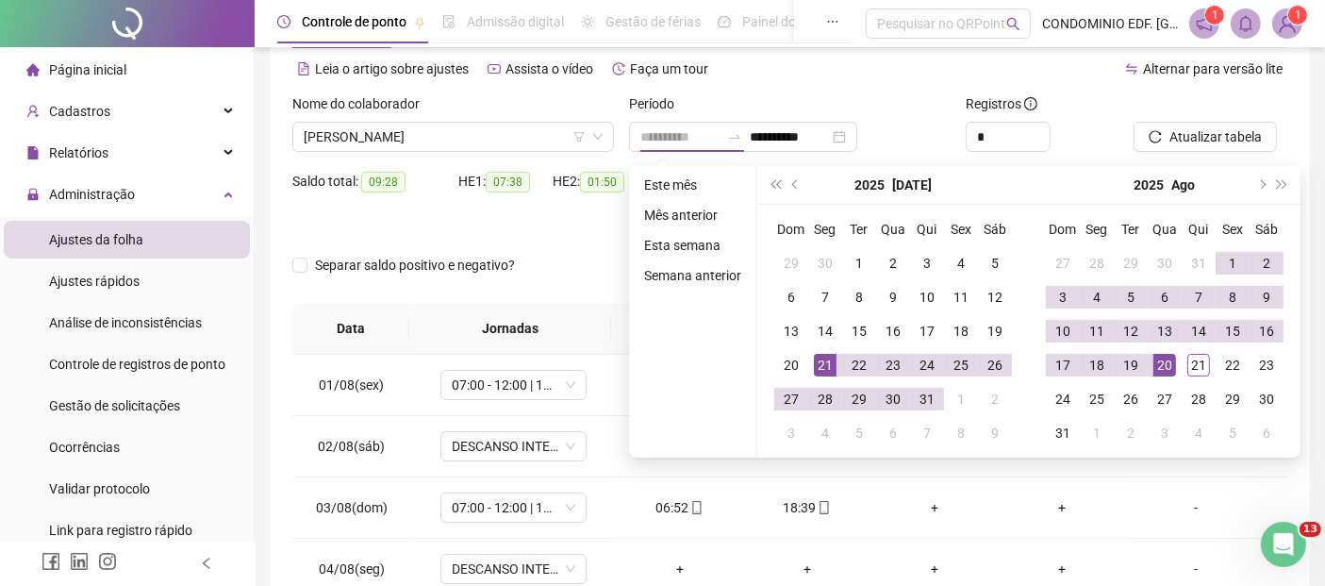
type input "**********"
click at [823, 361] on div "21" at bounding box center [825, 365] width 23 height 23
type input "**********"
click at [1156, 364] on div "20" at bounding box center [1165, 365] width 23 height 23
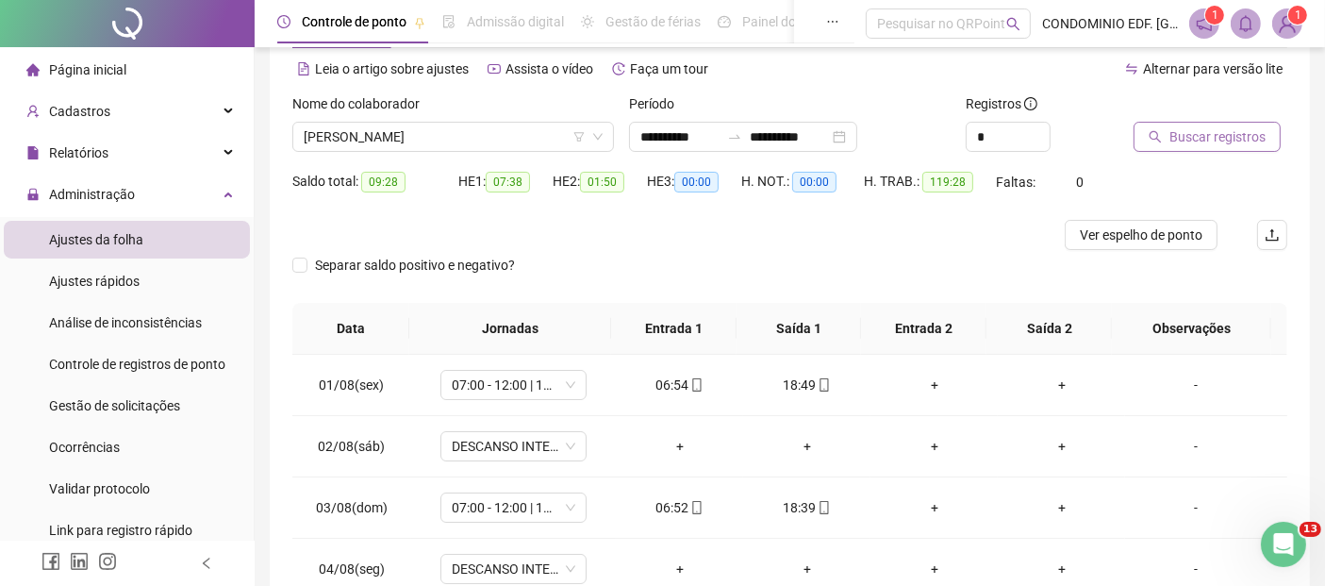
click at [1199, 131] on span "Buscar registros" at bounding box center [1218, 136] width 96 height 21
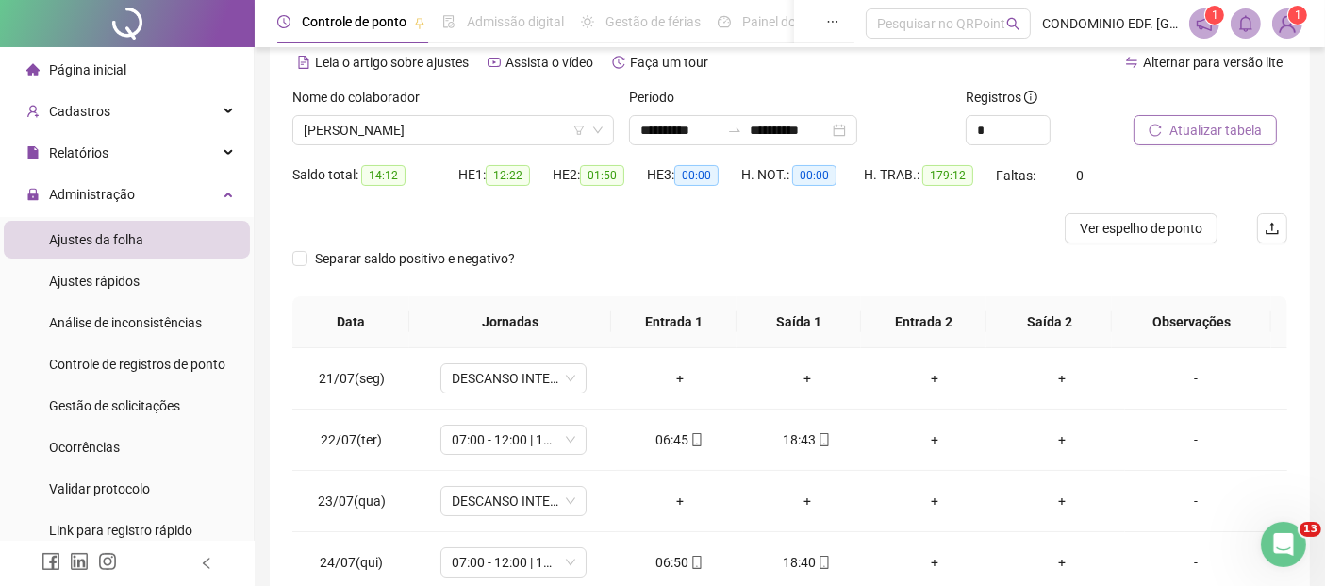
scroll to position [0, 0]
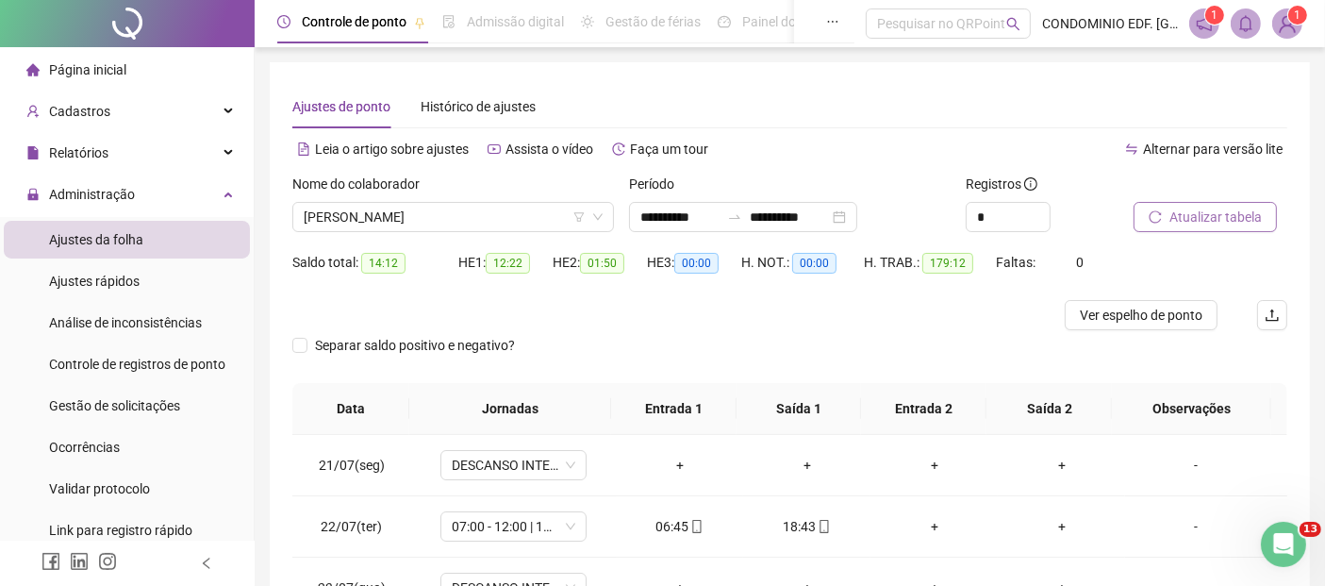
click at [1220, 219] on span "Atualizar tabela" at bounding box center [1216, 217] width 92 height 21
